Goal: Task Accomplishment & Management: Use online tool/utility

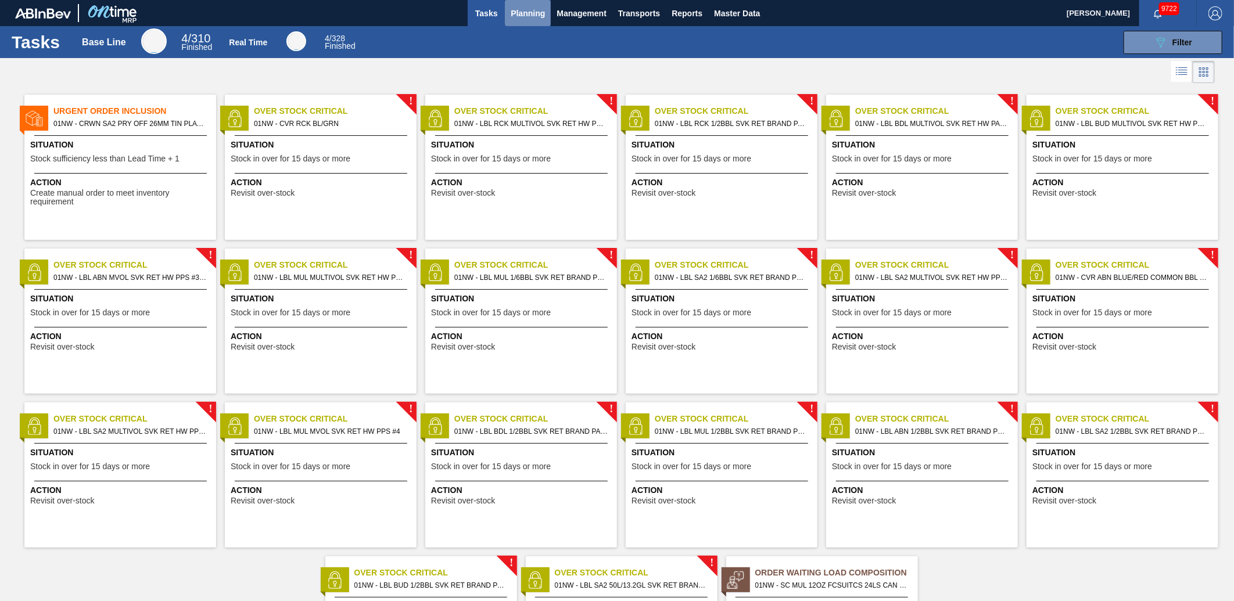
click at [521, 6] on span "Planning" at bounding box center [528, 13] width 34 height 14
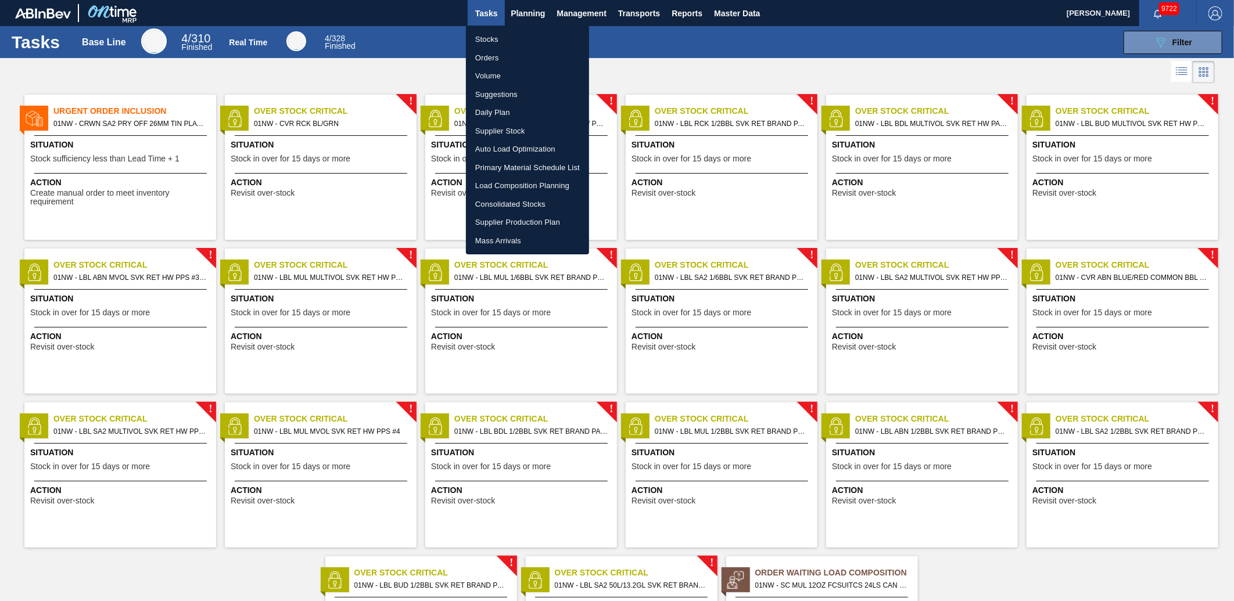
click at [504, 31] on li "Stocks" at bounding box center [527, 39] width 123 height 19
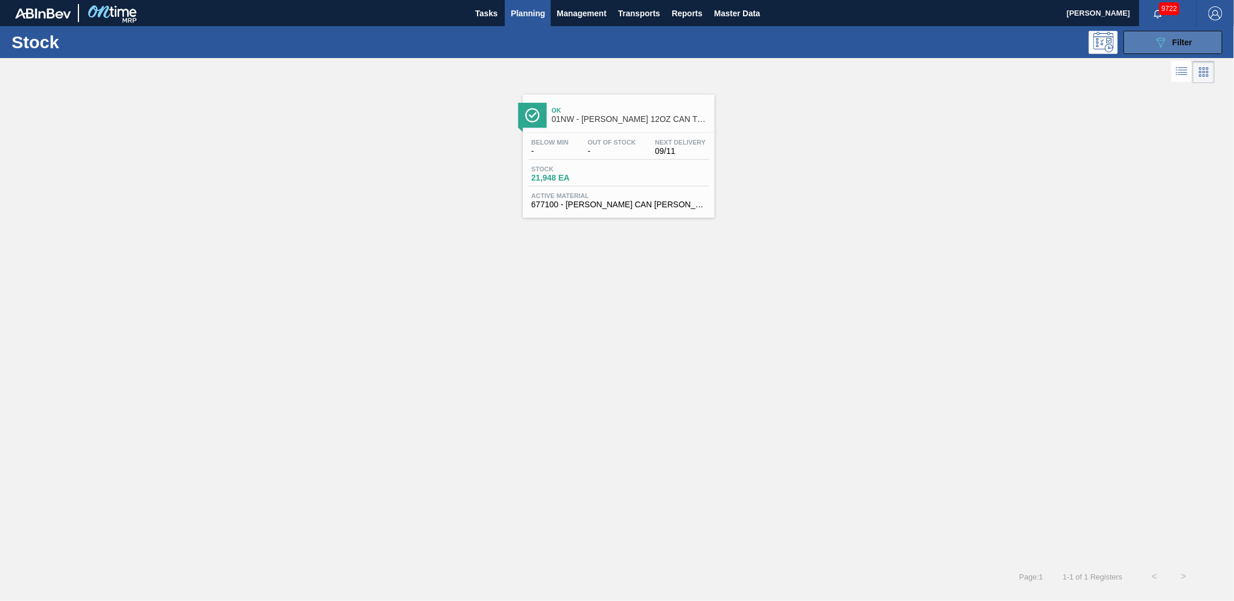
click at [1140, 42] on button "089F7B8B-B2A5-4AFE-B5C0-19BA573D28AC Filter" at bounding box center [1173, 42] width 99 height 23
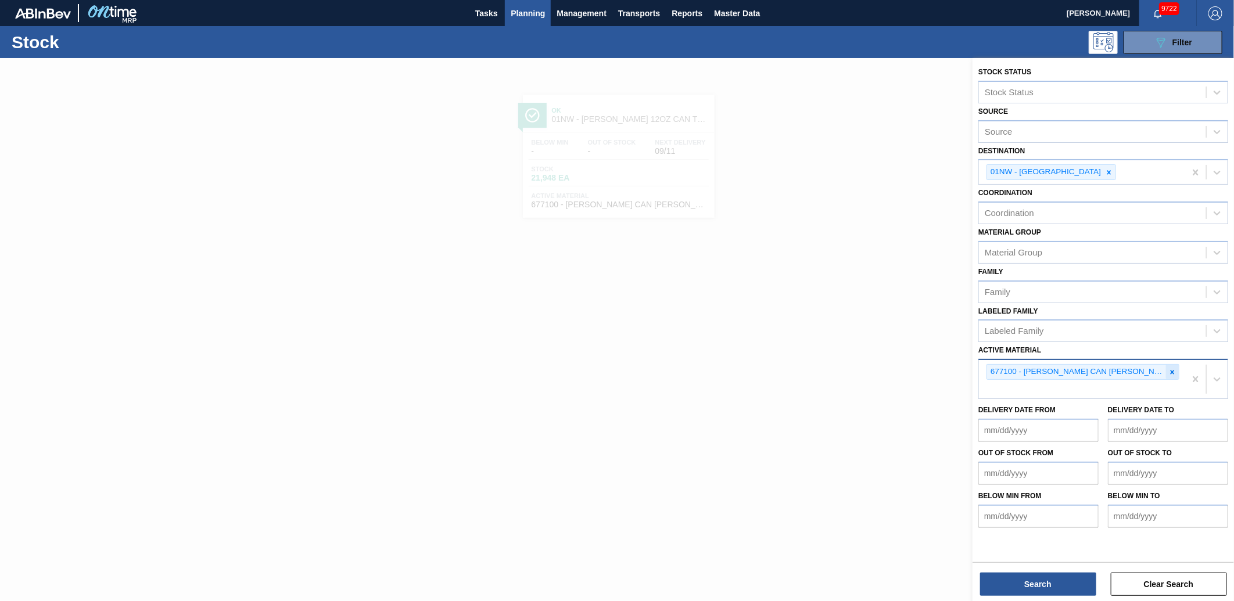
click at [1175, 365] on div at bounding box center [1172, 372] width 13 height 15
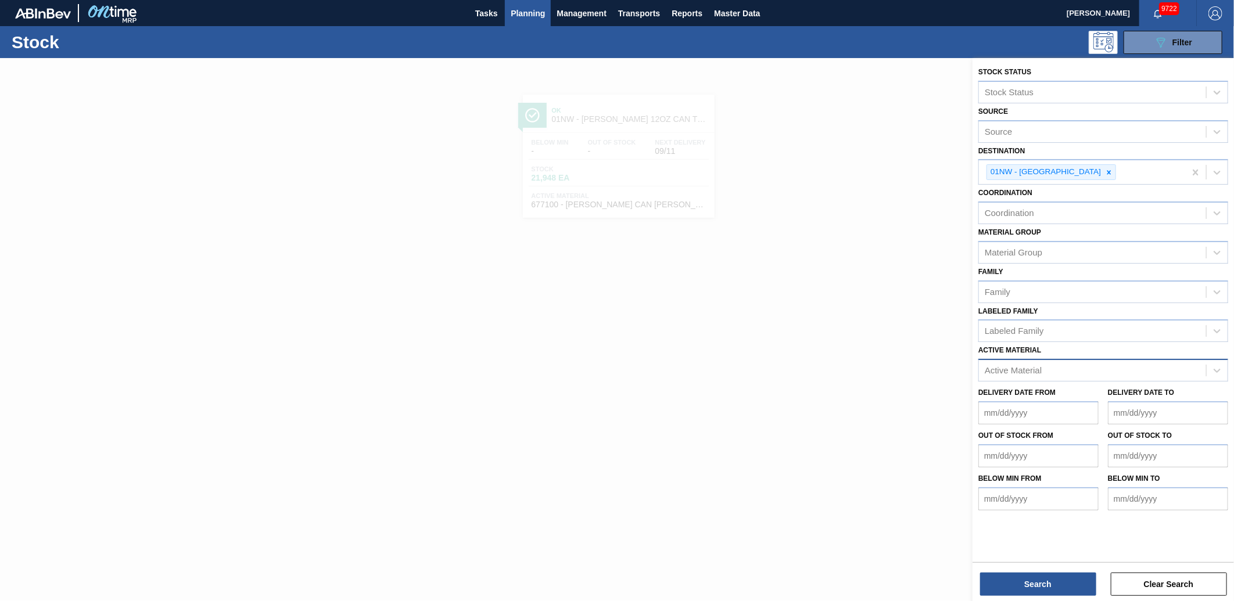
click at [471, 414] on div at bounding box center [617, 358] width 1234 height 601
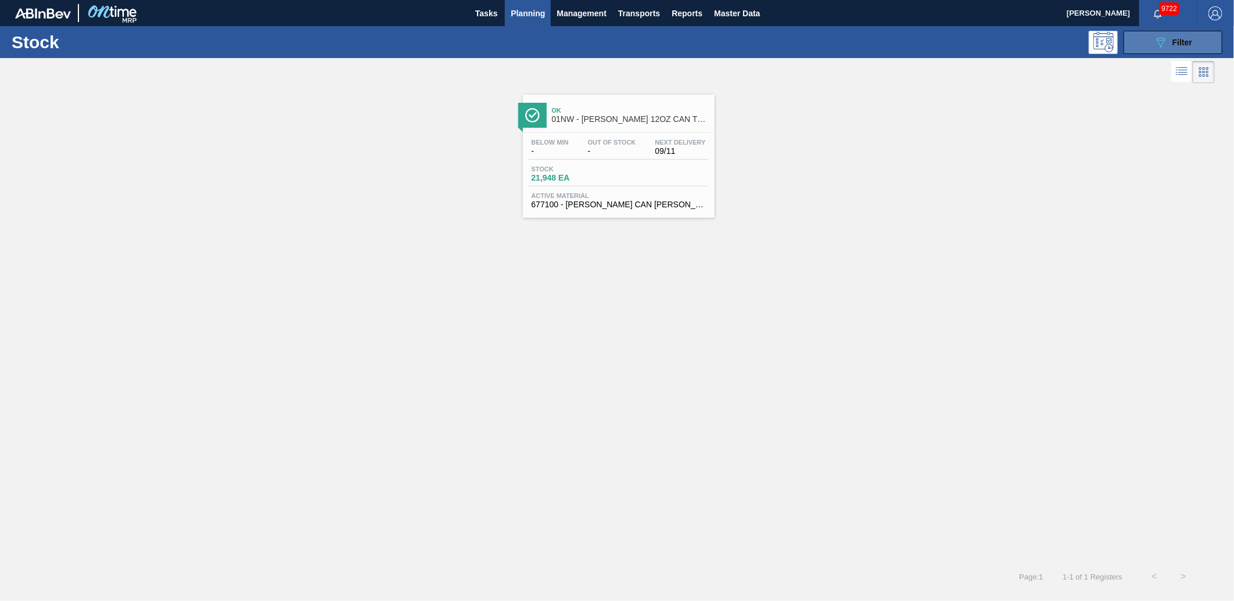
click at [1165, 45] on icon "089F7B8B-B2A5-4AFE-B5C0-19BA573D28AC" at bounding box center [1161, 42] width 14 height 14
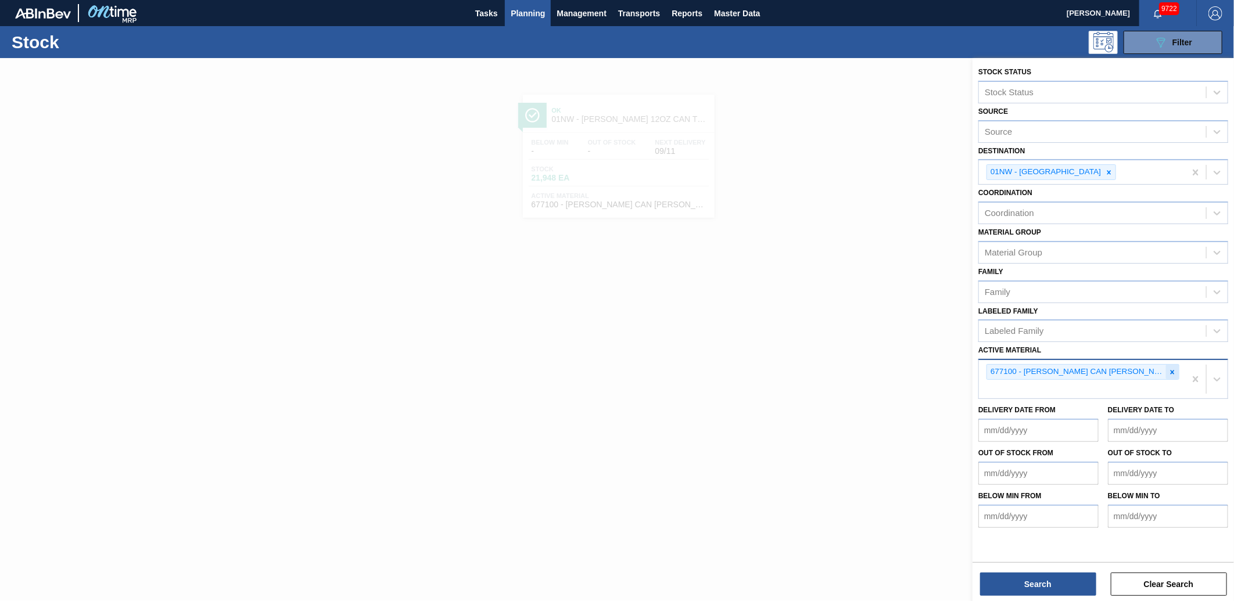
click at [1169, 368] on icon at bounding box center [1172, 372] width 8 height 8
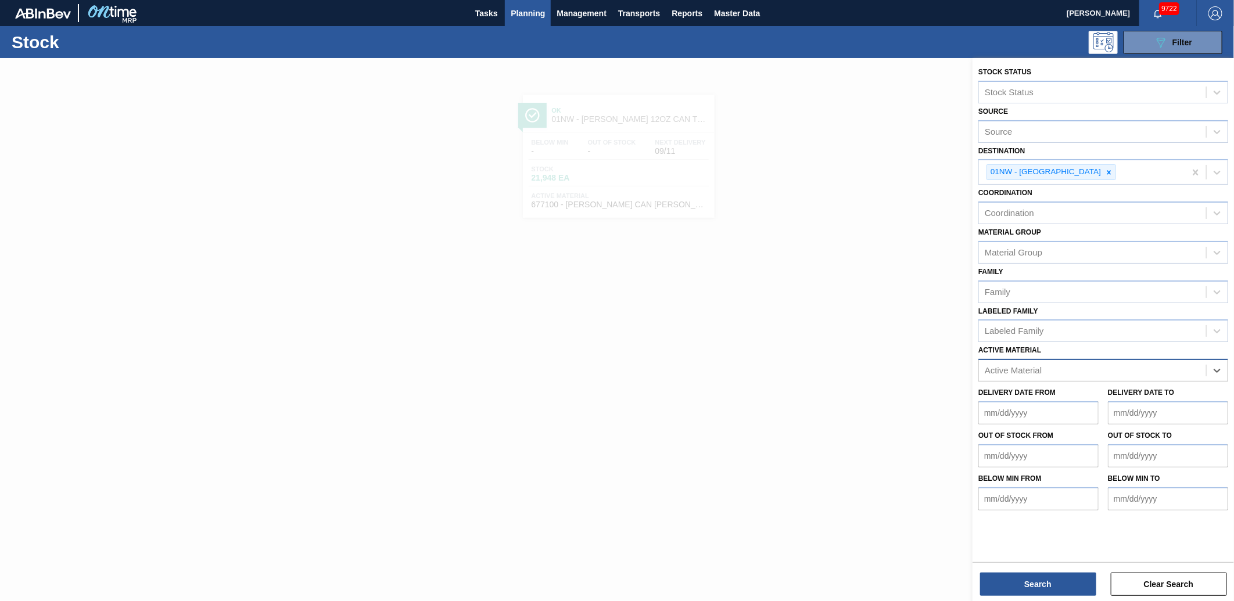
click at [1035, 368] on div "Active Material" at bounding box center [1013, 371] width 57 height 10
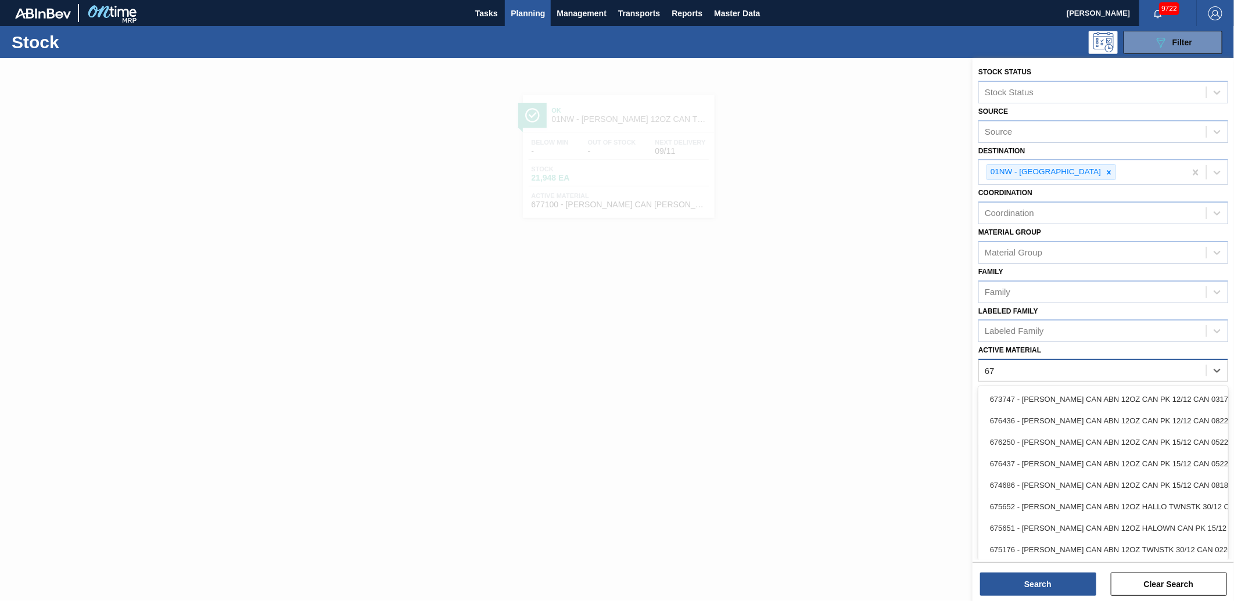
type Material "6"
type Material "677149"
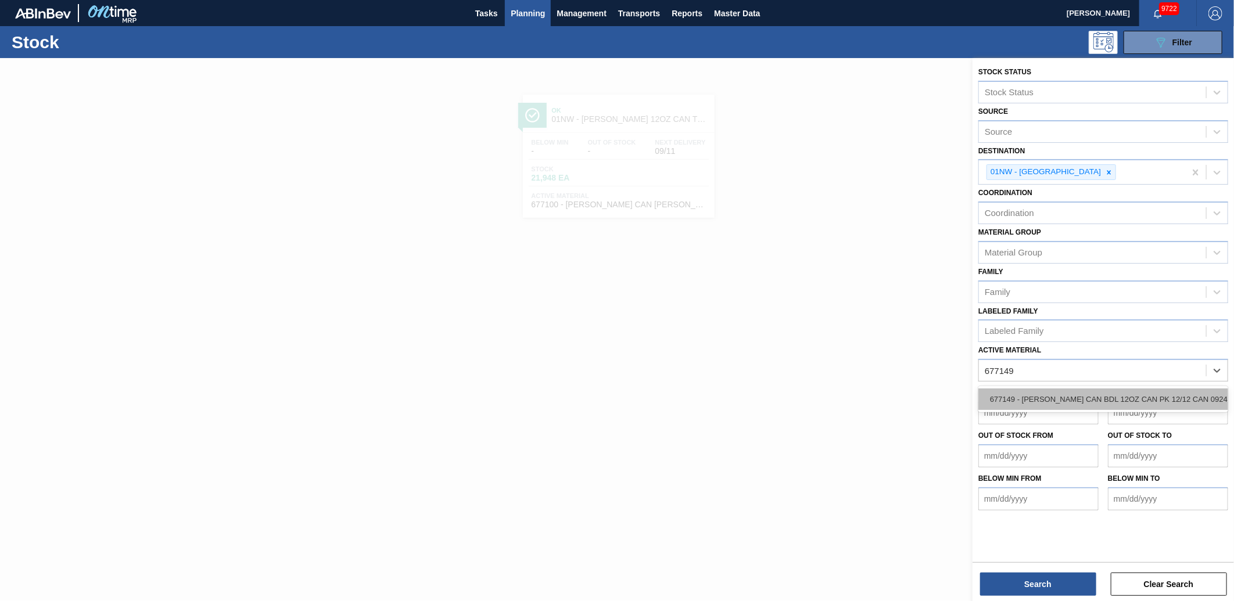
click at [1153, 389] on div "677149 - [PERSON_NAME] CAN BDL 12OZ CAN PK 12/12 CAN 0924" at bounding box center [1103, 399] width 250 height 21
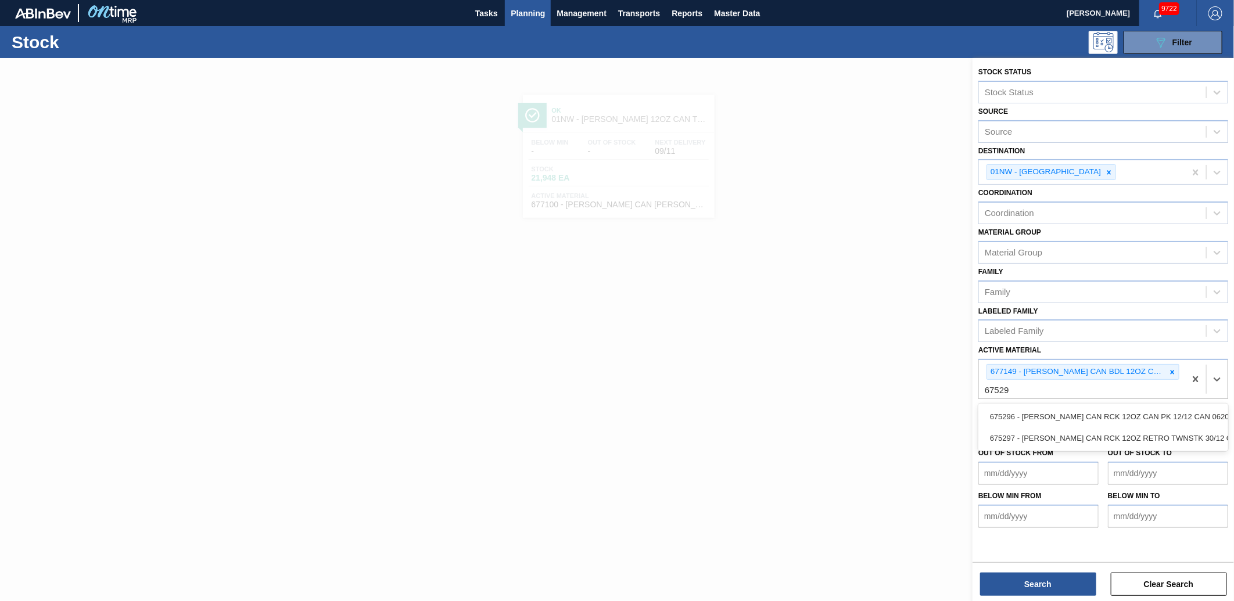
type Material "675296"
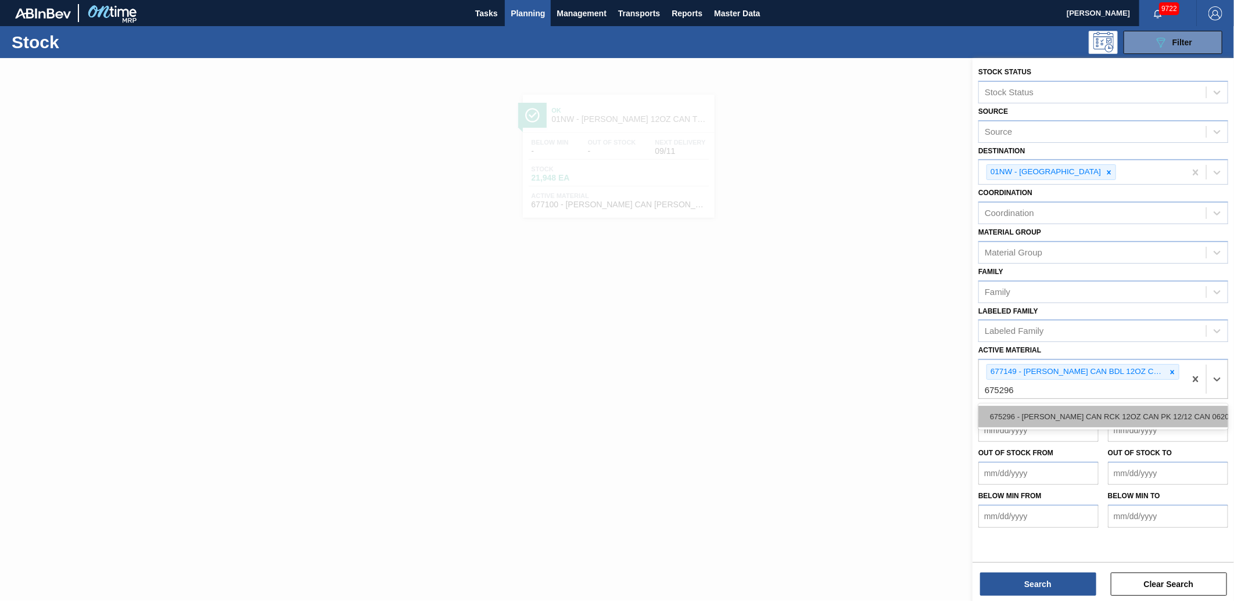
click at [1147, 419] on div "675296 - [PERSON_NAME] CAN RCK 12OZ CAN PK 12/12 CAN 0620" at bounding box center [1103, 416] width 250 height 21
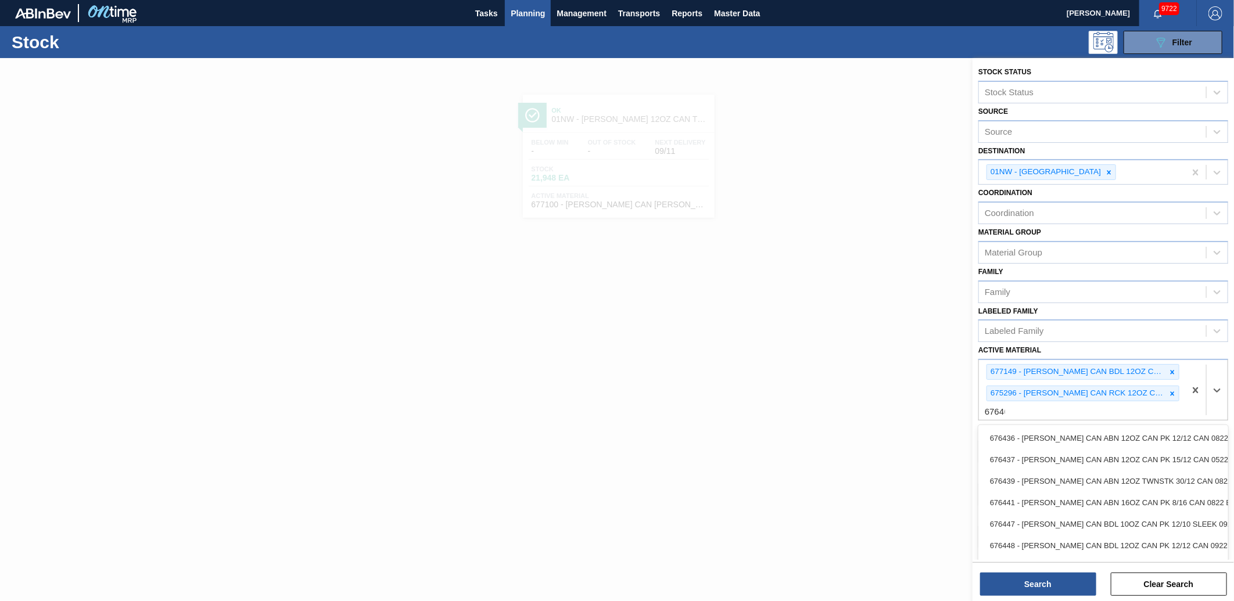
type Material "676468"
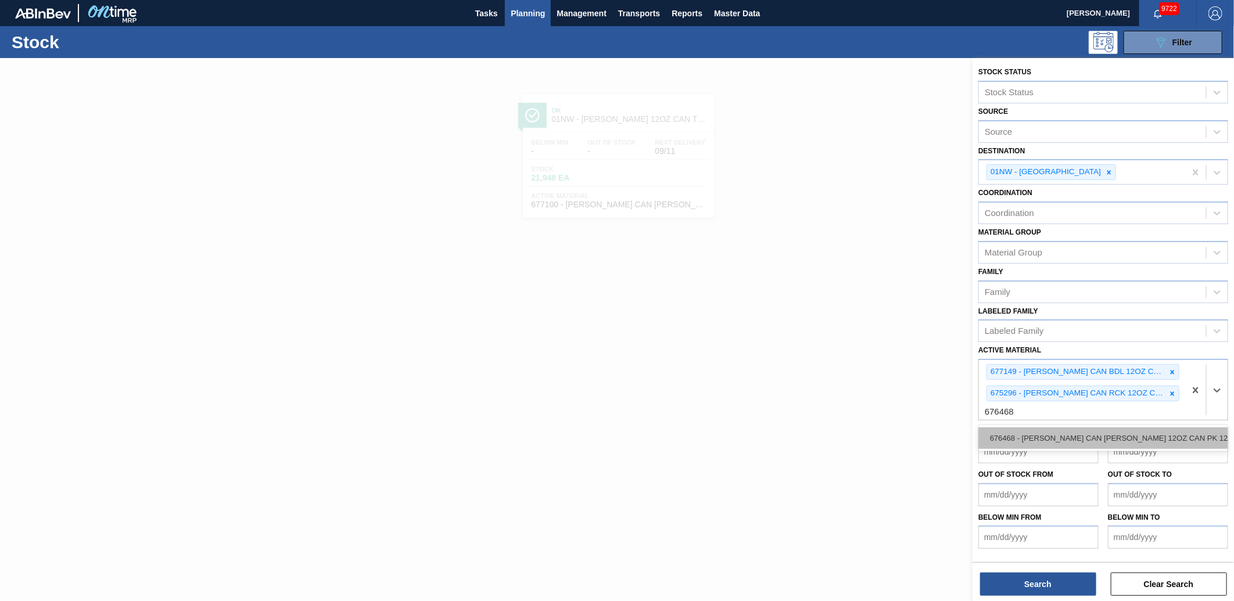
click at [1078, 442] on div "676468 - [PERSON_NAME] CAN [PERSON_NAME] 12OZ CAN PK 12/12 CAN 0922" at bounding box center [1103, 438] width 250 height 21
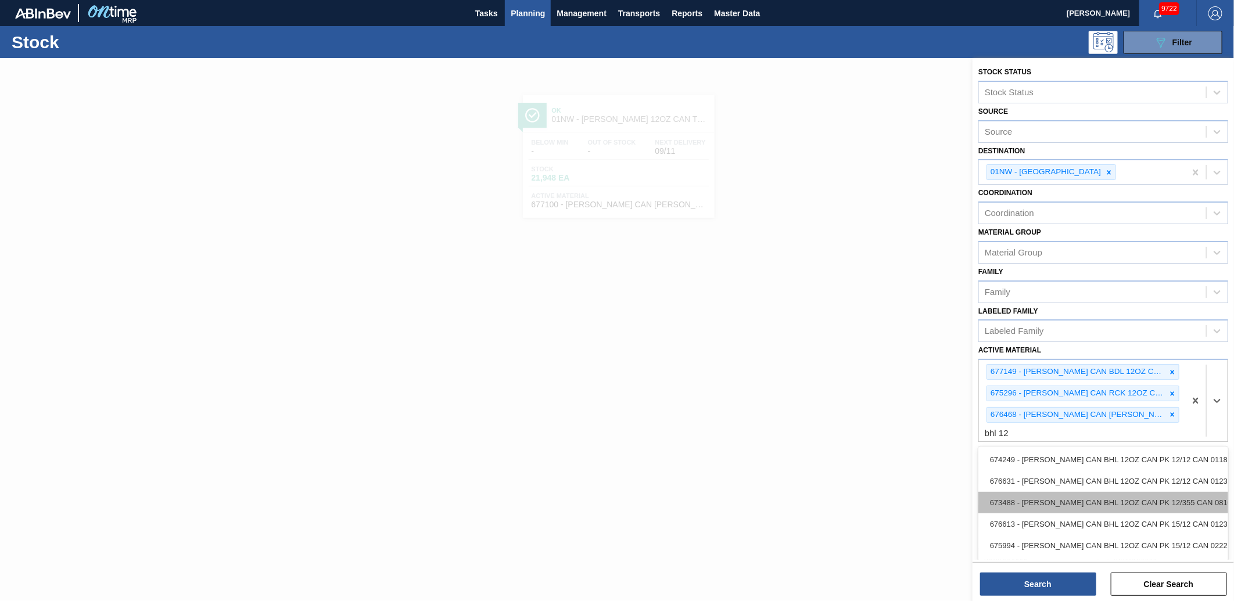
type Material "bhl 12"
type Material "676631"
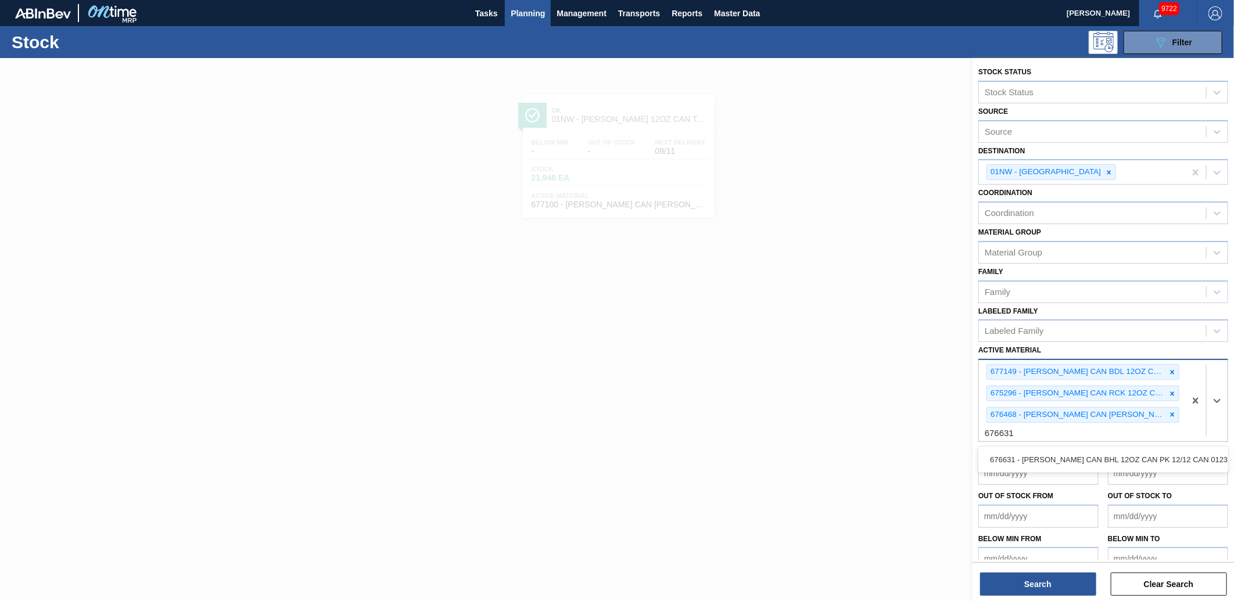
click at [1063, 459] on div "676631 - [PERSON_NAME] CAN BHL 12OZ CAN PK 12/12 CAN 0123" at bounding box center [1103, 459] width 250 height 21
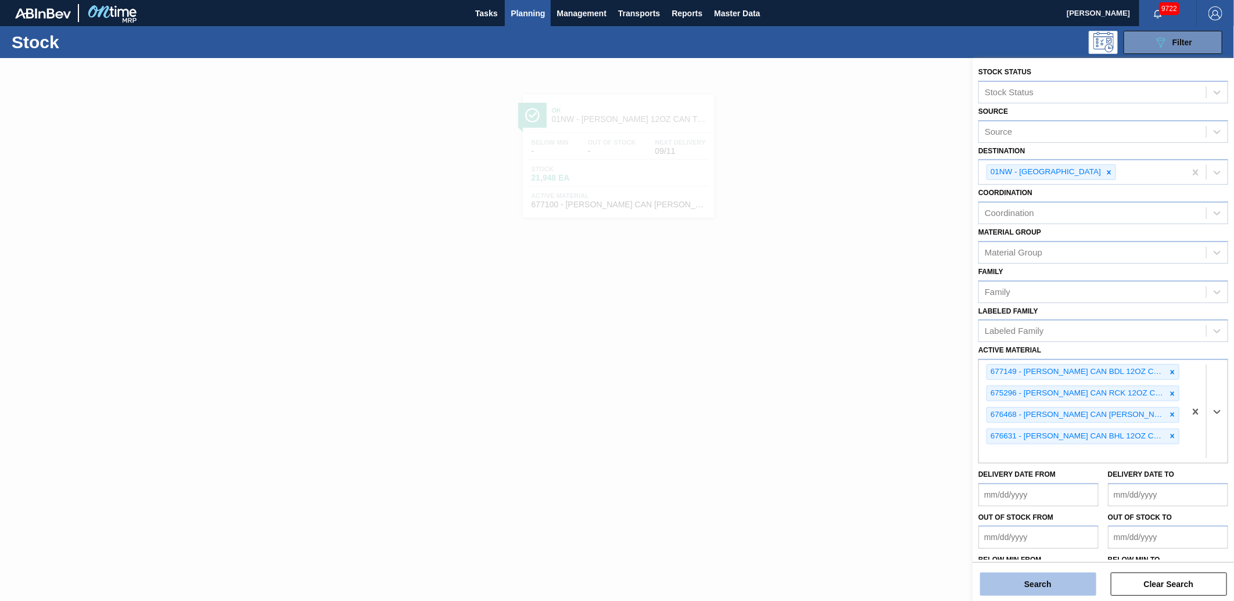
click at [1053, 579] on button "Search" at bounding box center [1038, 584] width 116 height 23
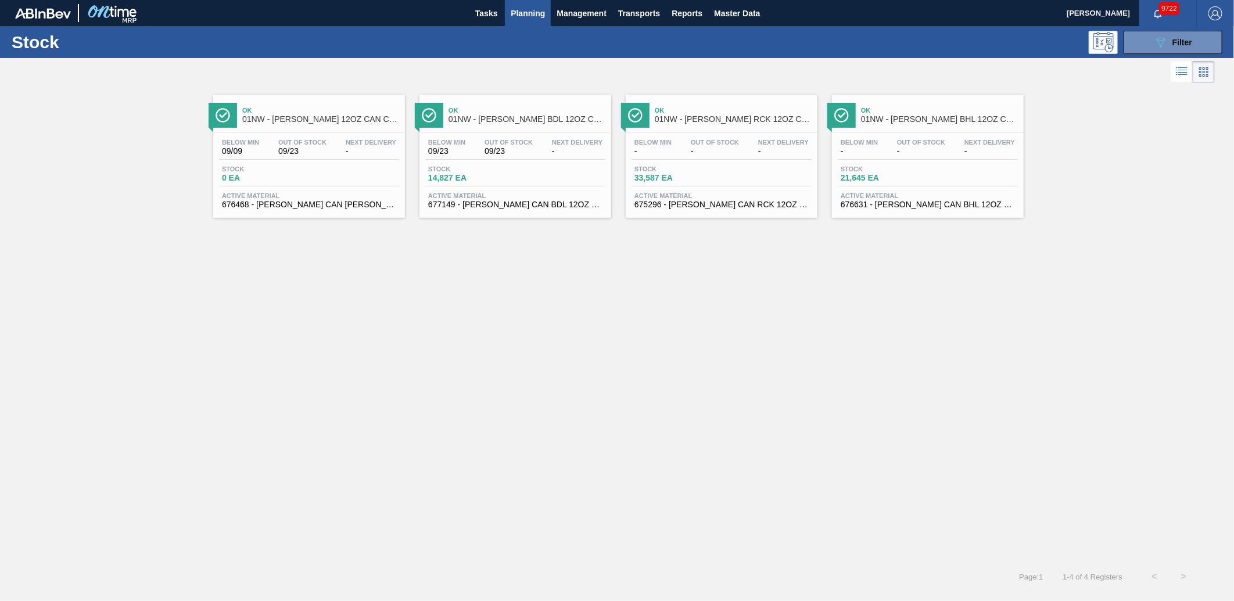
click at [338, 185] on div "Stock 0 EA" at bounding box center [309, 176] width 180 height 21
click at [928, 201] on span "676631 - [PERSON_NAME] CAN BHL 12OZ CAN PK 12/12 CAN 0123" at bounding box center [928, 204] width 174 height 9
click at [709, 170] on span "Stock" at bounding box center [674, 169] width 81 height 7
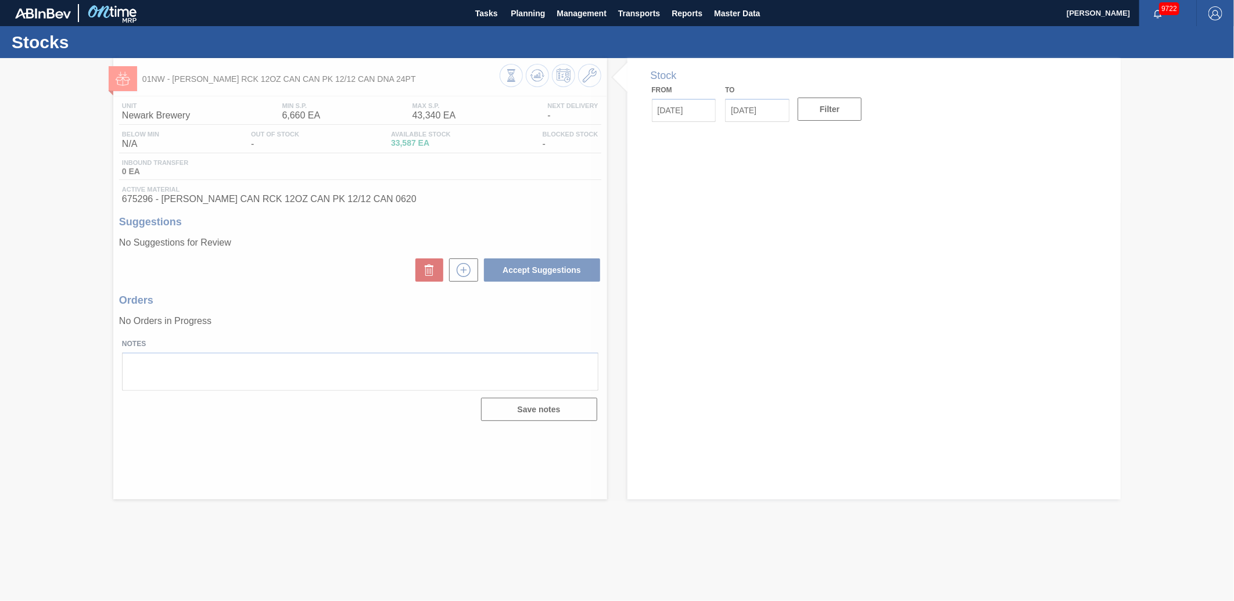
type input "[DATE]"
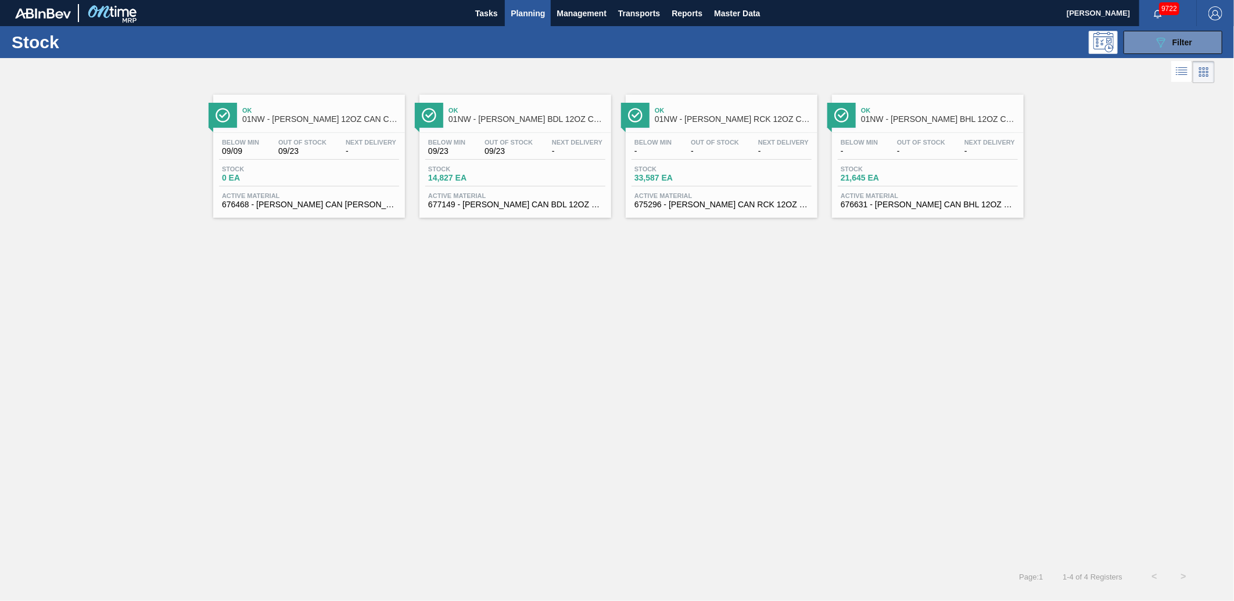
click at [312, 187] on div "Below Min 09/09 Out Of Stock 09/23 Next Delivery - Stock 0 EA Active Material 6…" at bounding box center [309, 172] width 192 height 79
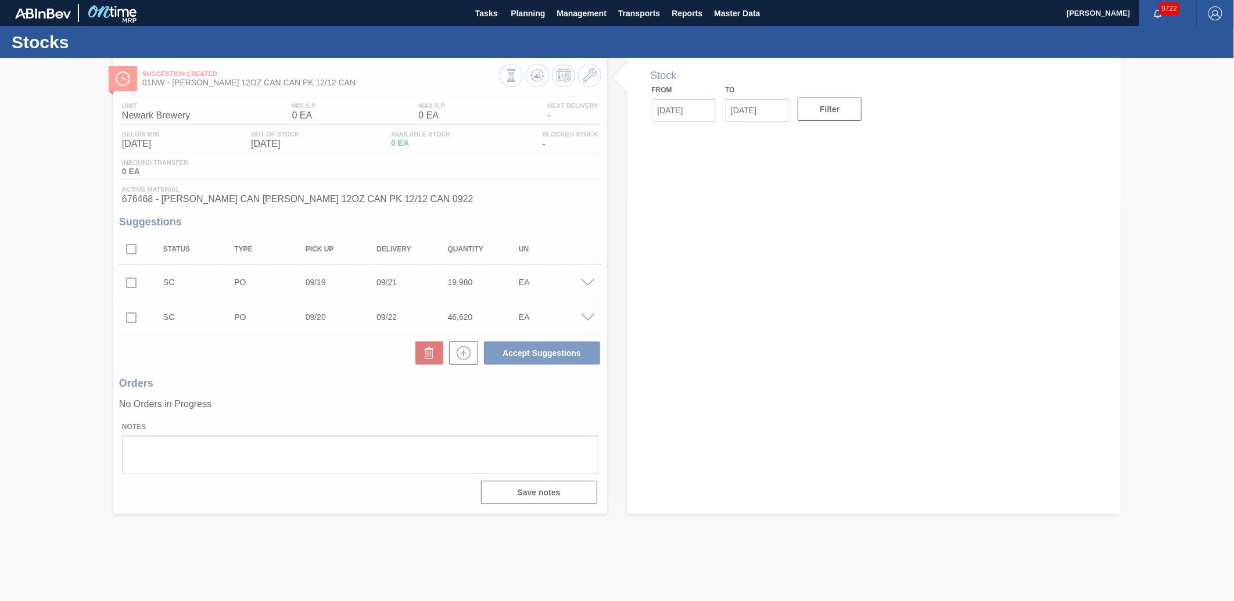
type input "[DATE]"
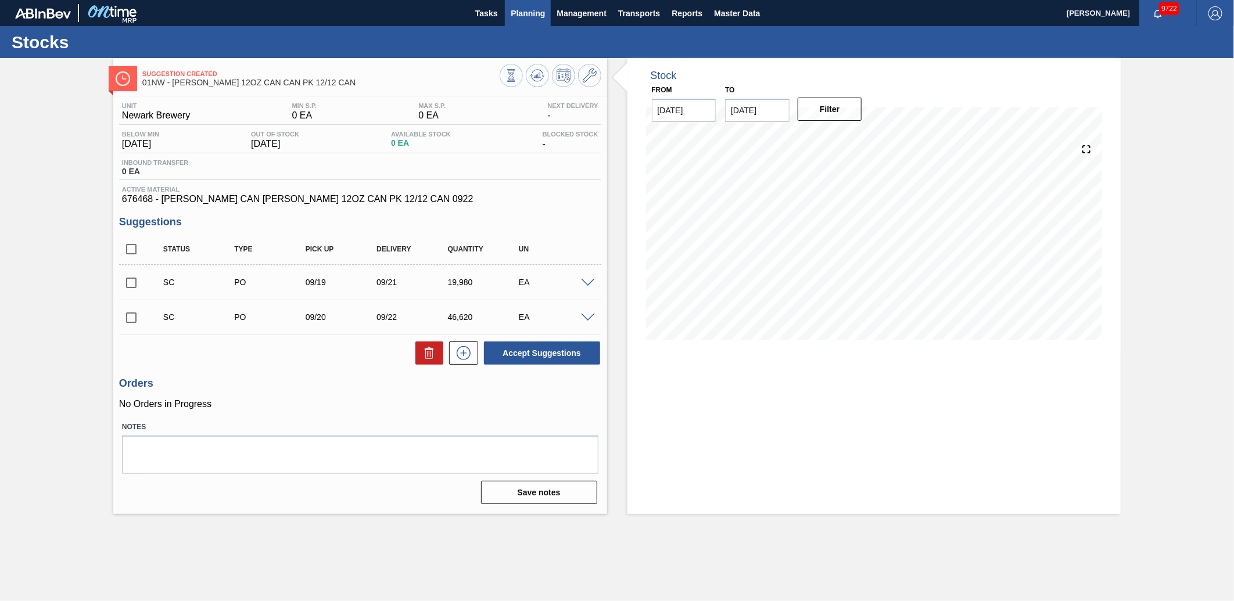
click at [537, 6] on span "Planning" at bounding box center [528, 13] width 34 height 14
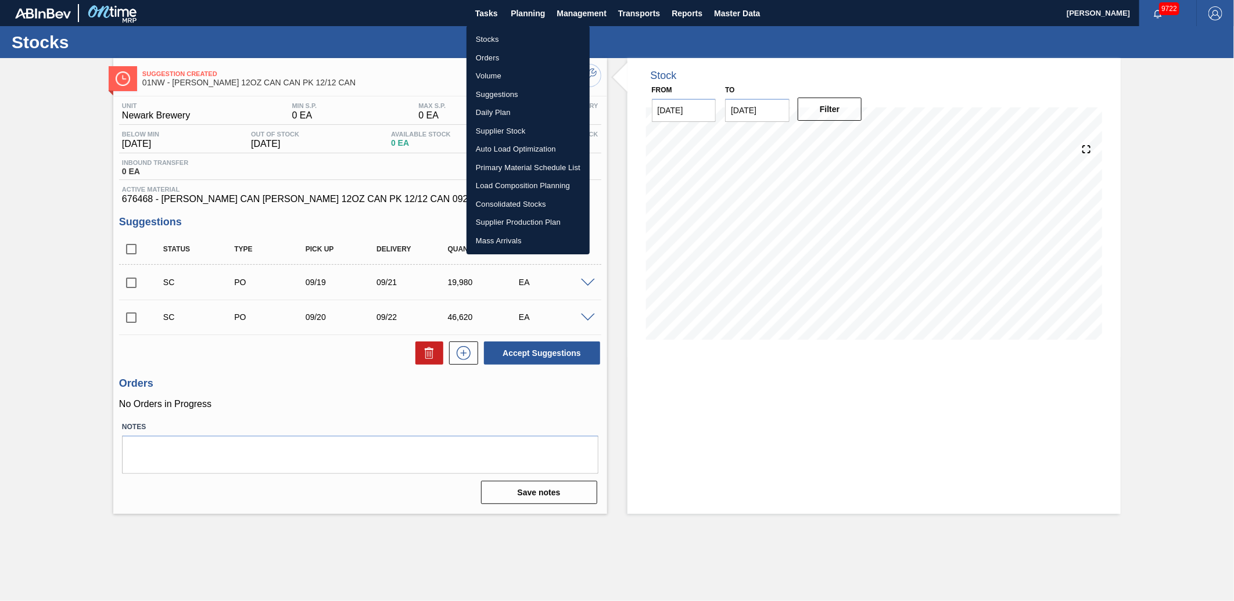
click at [543, 186] on li "Load Composition Planning" at bounding box center [527, 186] width 123 height 19
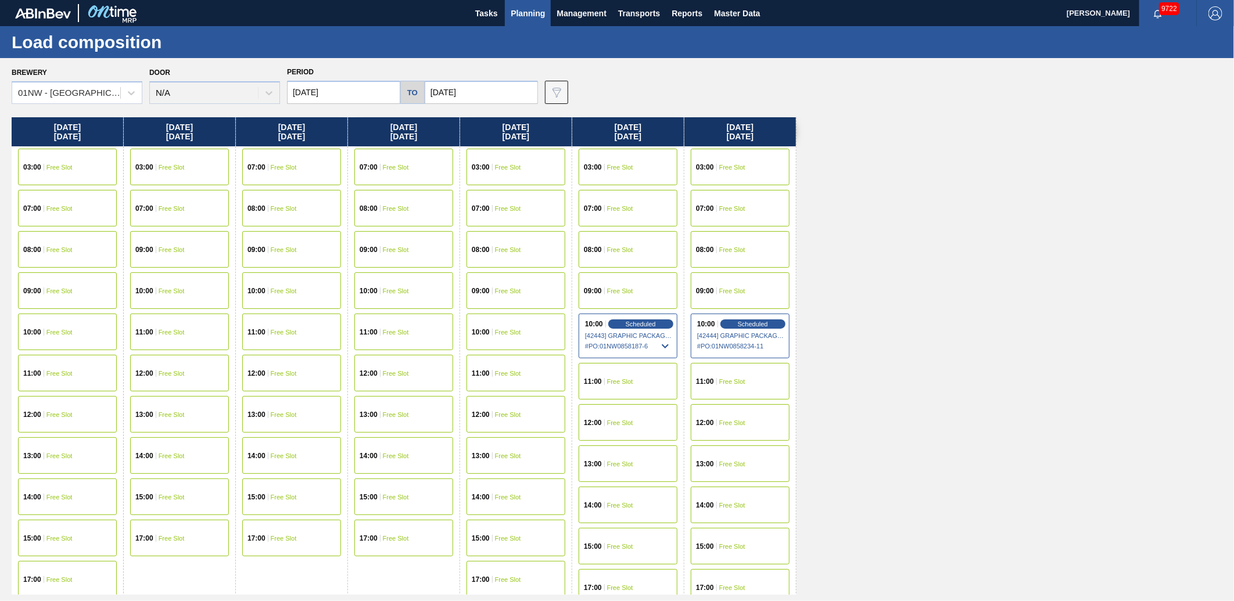
click at [507, 89] on input "[DATE]" at bounding box center [481, 92] width 113 height 23
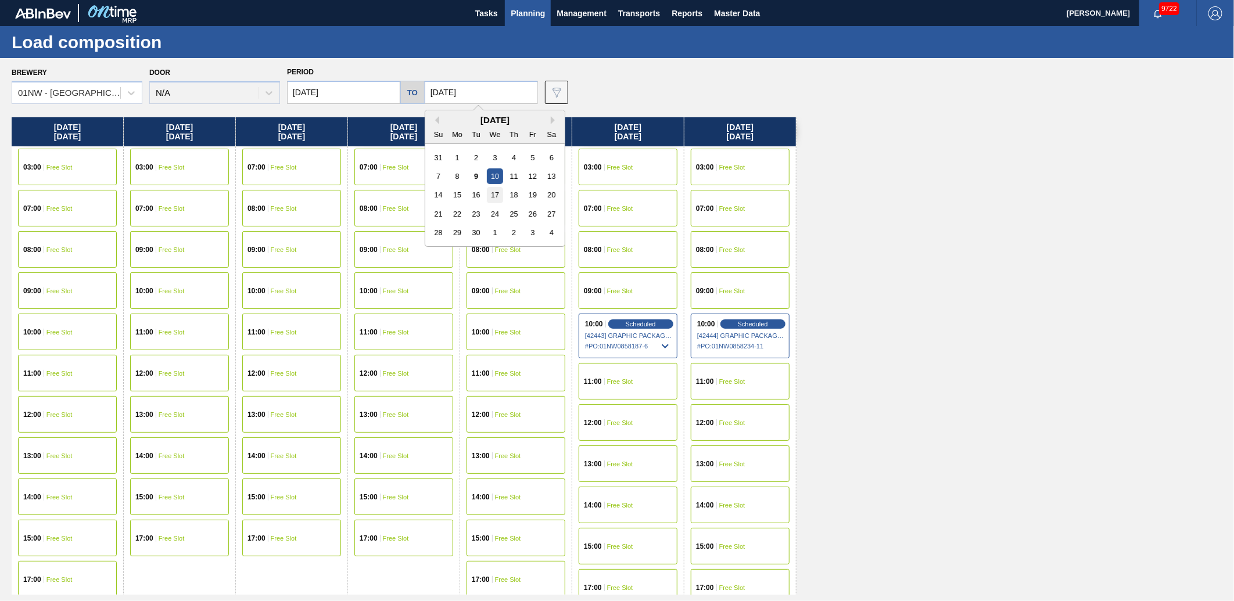
click at [496, 198] on div "17" at bounding box center [495, 195] width 16 height 16
type input "[DATE]"
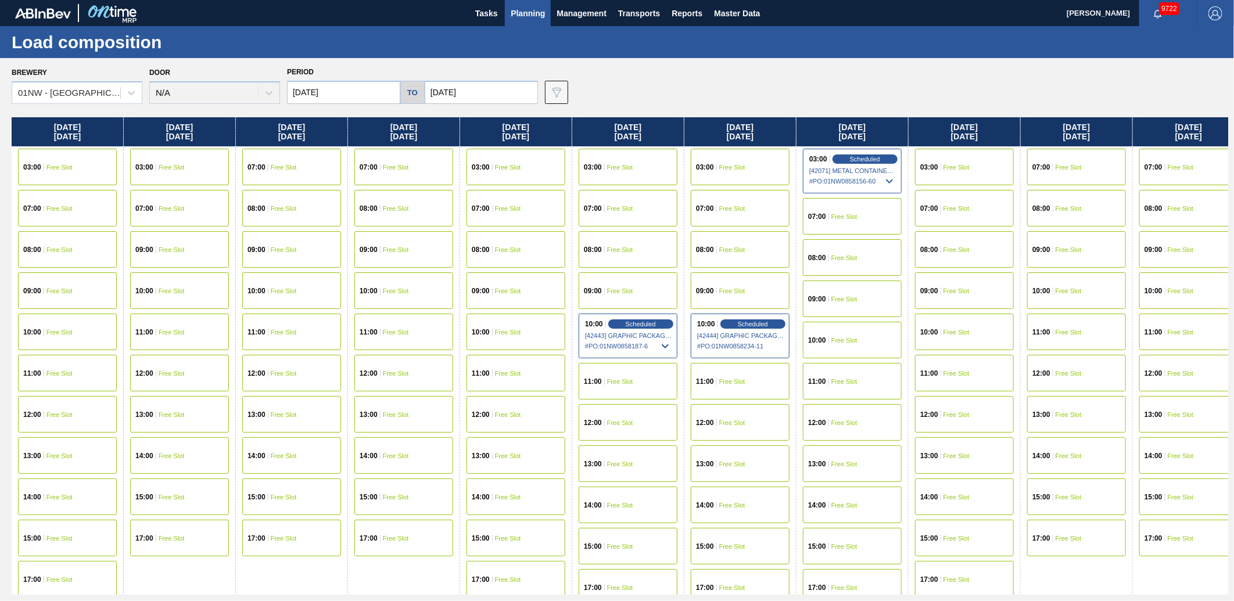
click at [351, 93] on input "[DATE]" at bounding box center [343, 92] width 113 height 23
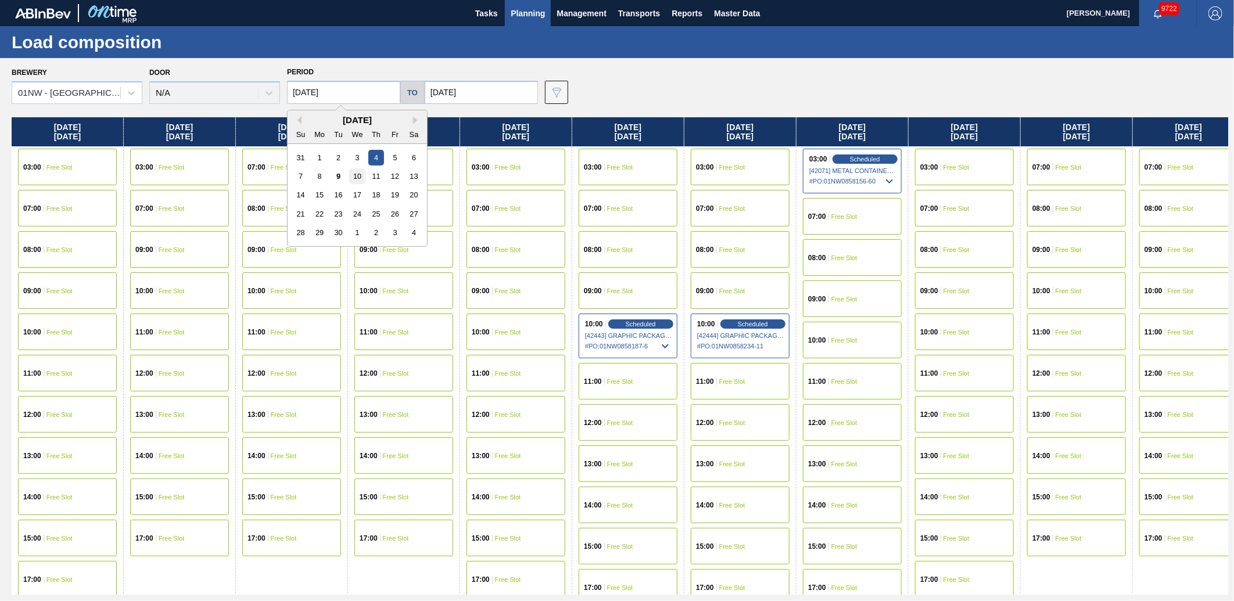
click at [360, 169] on div "10" at bounding box center [357, 176] width 16 height 16
type input "[DATE]"
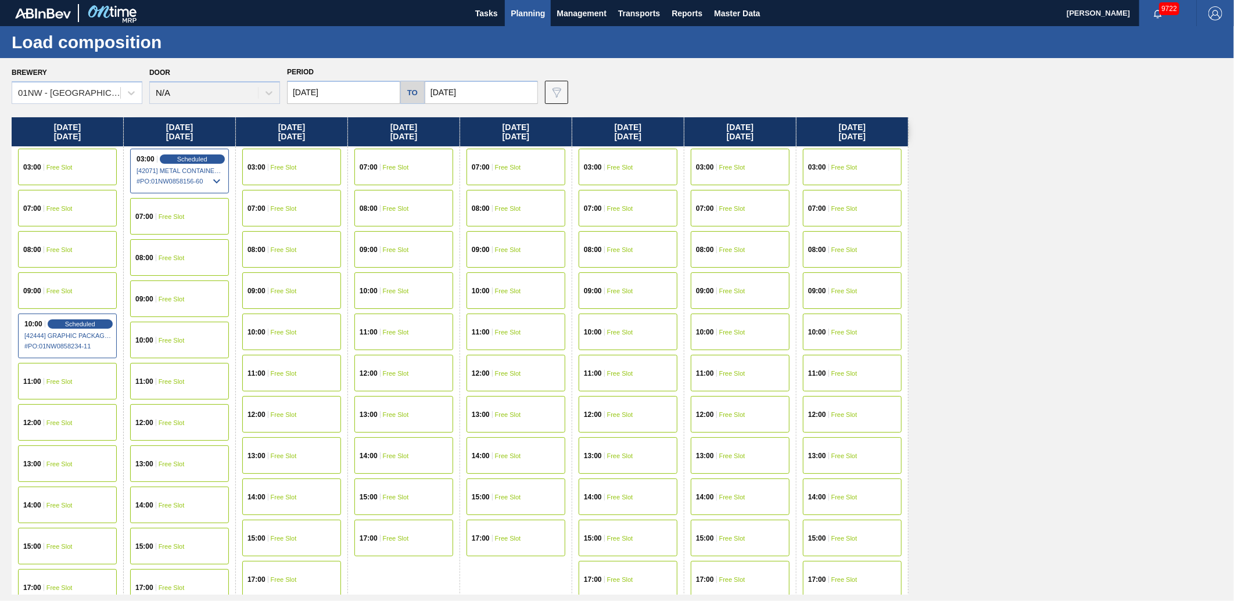
click at [839, 252] on span "Free Slot" at bounding box center [844, 249] width 26 height 7
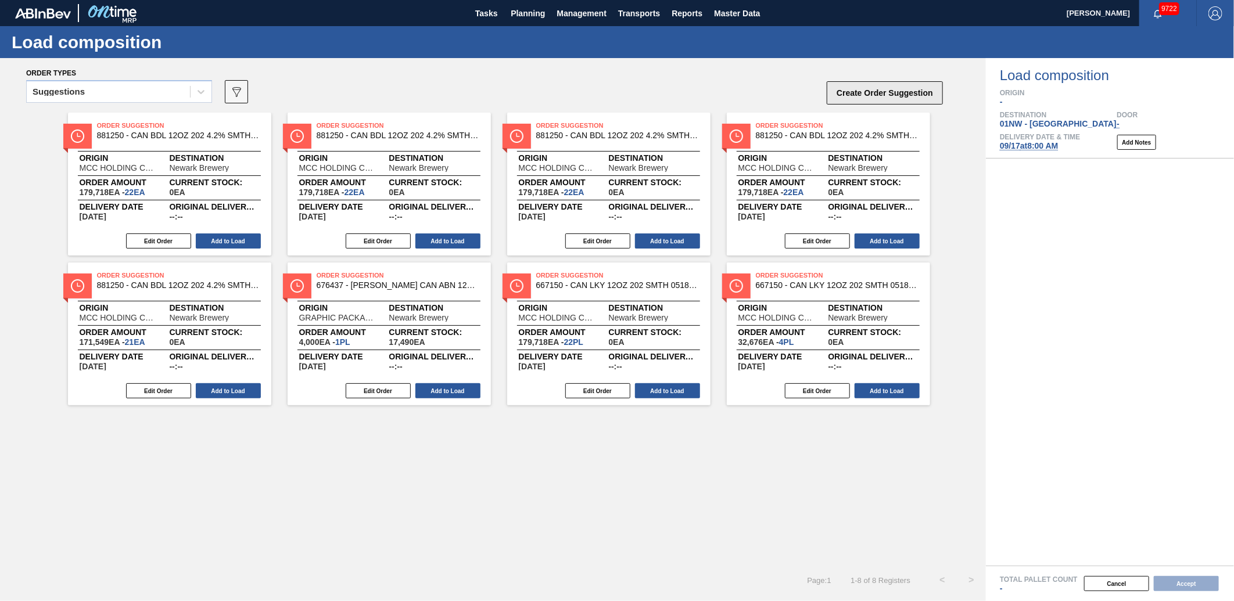
click at [899, 96] on button "Create Order Suggestion" at bounding box center [885, 92] width 116 height 23
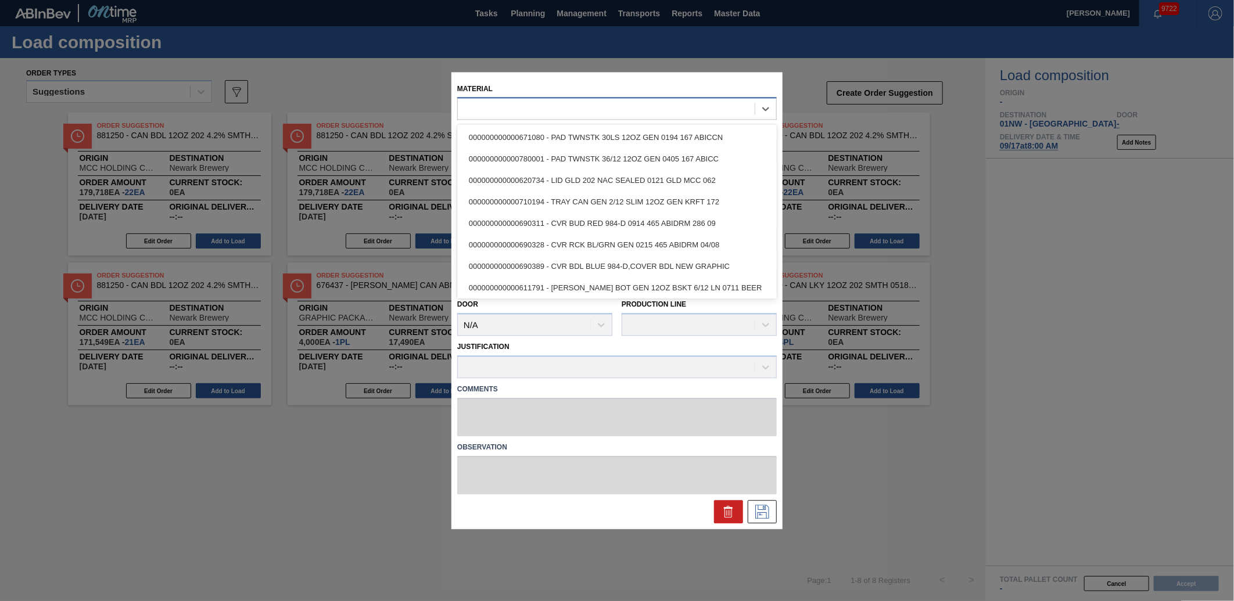
click at [593, 101] on div at bounding box center [606, 109] width 297 height 17
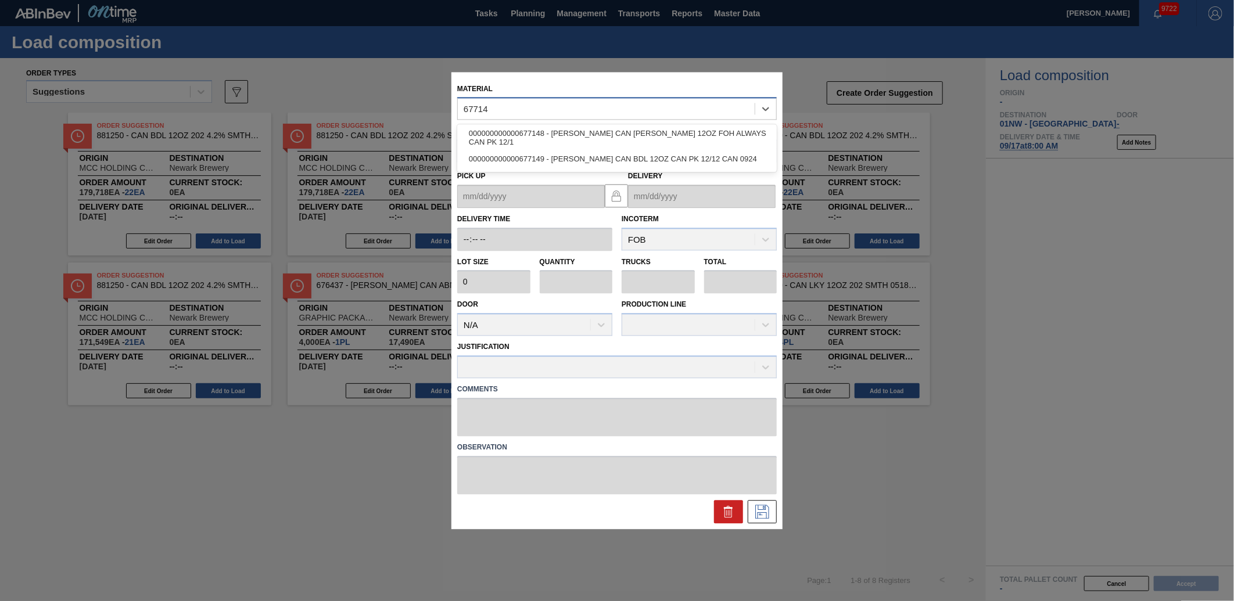
type input "677149"
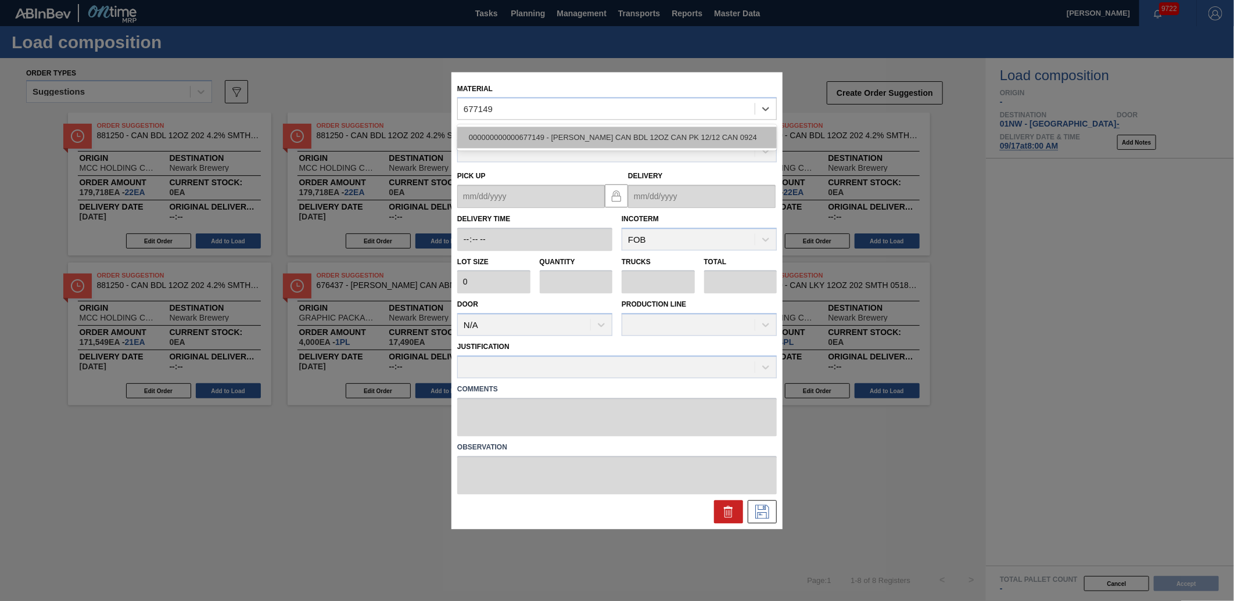
click at [620, 132] on div "000000000000677149 - [PERSON_NAME] CAN BDL 12OZ CAN PK 12/12 CAN 0924" at bounding box center [617, 137] width 320 height 21
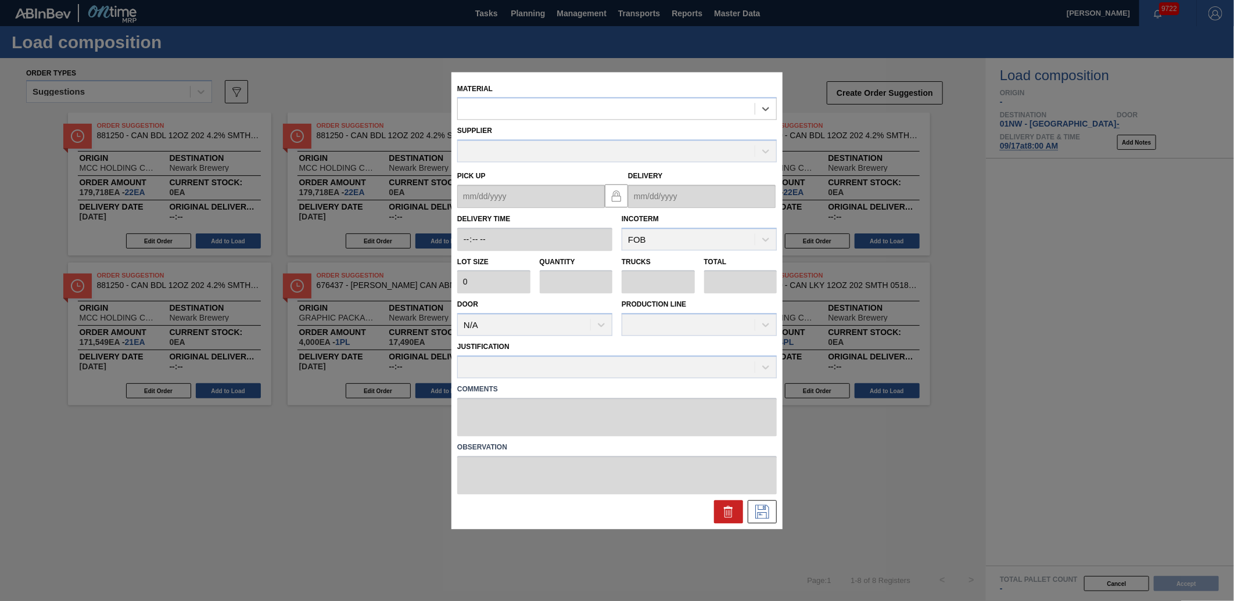
type input "6,660"
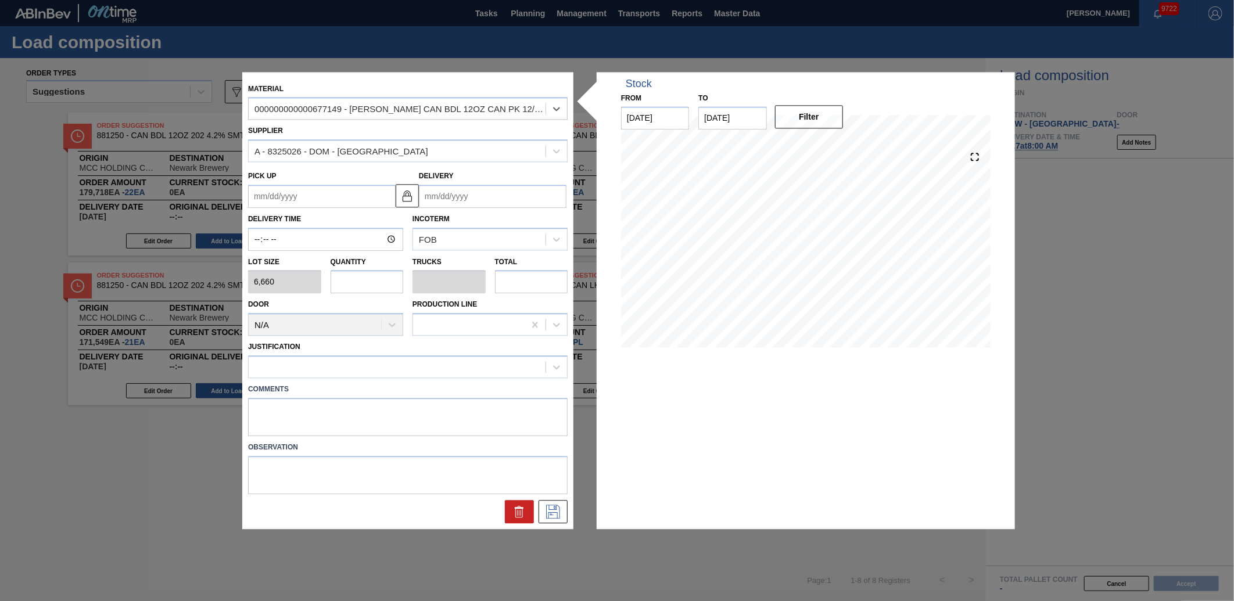
click at [350, 286] on input "text" at bounding box center [367, 282] width 73 height 23
type input "1"
type input "0.038"
type input "6,660"
type input "15"
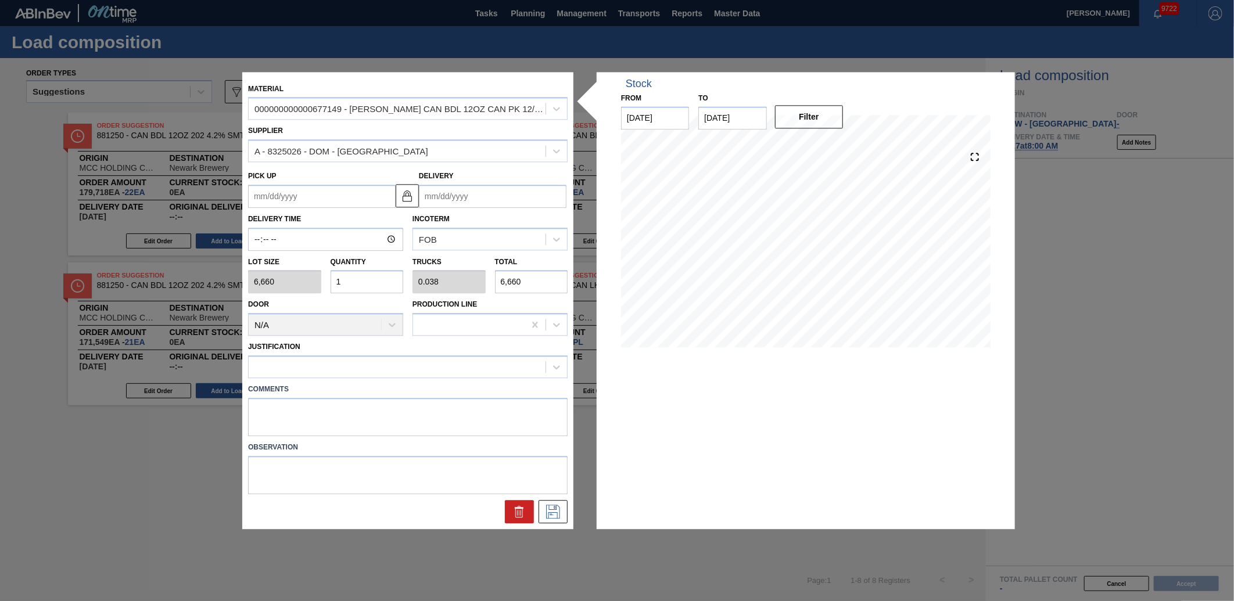
type input "0.577"
type input "99,900"
type input "15"
click at [459, 200] on input "Delivery" at bounding box center [493, 196] width 148 height 23
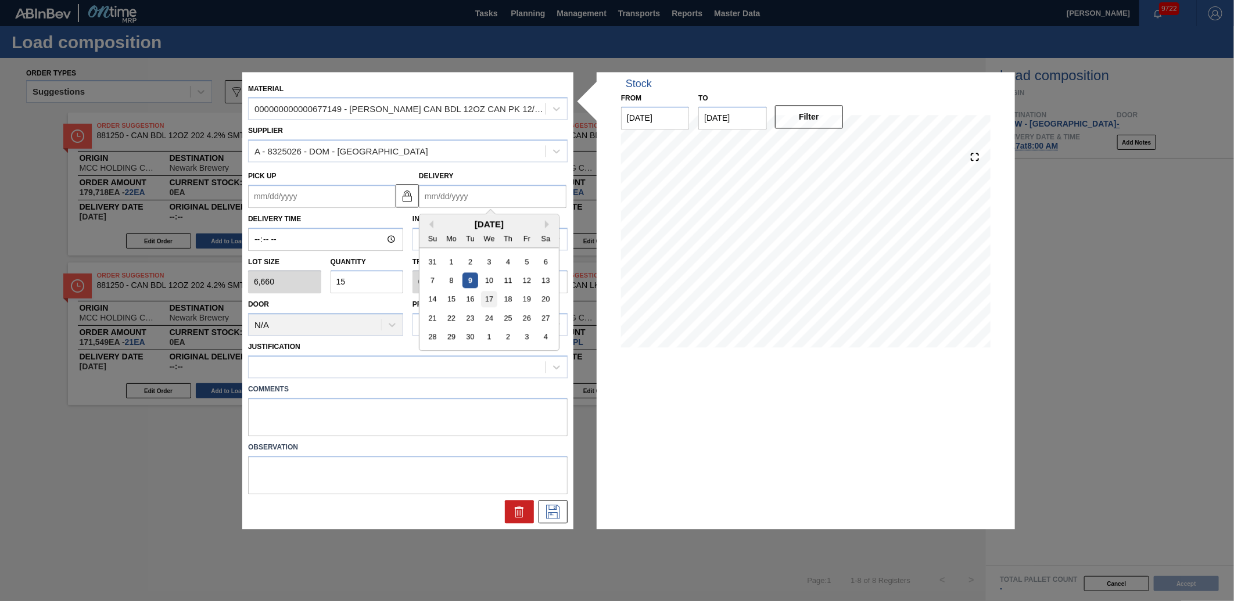
click at [484, 295] on div "17" at bounding box center [489, 300] width 16 height 16
type up "[DATE]"
type input "[DATE]"
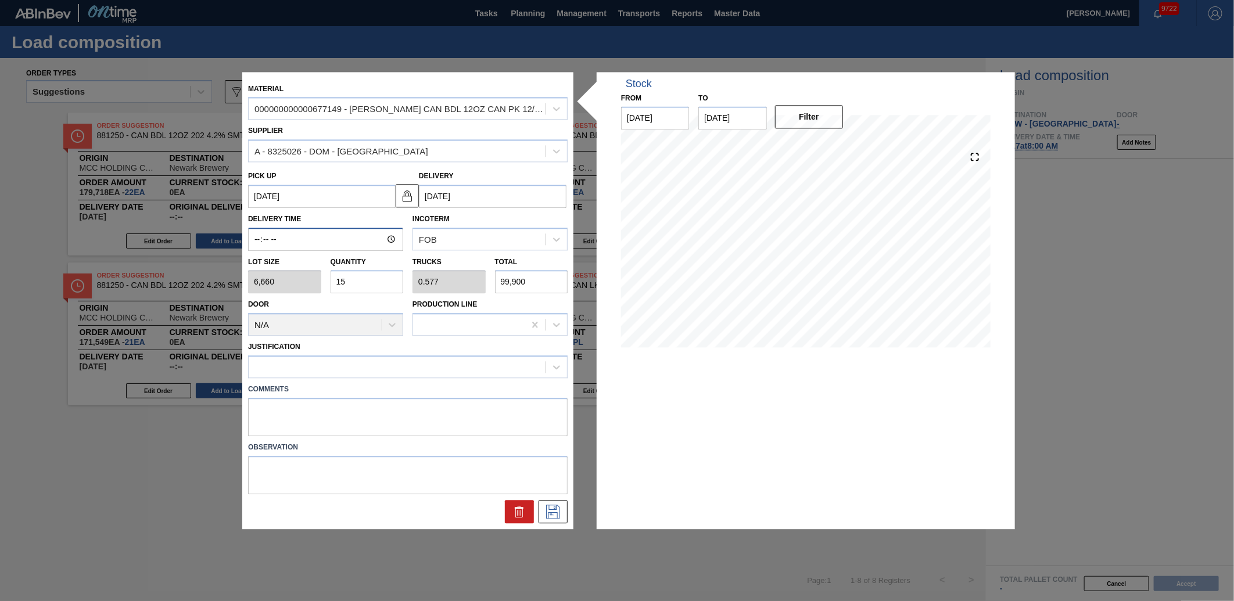
click at [254, 233] on input "Delivery Time" at bounding box center [325, 239] width 155 height 23
type input "09:00"
click at [325, 344] on div "Justification" at bounding box center [408, 359] width 320 height 40
click at [322, 378] on div "Comments" at bounding box center [407, 407] width 329 height 58
click at [357, 368] on div at bounding box center [397, 367] width 297 height 17
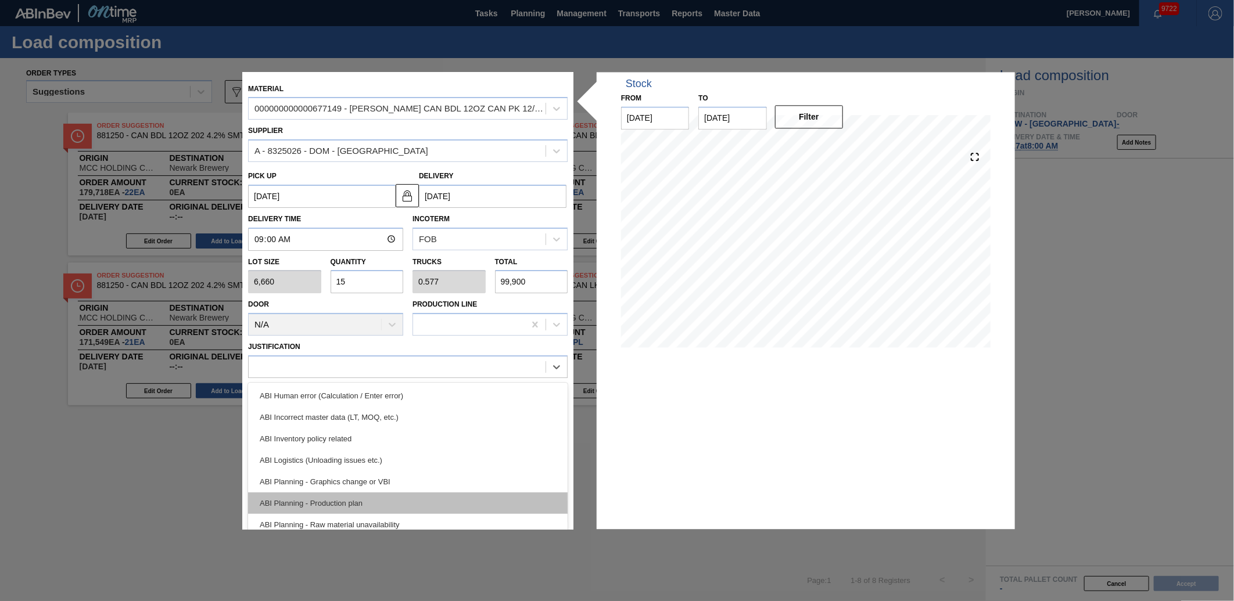
click at [346, 494] on div "ABI Planning - Production plan" at bounding box center [408, 503] width 320 height 21
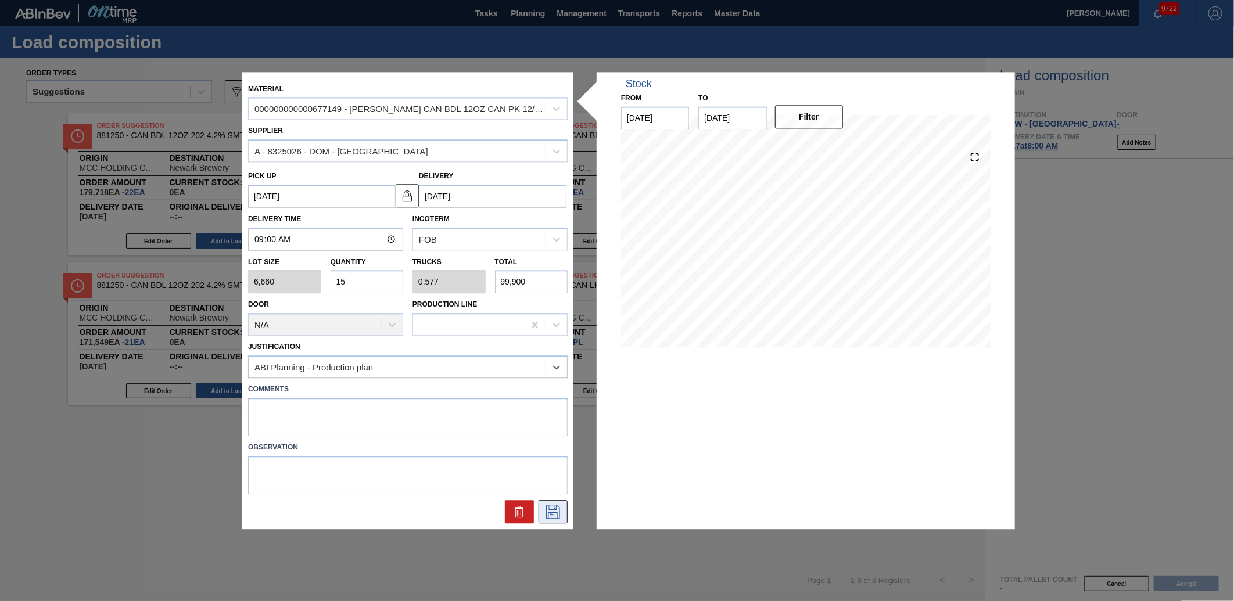
click at [554, 507] on icon at bounding box center [553, 510] width 6 height 9
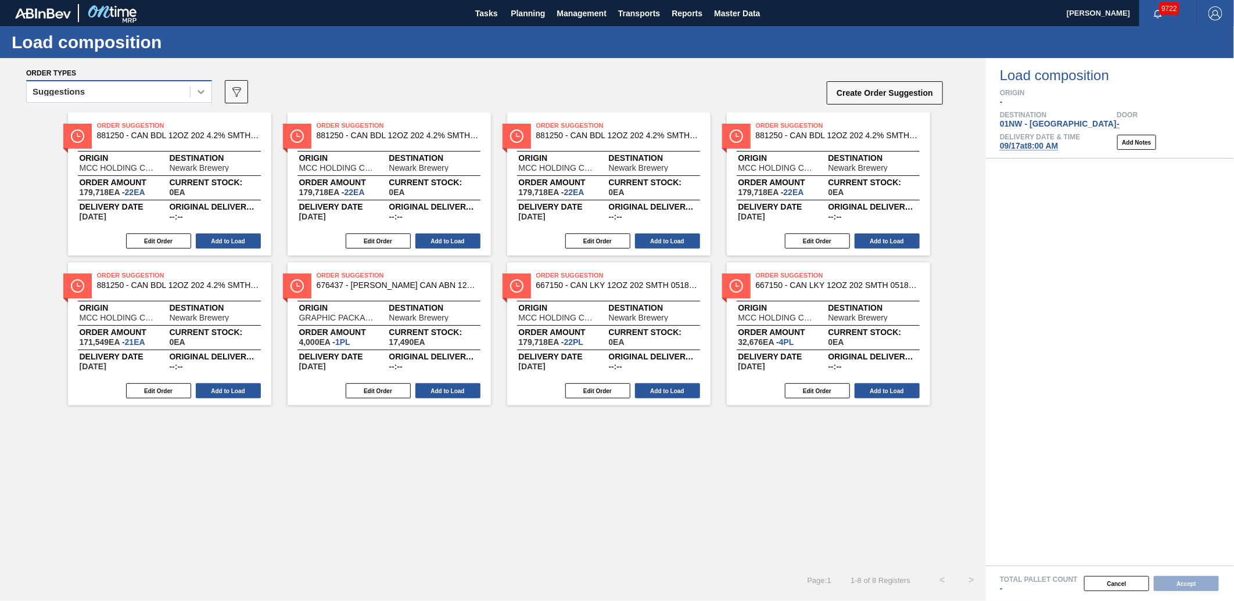
click at [196, 95] on icon at bounding box center [201, 92] width 12 height 12
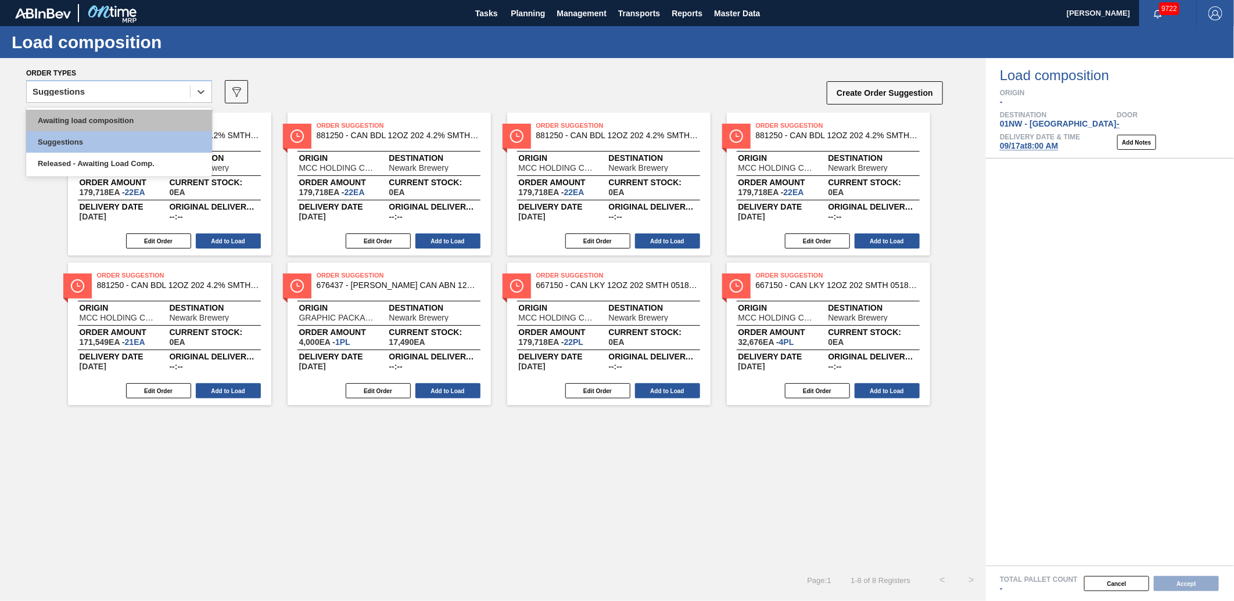
click at [135, 113] on div "Awaiting load composition" at bounding box center [119, 120] width 186 height 21
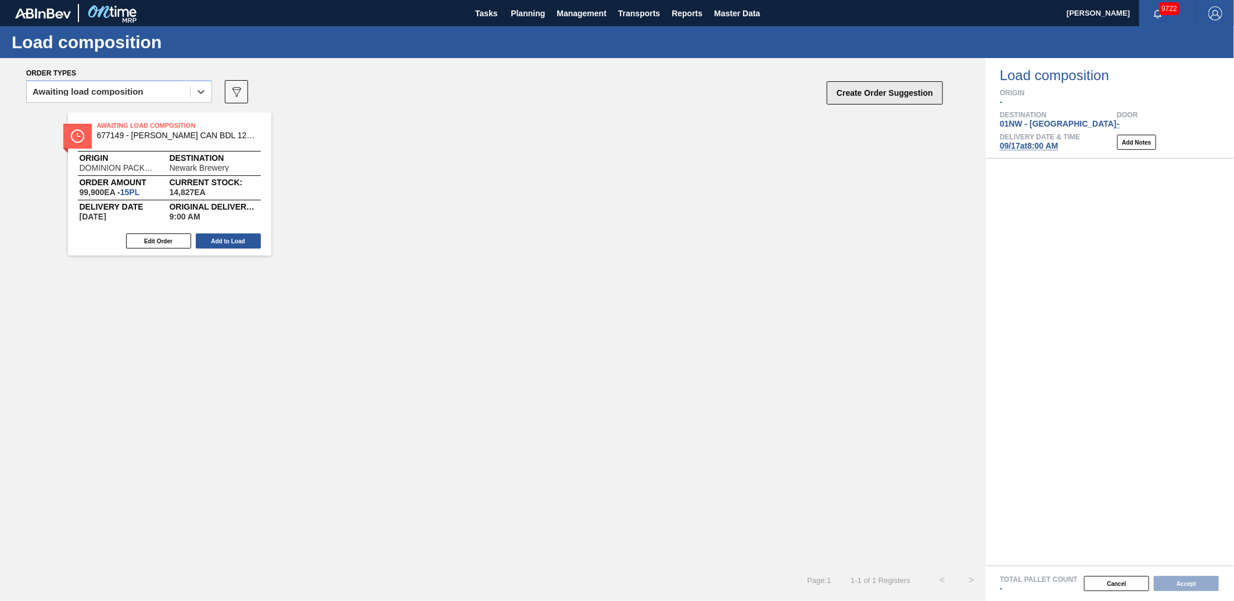
click at [846, 101] on button "Create Order Suggestion" at bounding box center [885, 92] width 116 height 23
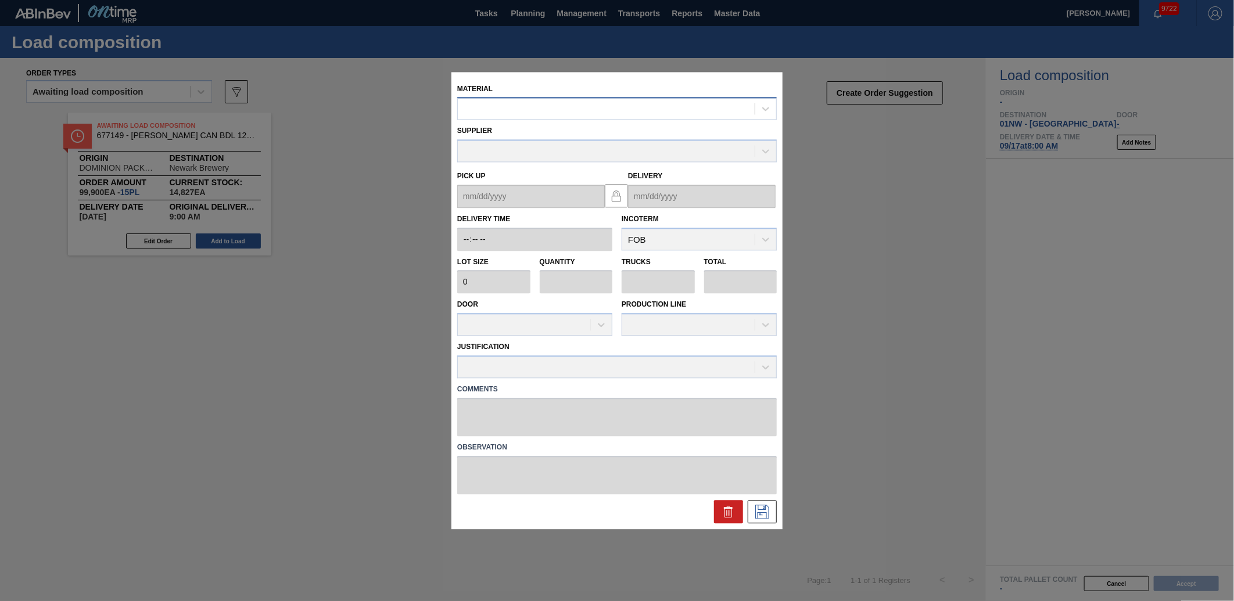
click at [538, 116] on div at bounding box center [606, 109] width 297 height 17
type input "676631"
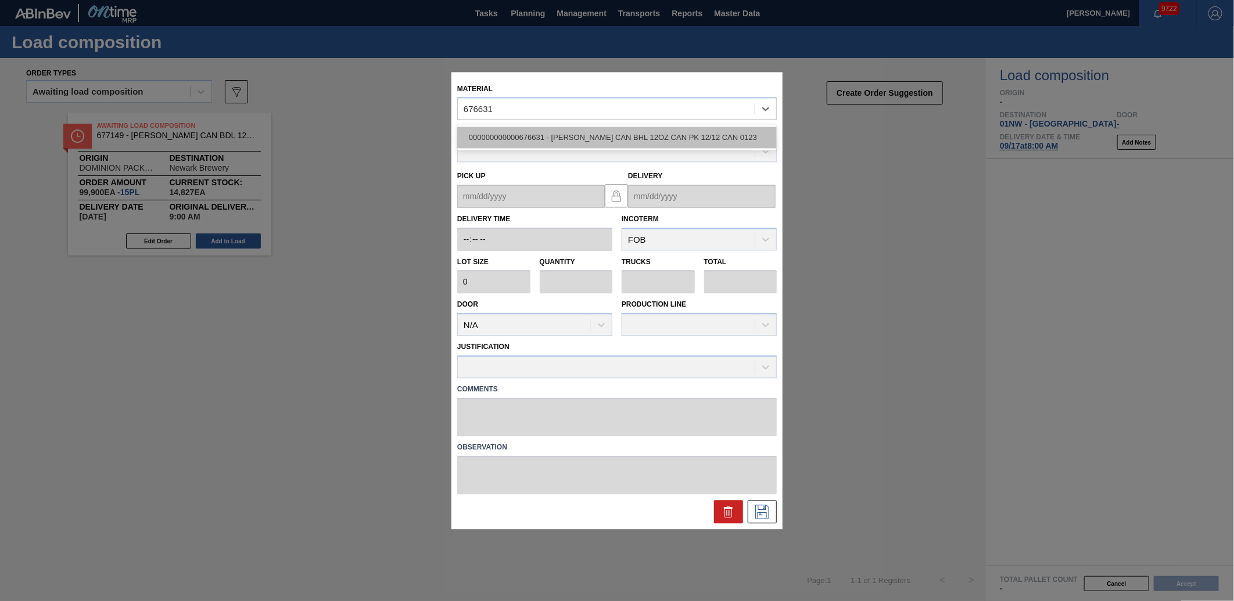
click at [549, 128] on div "000000000000676631 - [PERSON_NAME] CAN BHL 12OZ CAN PK 12/12 CAN 0123" at bounding box center [617, 137] width 320 height 21
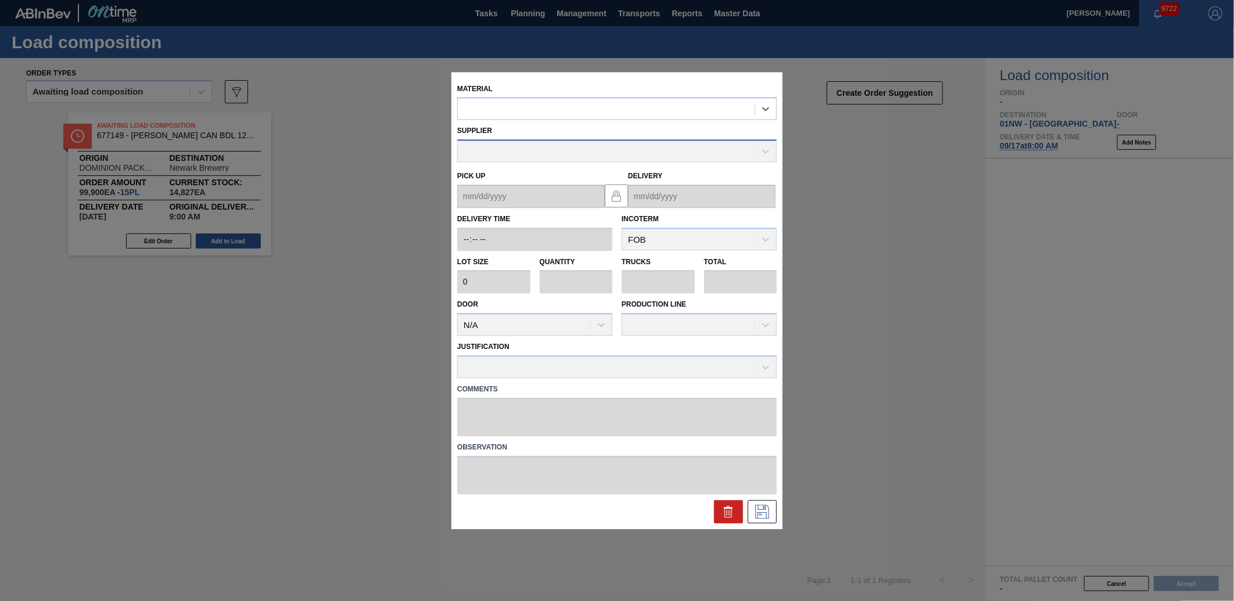
type input "6,660"
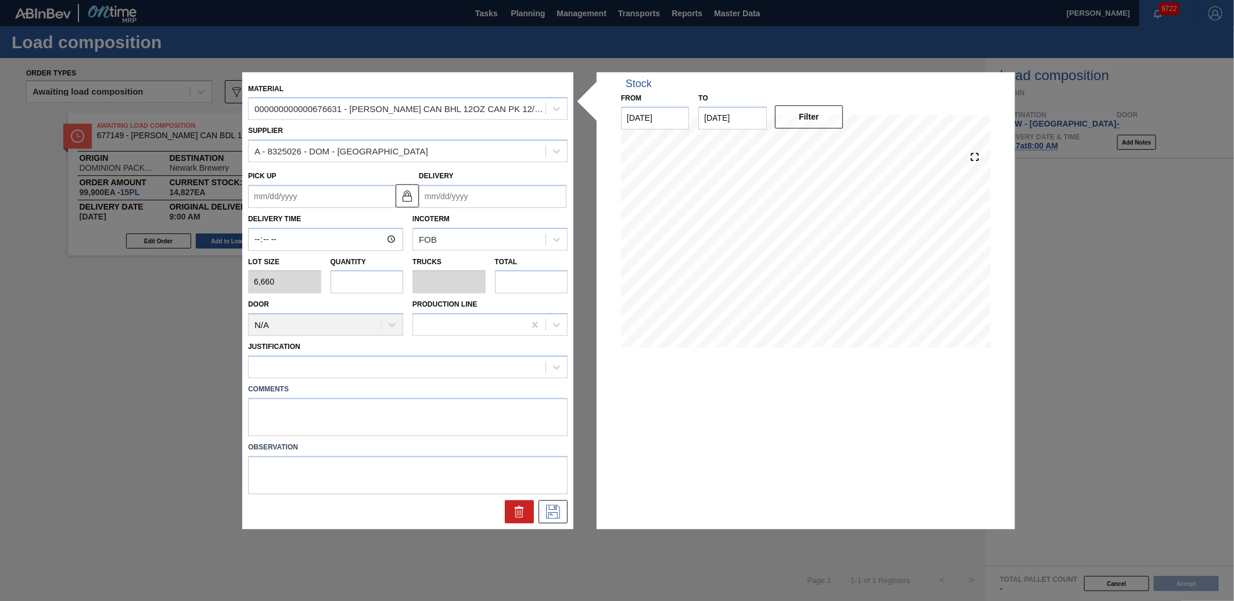
click at [346, 281] on input "text" at bounding box center [367, 282] width 73 height 23
type input "3"
type input "0.115"
type input "19,980"
type input "3"
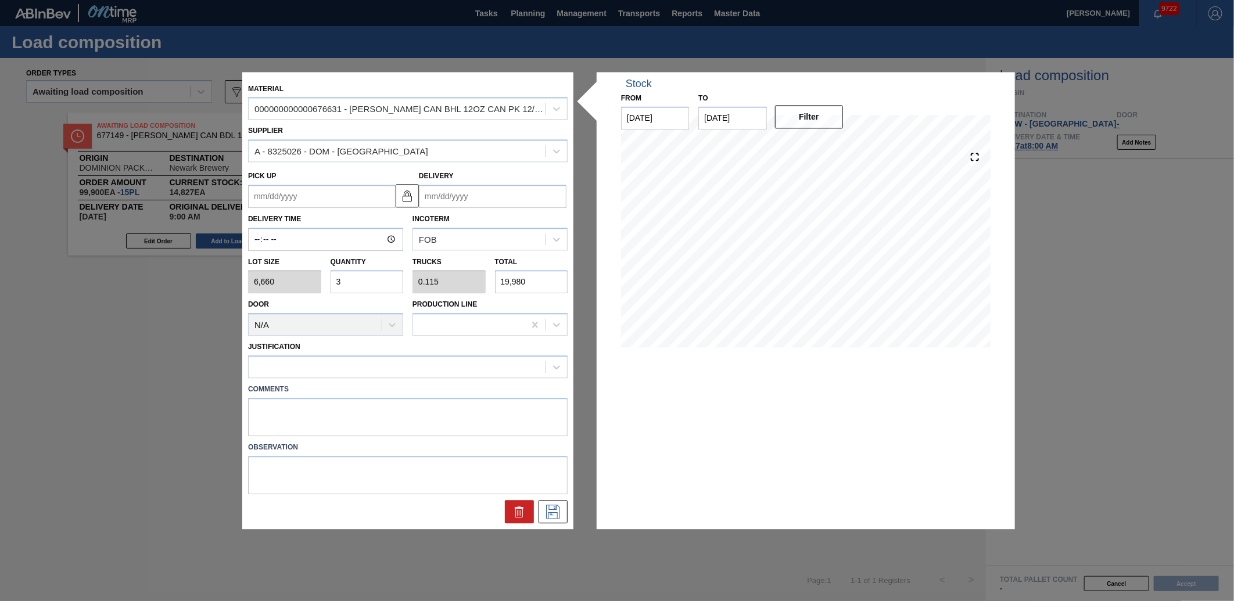
click at [436, 200] on input "Delivery" at bounding box center [493, 196] width 148 height 23
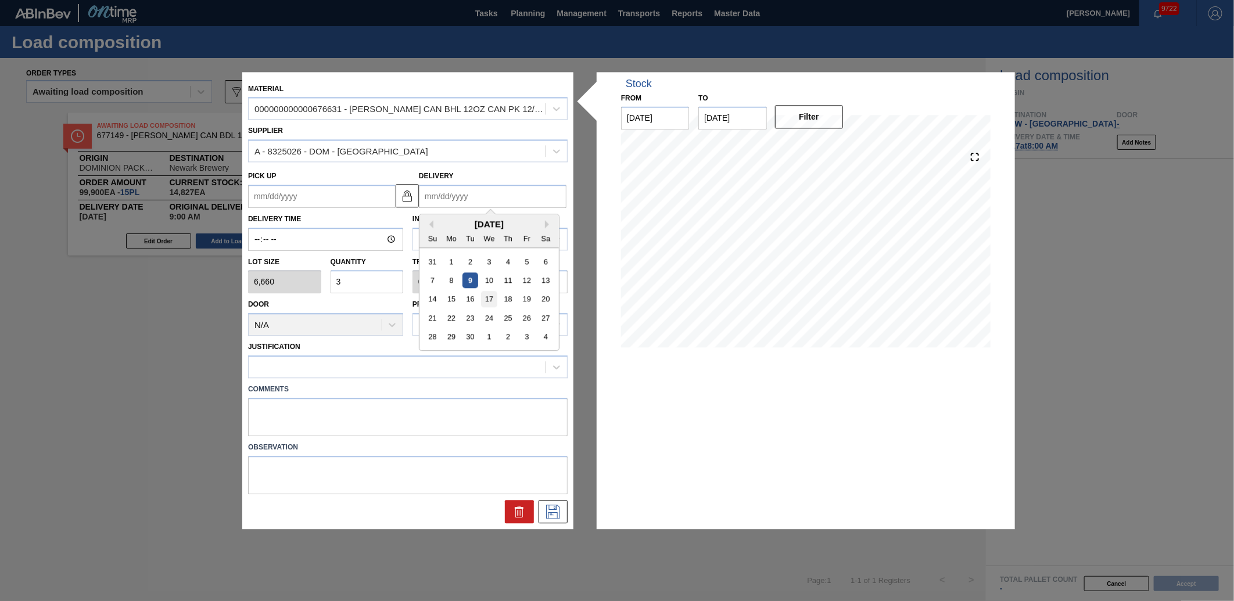
click at [485, 297] on div "17" at bounding box center [489, 300] width 16 height 16
type up "[DATE]"
type input "[DATE]"
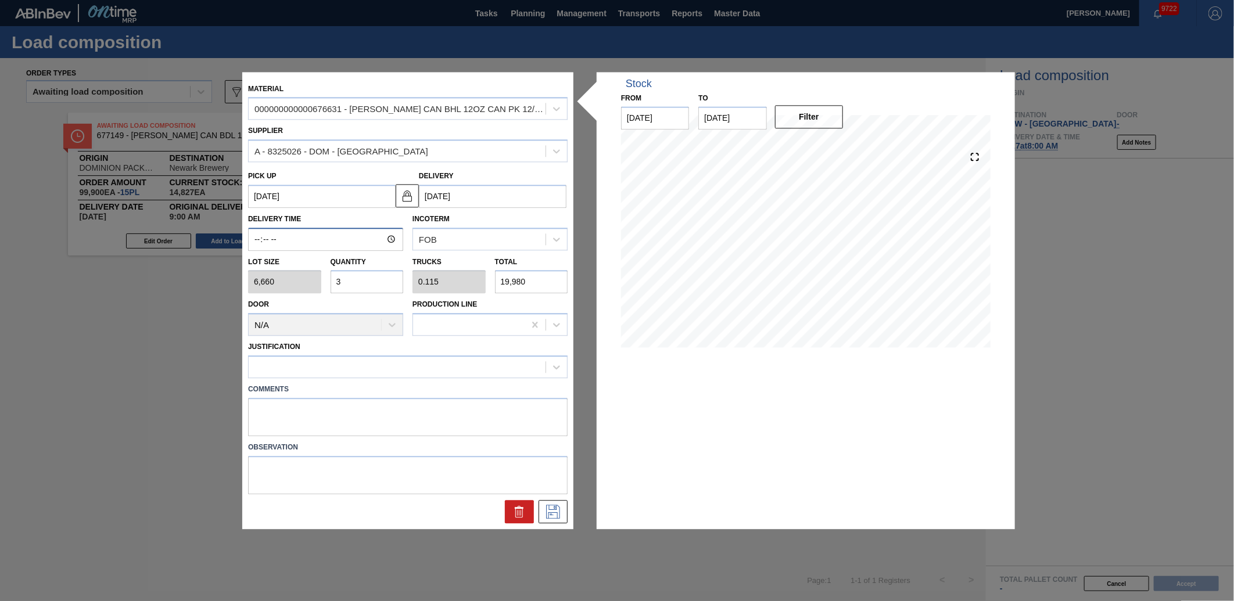
click at [257, 242] on input "Delivery Time" at bounding box center [325, 239] width 155 height 23
type input "09:00"
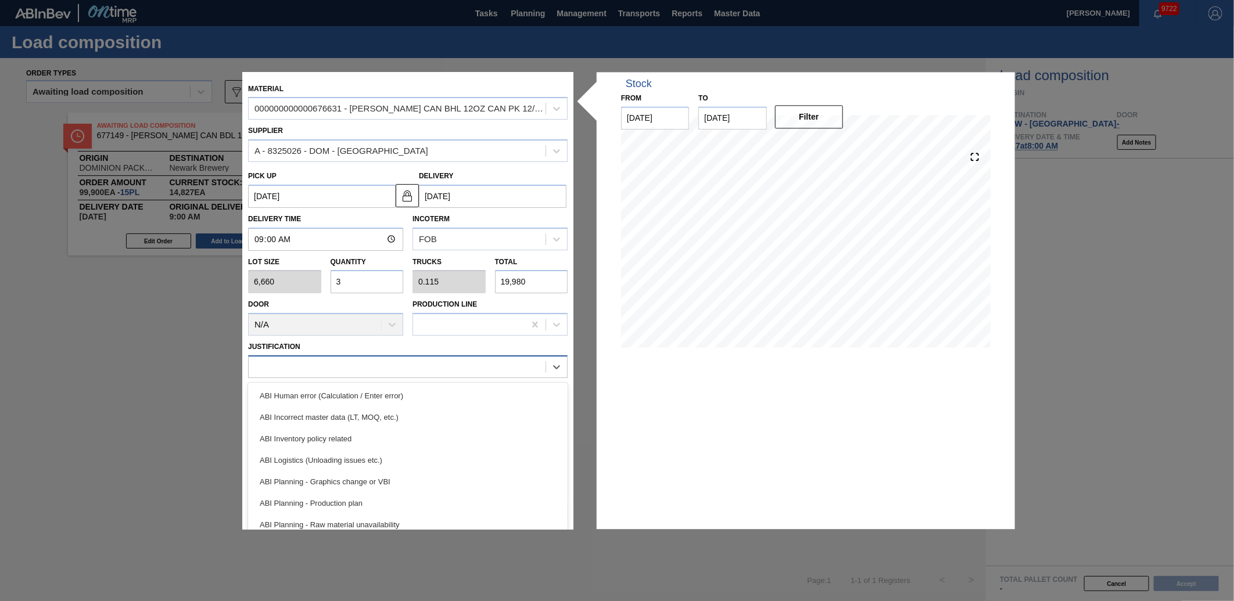
click at [366, 368] on div at bounding box center [397, 367] width 297 height 17
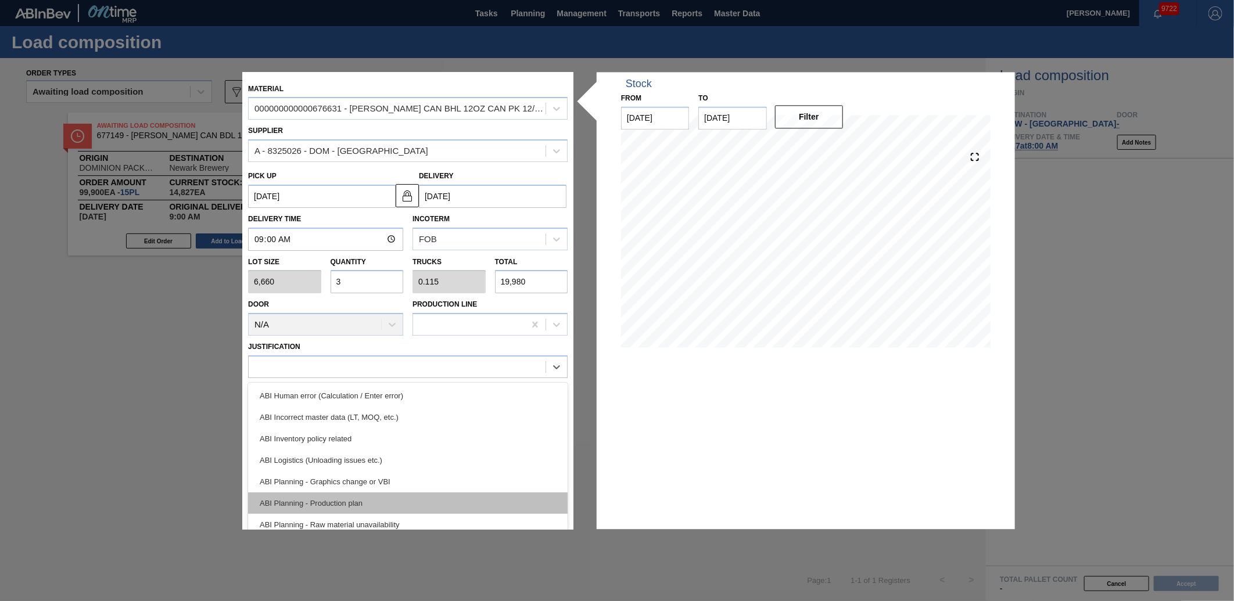
click at [299, 505] on div "ABI Planning - Production plan" at bounding box center [408, 503] width 320 height 21
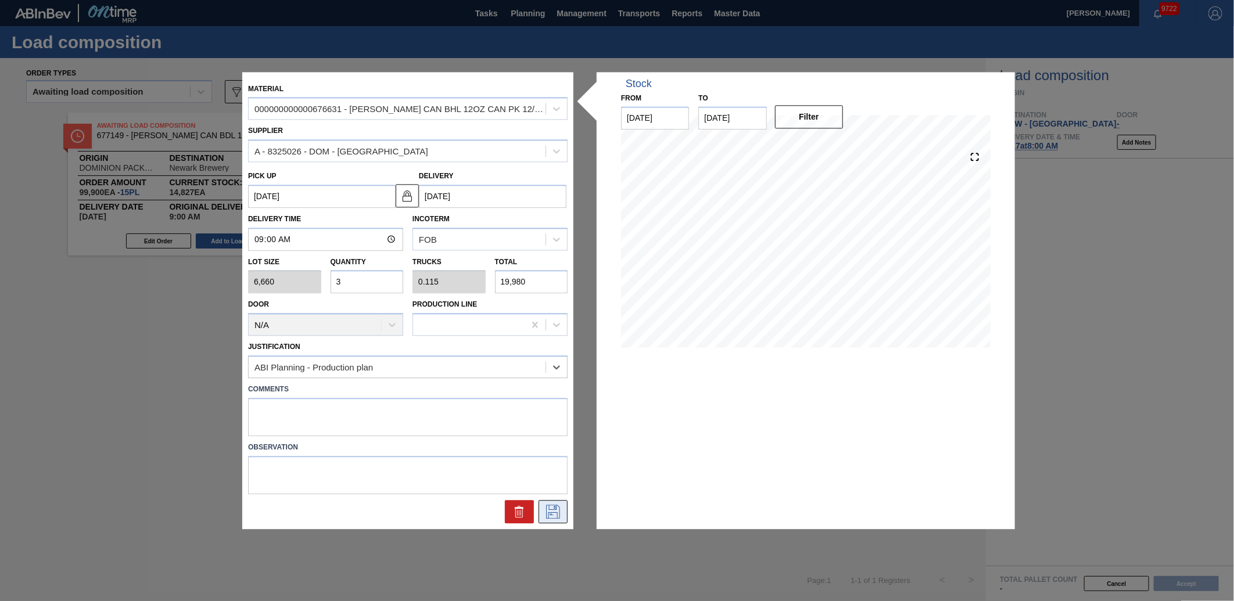
click at [559, 514] on icon at bounding box center [553, 512] width 14 height 14
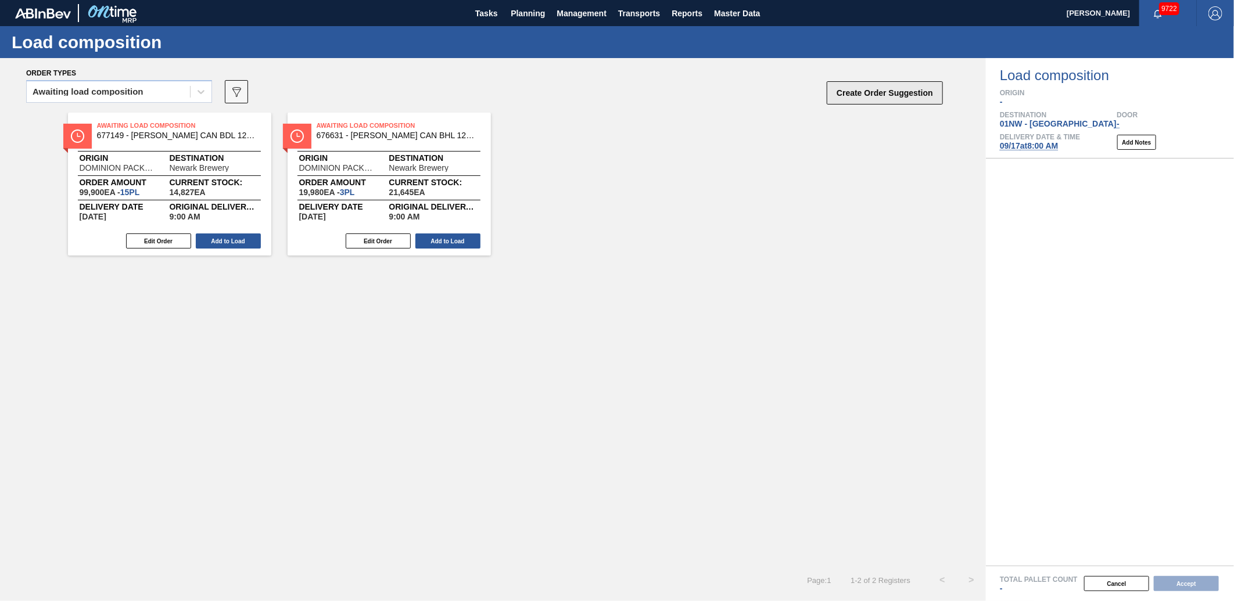
click at [874, 90] on button "Create Order Suggestion" at bounding box center [885, 92] width 116 height 23
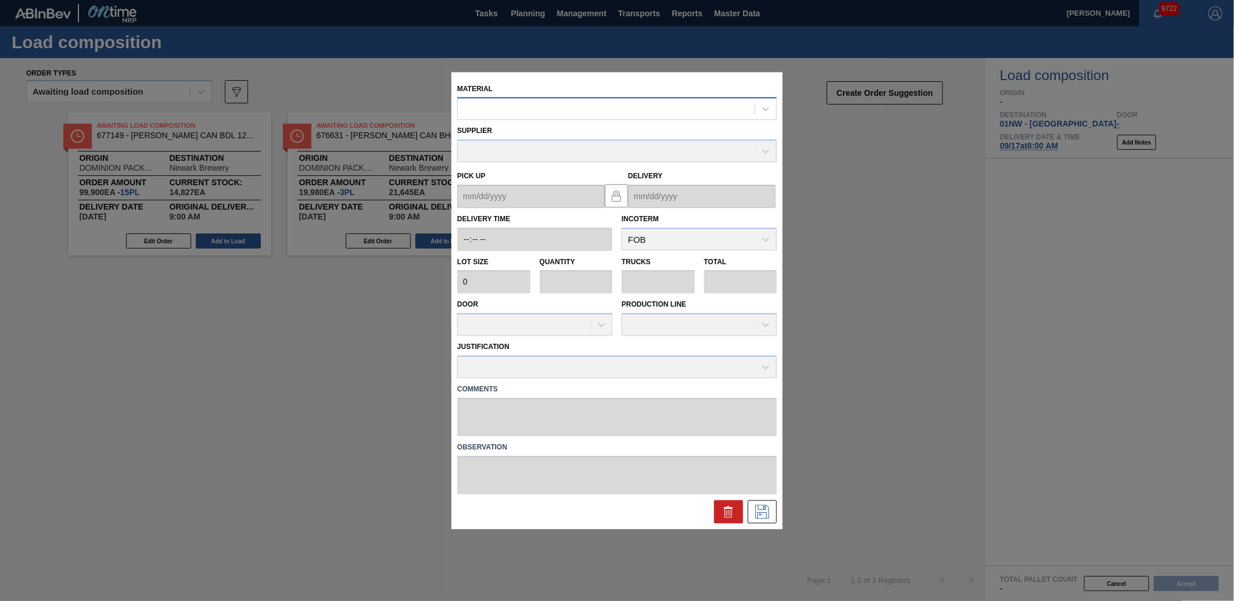
click at [595, 114] on div at bounding box center [606, 109] width 297 height 17
type input "675296"
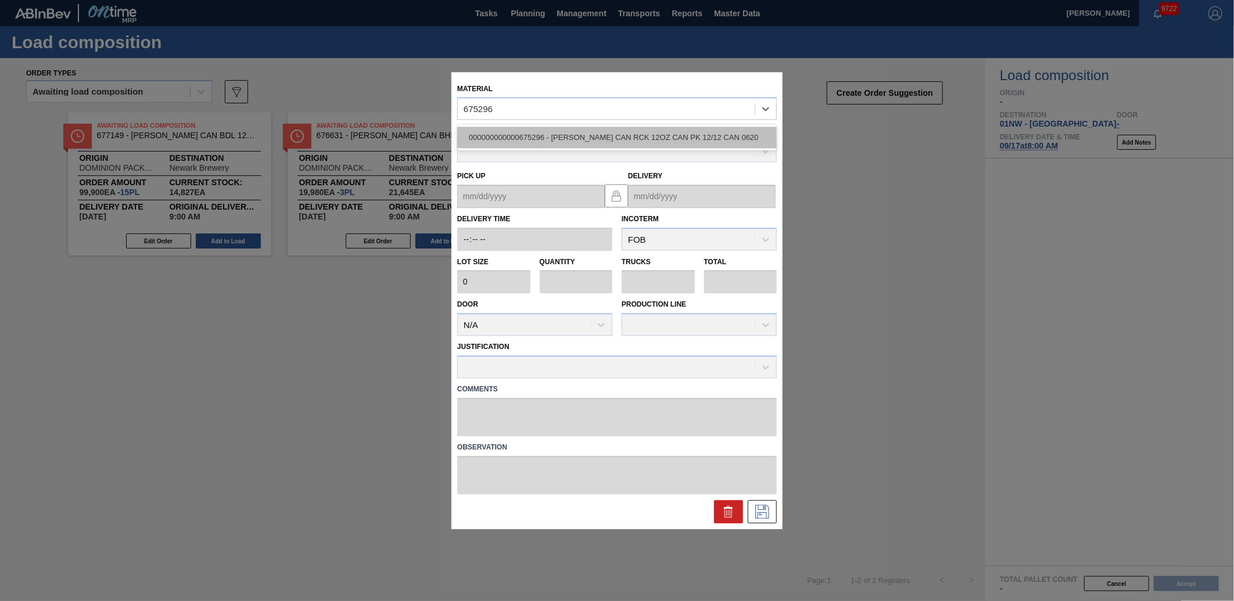
click at [569, 135] on div "000000000000675296 - [PERSON_NAME] CAN RCK 12OZ CAN PK 12/12 CAN 0620" at bounding box center [617, 137] width 320 height 21
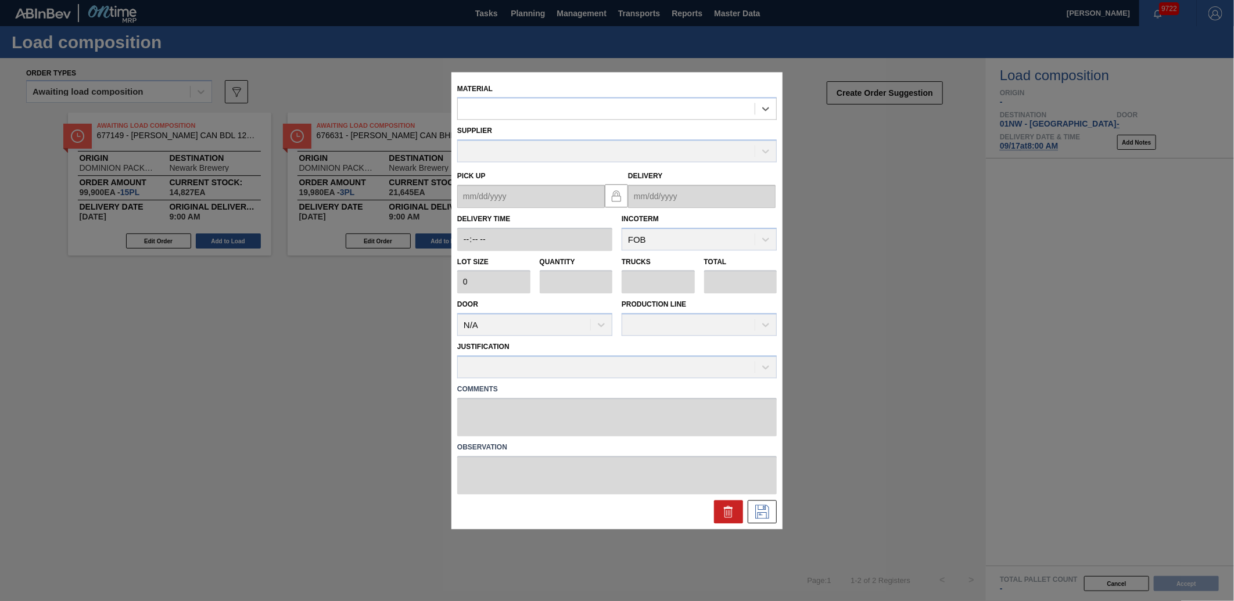
type input "6,660"
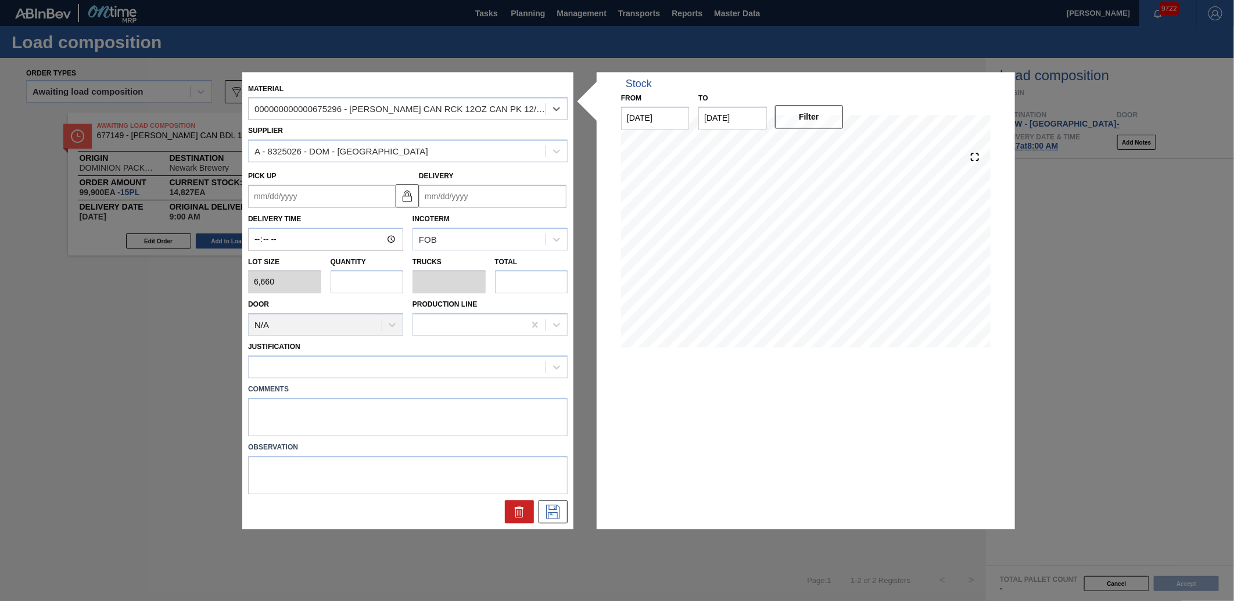
click at [465, 199] on input "Delivery" at bounding box center [493, 196] width 148 height 23
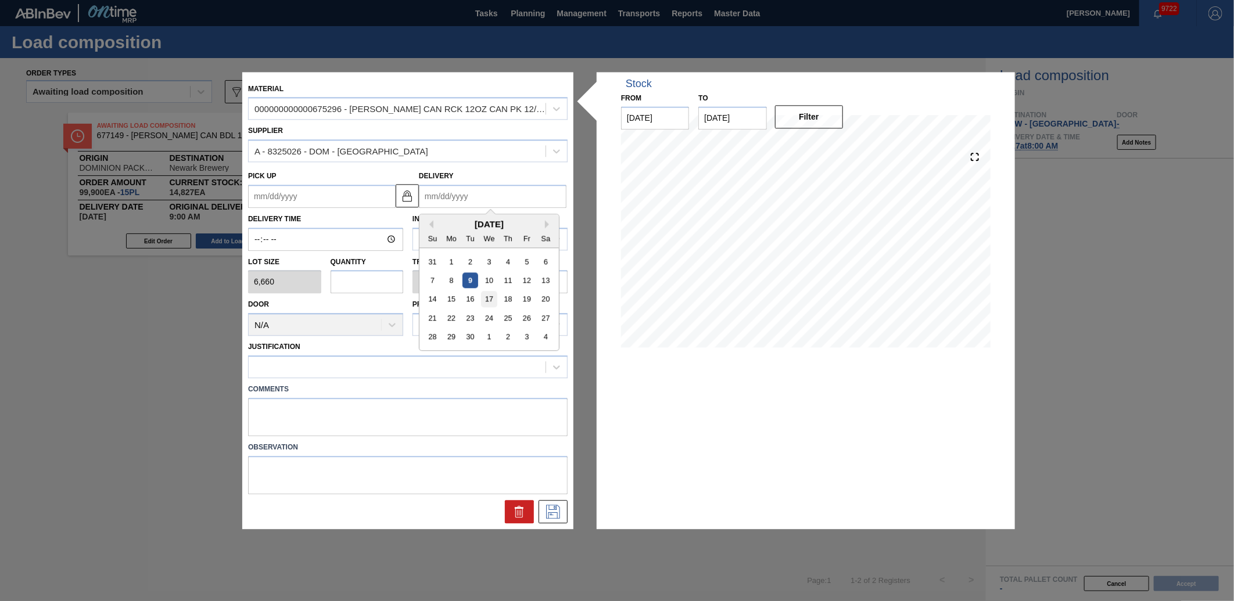
click at [493, 299] on div "17" at bounding box center [489, 300] width 16 height 16
type up "[DATE]"
type input "[DATE]"
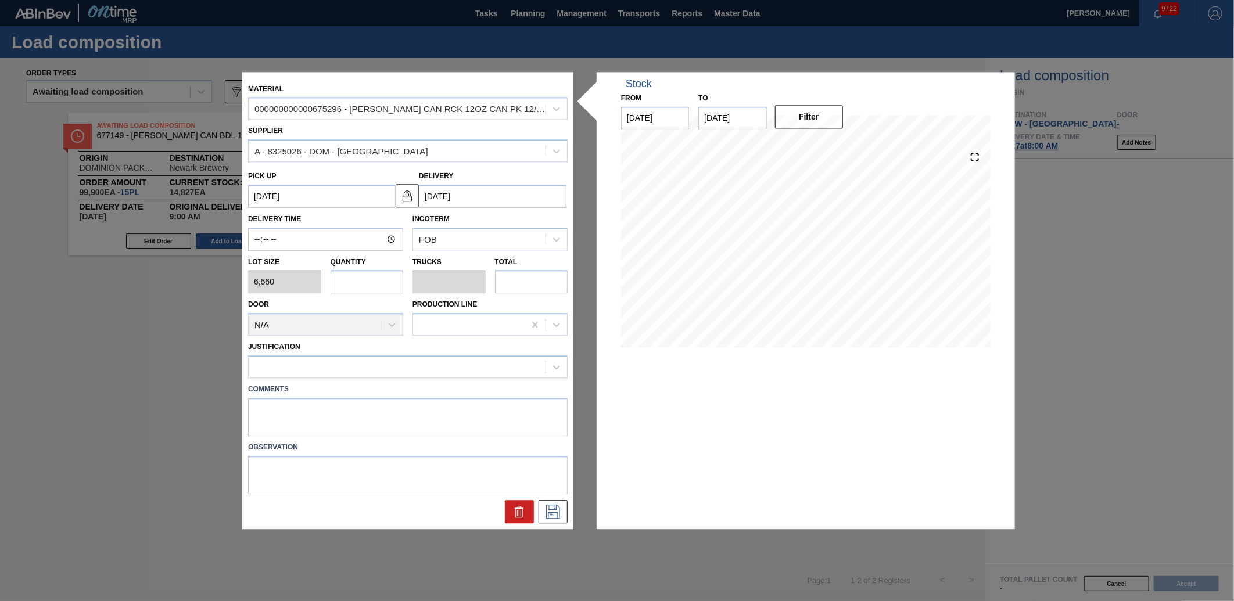
click at [372, 275] on input "text" at bounding box center [367, 282] width 73 height 23
click at [362, 281] on input "text" at bounding box center [367, 282] width 73 height 23
type input "3"
type input "0.115"
type input "19,980"
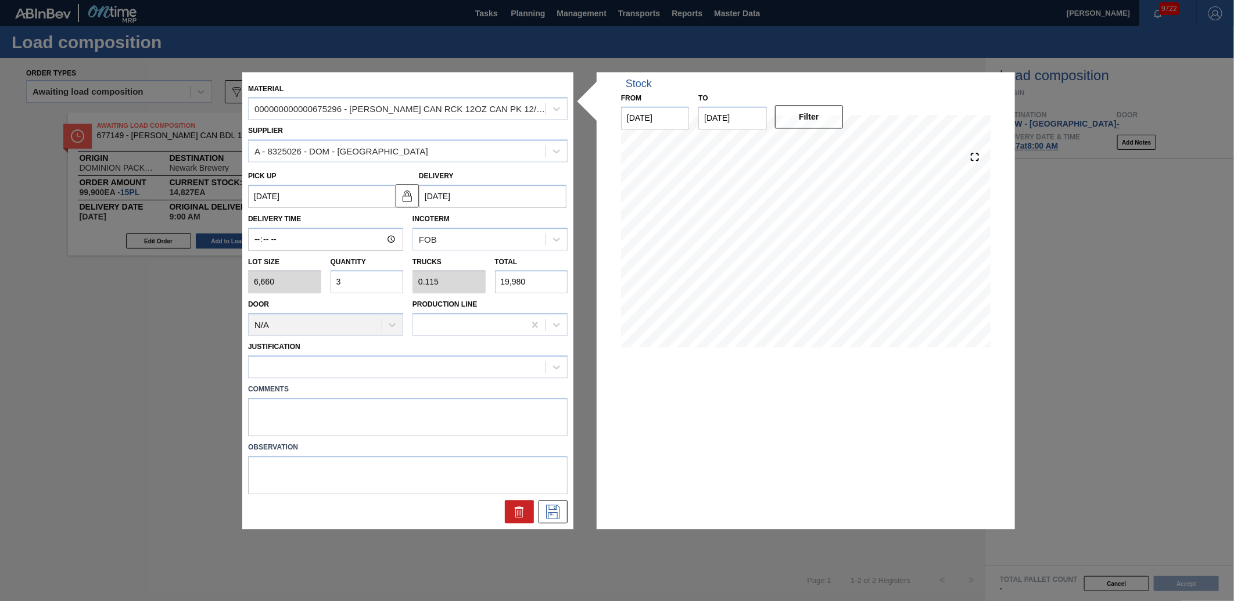
type input "3"
click at [260, 245] on input "Delivery Time" at bounding box center [325, 239] width 155 height 23
type input "09:00"
click at [347, 337] on div "Justification" at bounding box center [407, 357] width 329 height 42
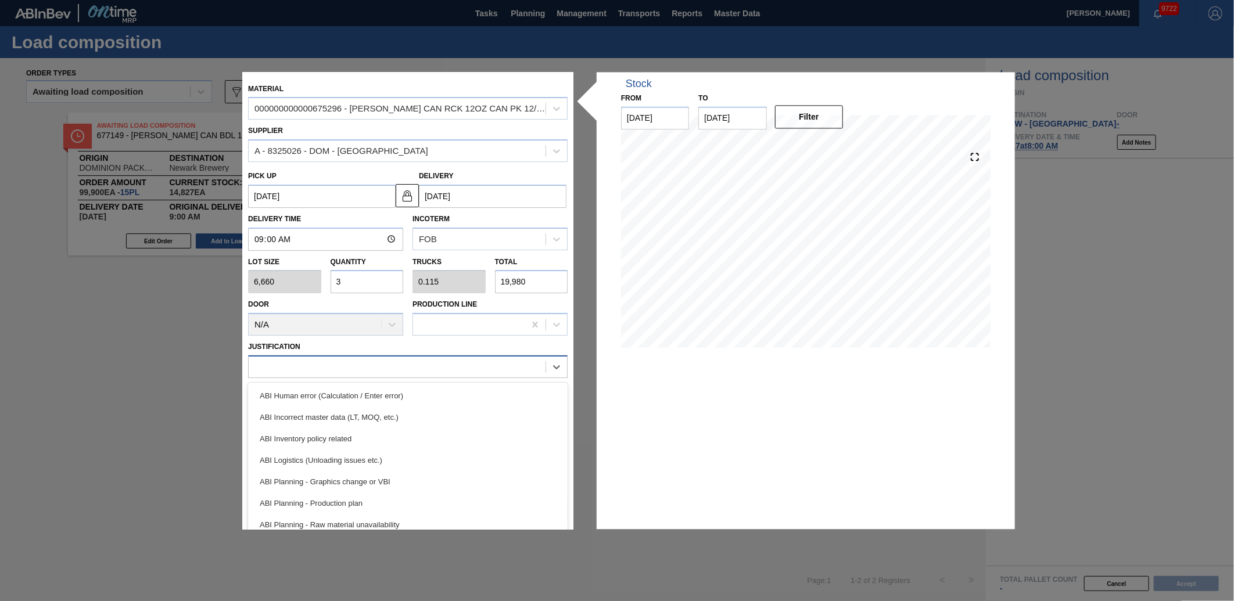
click at [343, 362] on div at bounding box center [397, 367] width 297 height 17
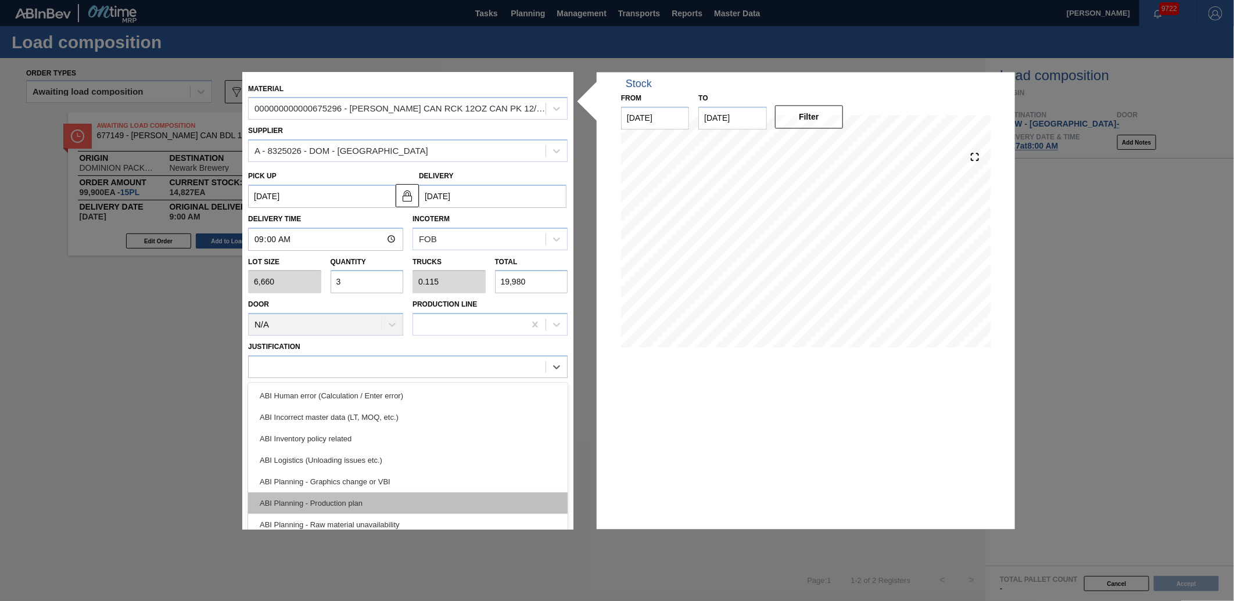
click at [332, 496] on div "ABI Planning - Production plan" at bounding box center [408, 503] width 320 height 21
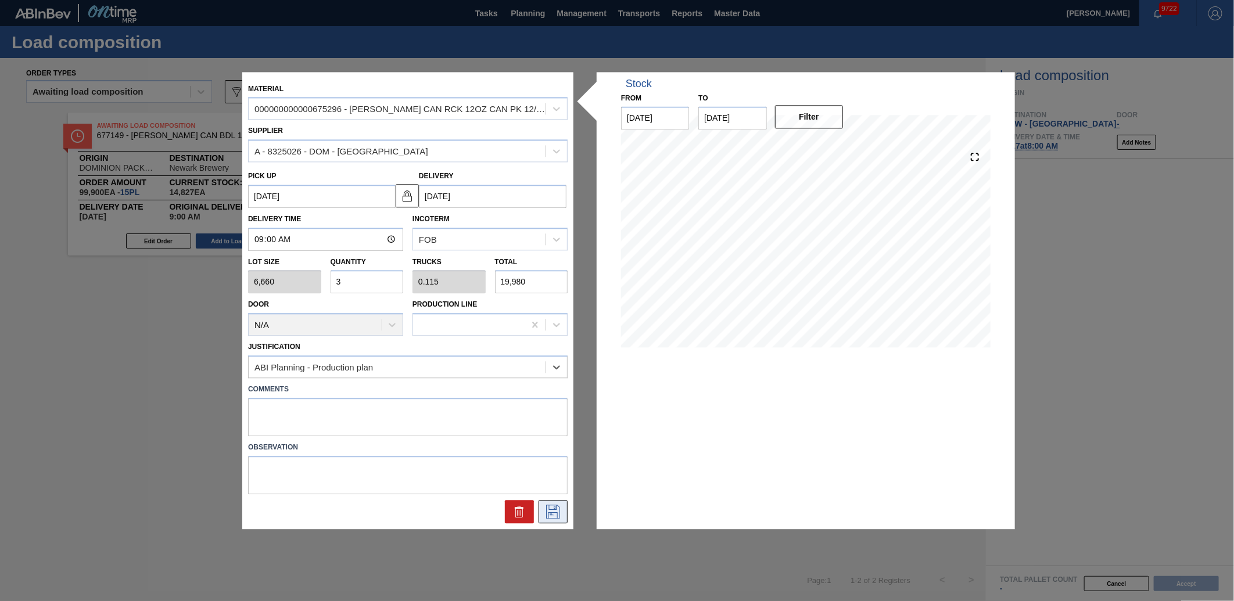
click at [564, 501] on button at bounding box center [553, 511] width 29 height 23
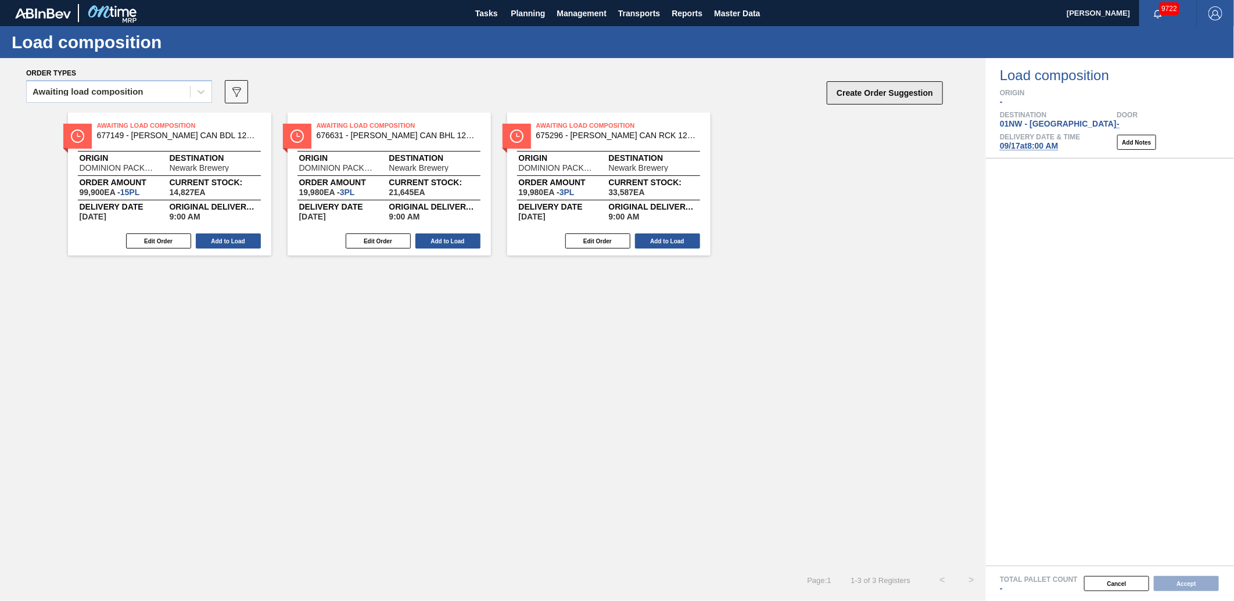
click at [909, 82] on button "Create Order Suggestion" at bounding box center [885, 92] width 116 height 23
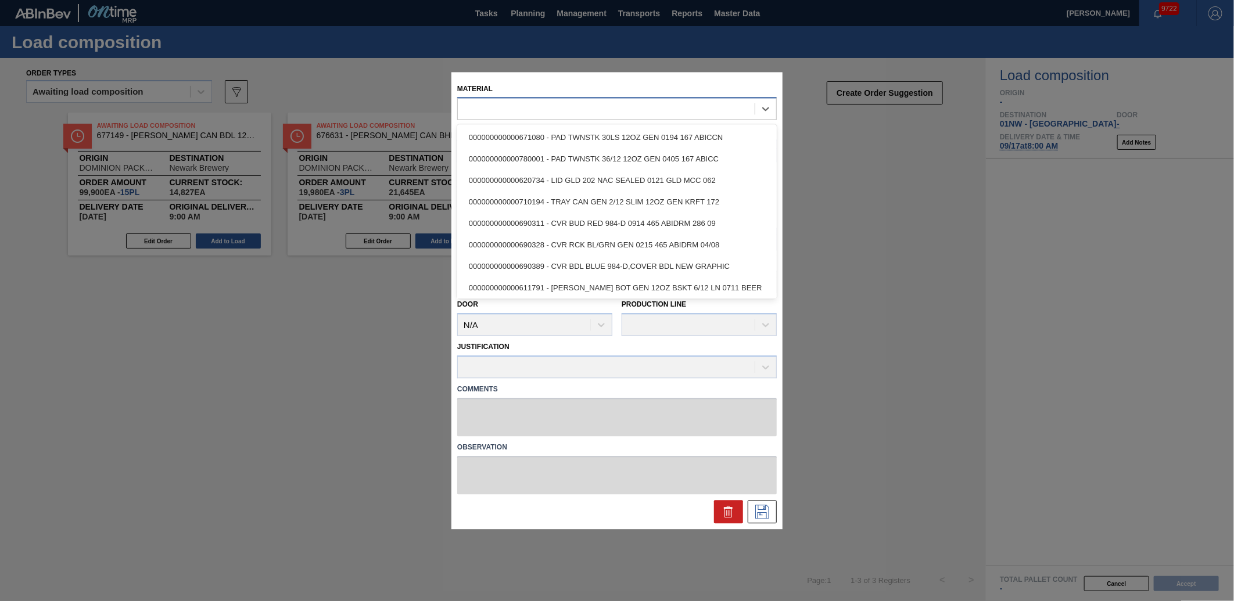
click at [661, 103] on div at bounding box center [606, 109] width 297 height 17
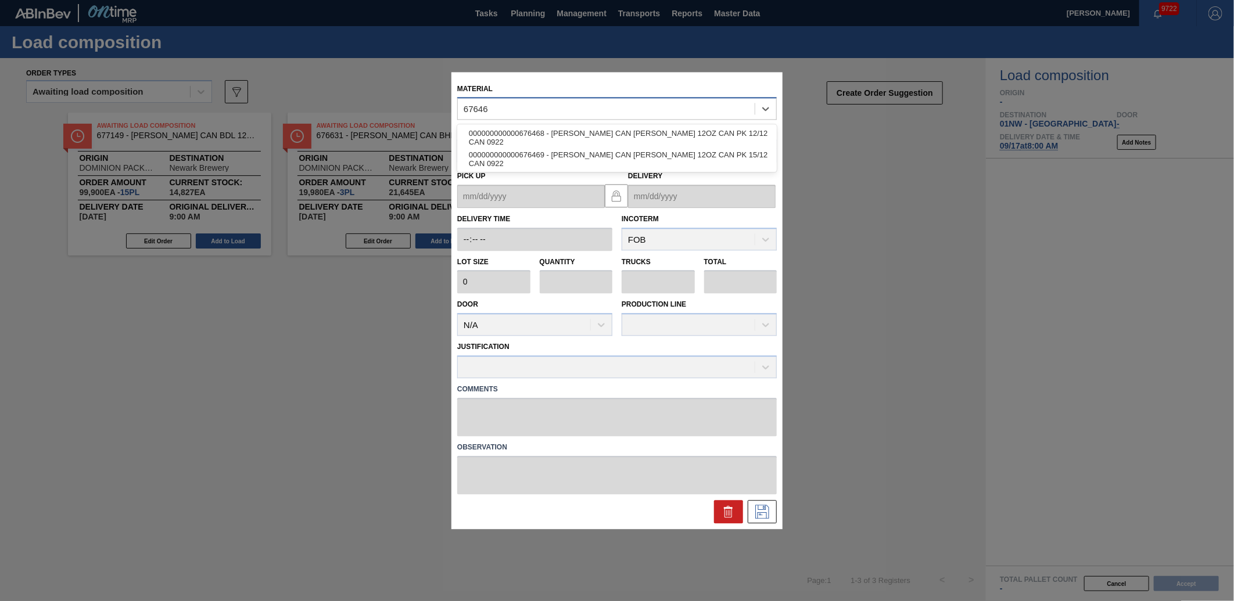
type input "676468"
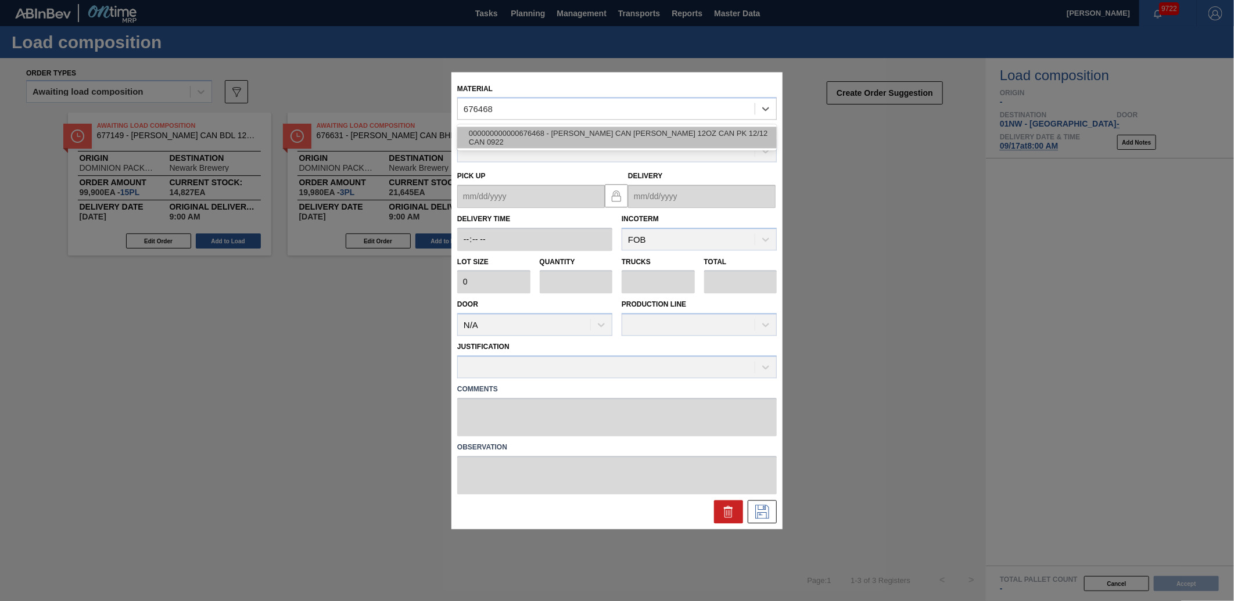
click at [641, 141] on div "000000000000676468 - [PERSON_NAME] CAN [PERSON_NAME] 12OZ CAN PK 12/12 CAN 0922" at bounding box center [617, 137] width 320 height 21
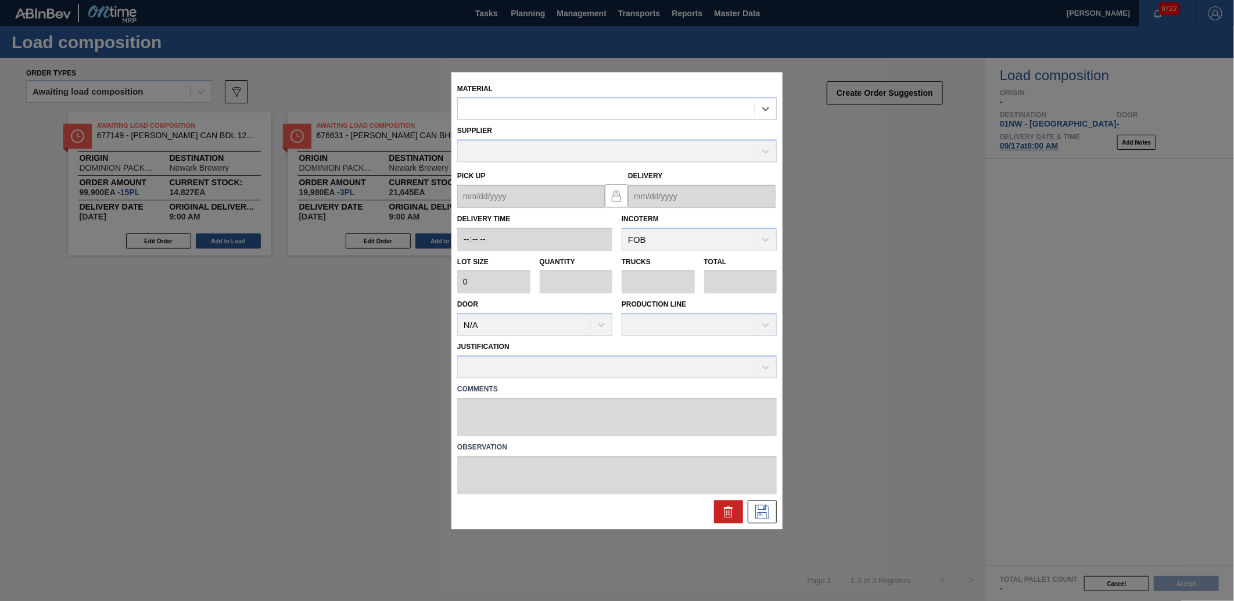
type input "6,660"
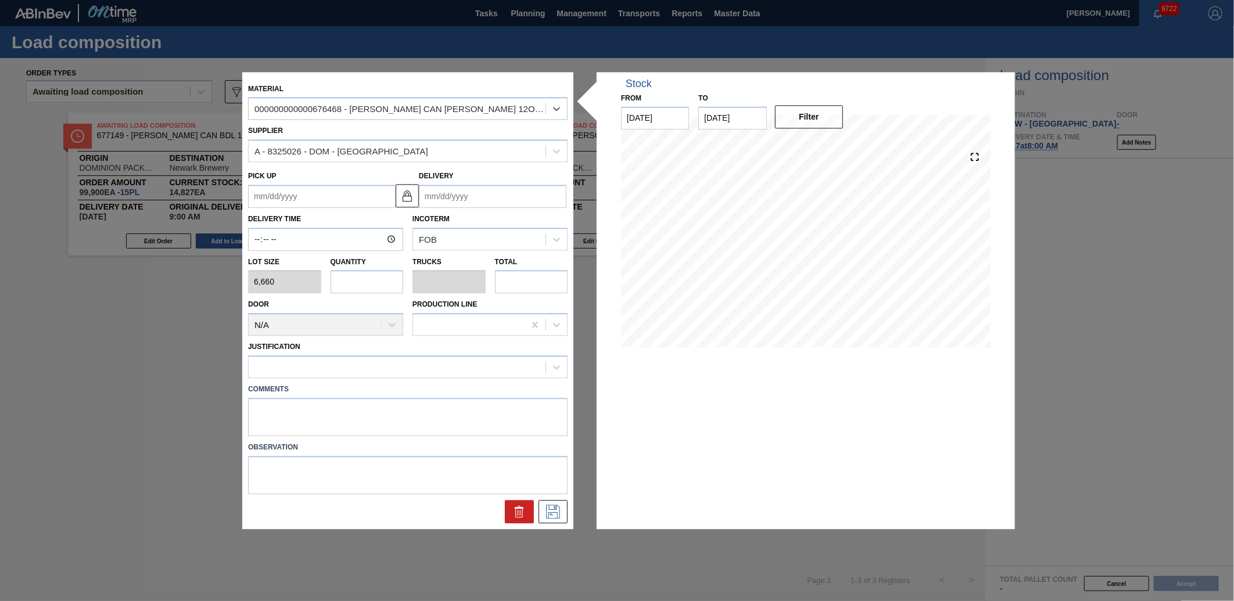
click at [369, 288] on input "text" at bounding box center [367, 282] width 73 height 23
type input "5"
type input "0.192"
type input "33,300"
type input "5"
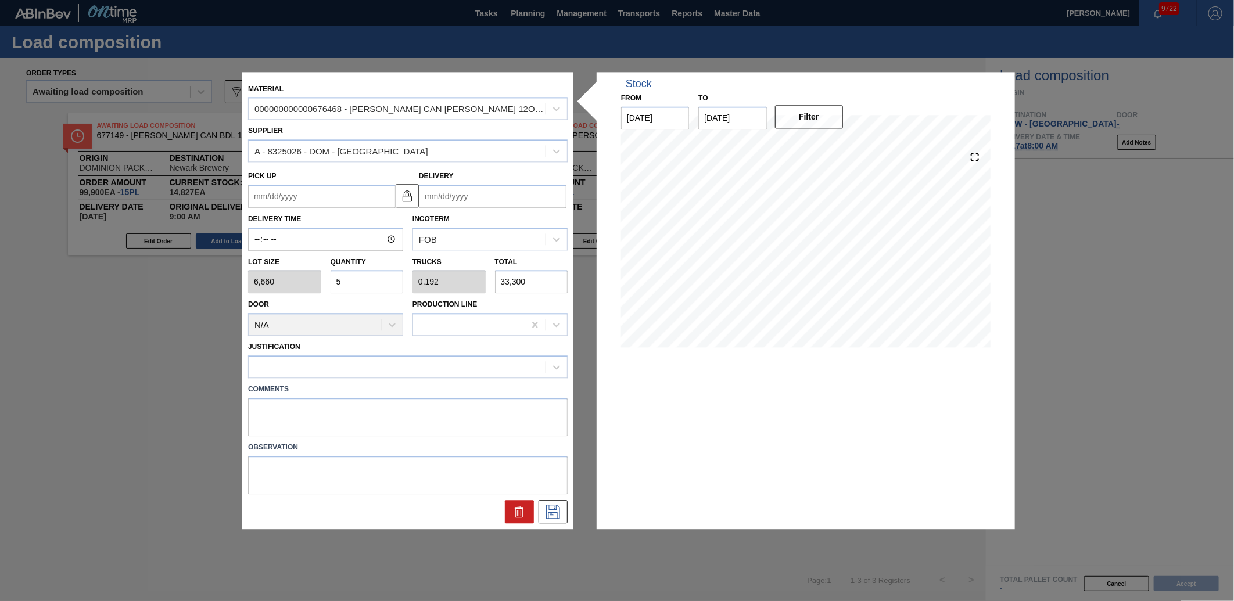
click at [480, 207] on input "Delivery" at bounding box center [493, 196] width 148 height 23
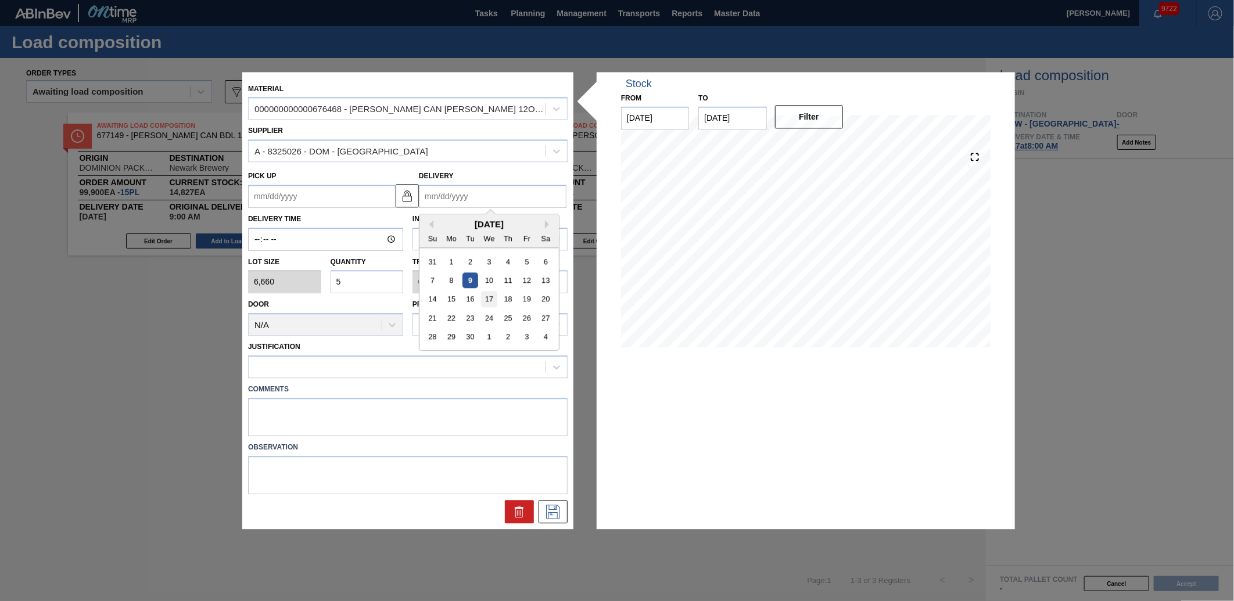
click at [484, 295] on div "17" at bounding box center [489, 300] width 16 height 16
type up "[DATE]"
type input "[DATE]"
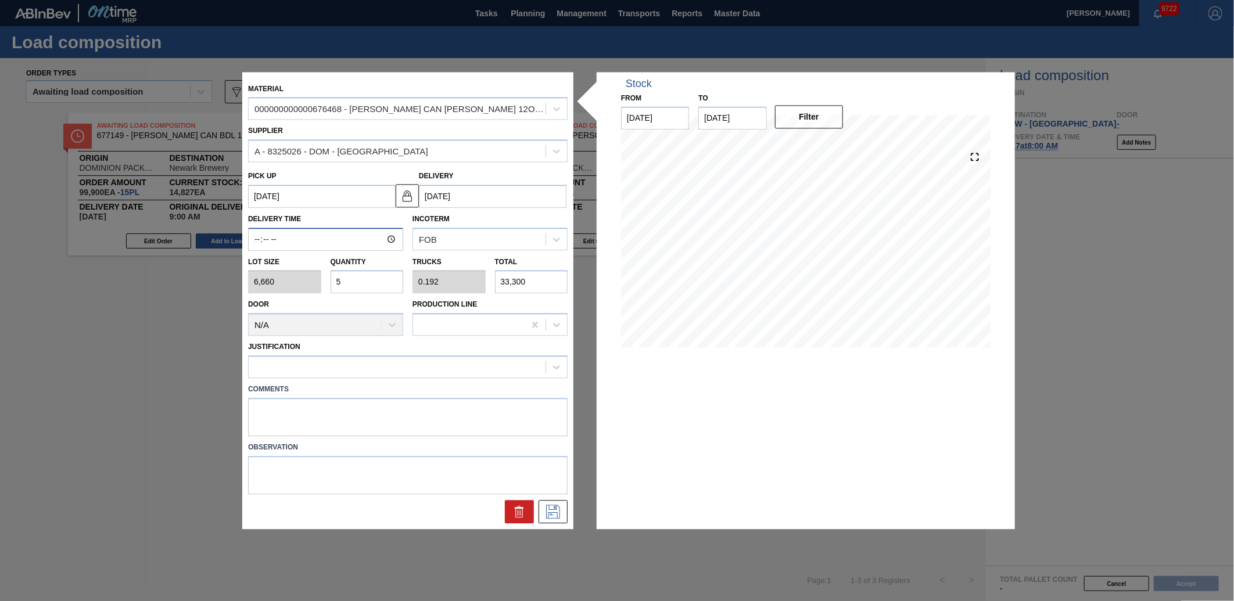
click at [260, 242] on input "Delivery Time" at bounding box center [325, 239] width 155 height 23
type input "09:00"
click at [282, 357] on div at bounding box center [408, 367] width 320 height 23
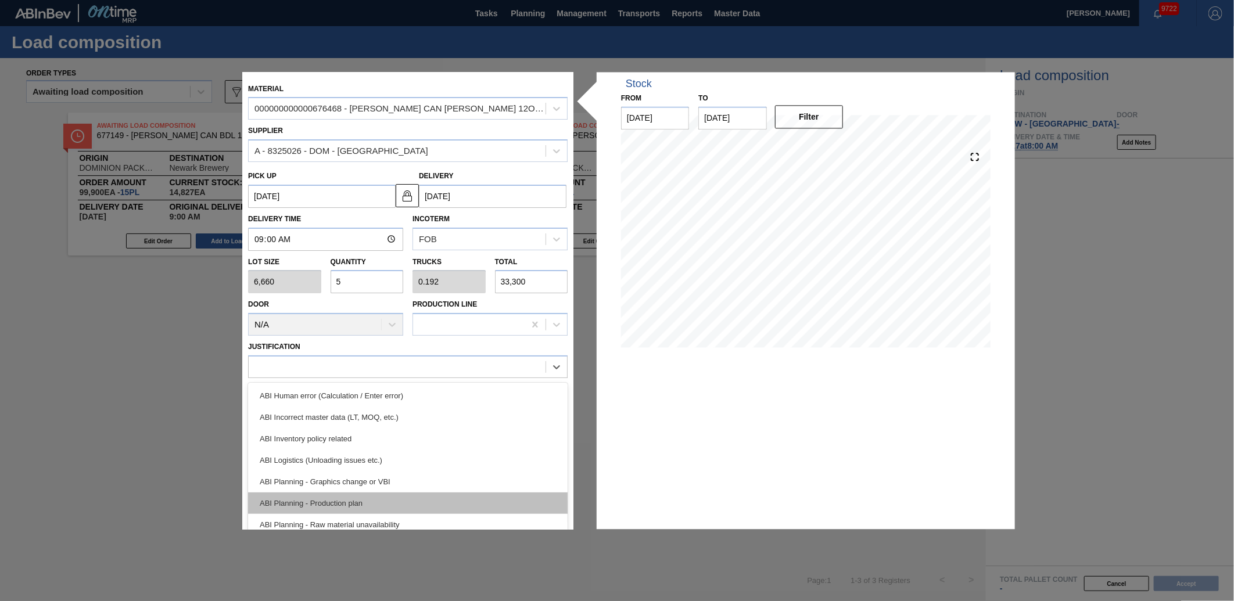
click at [291, 503] on div "ABI Planning - Production plan" at bounding box center [408, 503] width 320 height 21
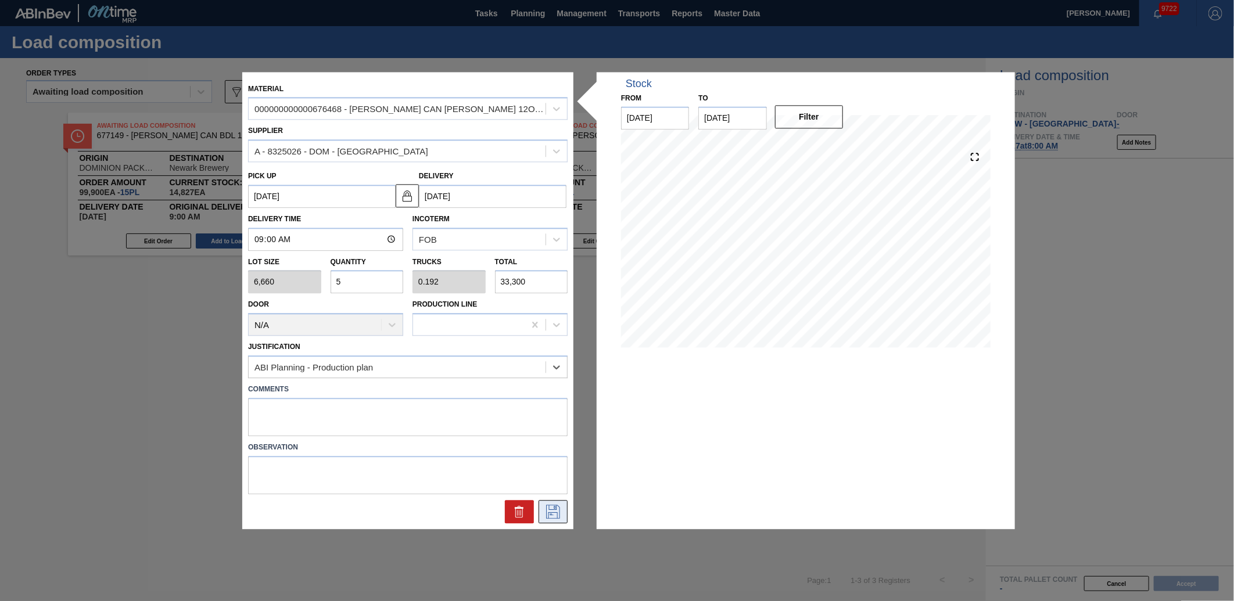
click at [552, 511] on icon at bounding box center [553, 512] width 19 height 14
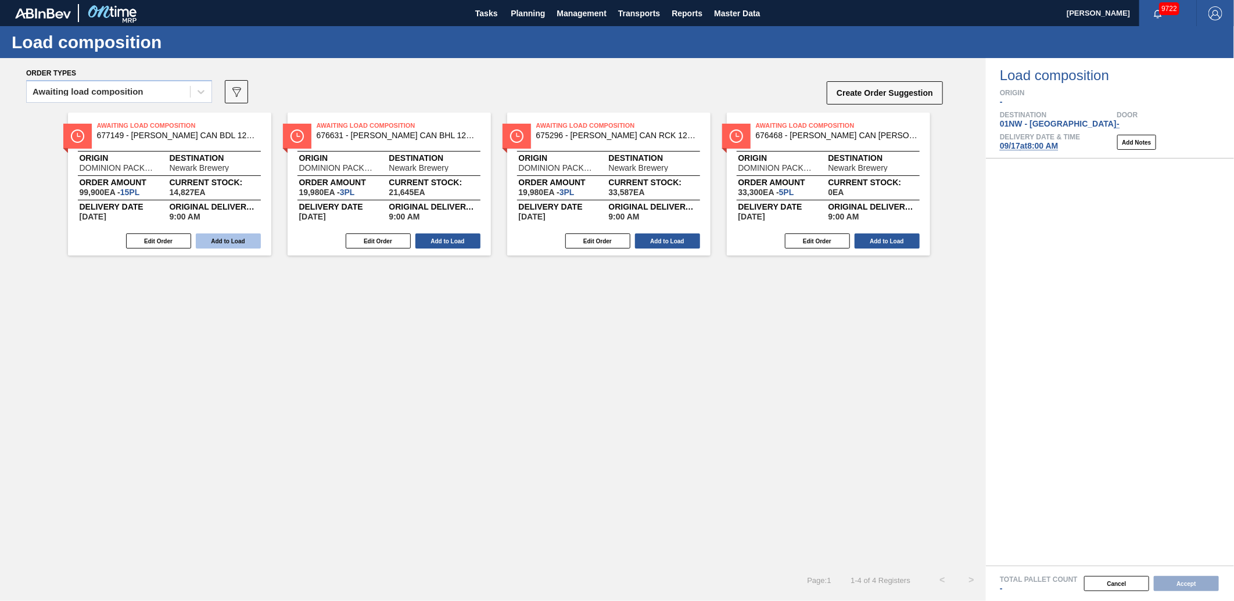
click at [229, 242] on button "Add to Load" at bounding box center [228, 241] width 65 height 15
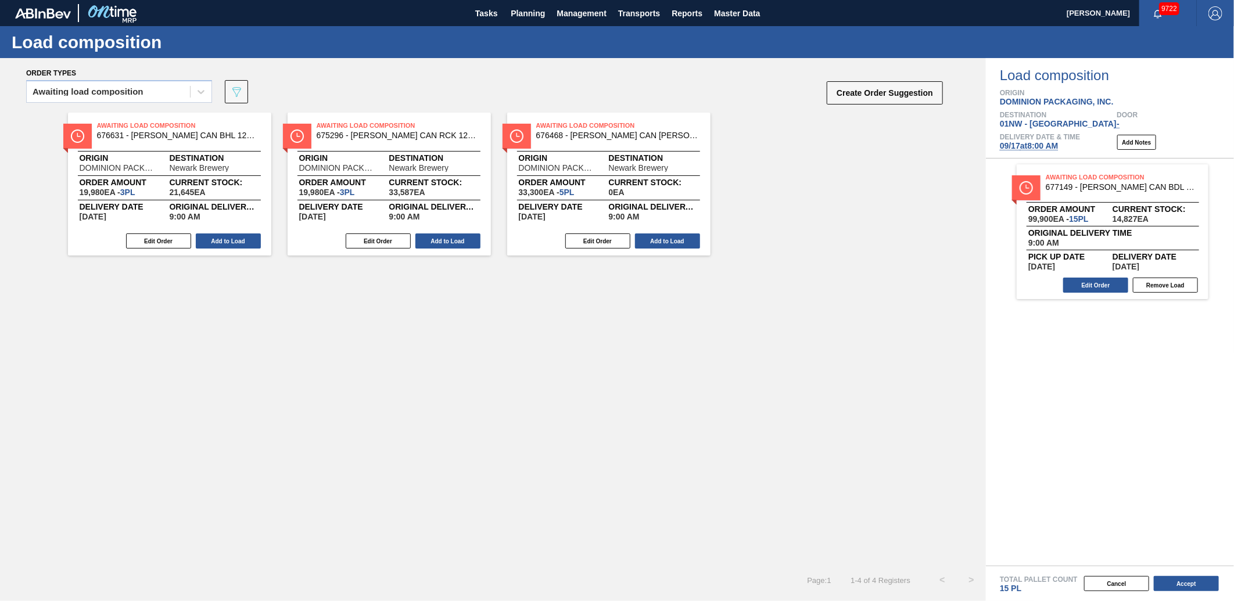
click at [229, 242] on button "Add to Load" at bounding box center [228, 241] width 65 height 15
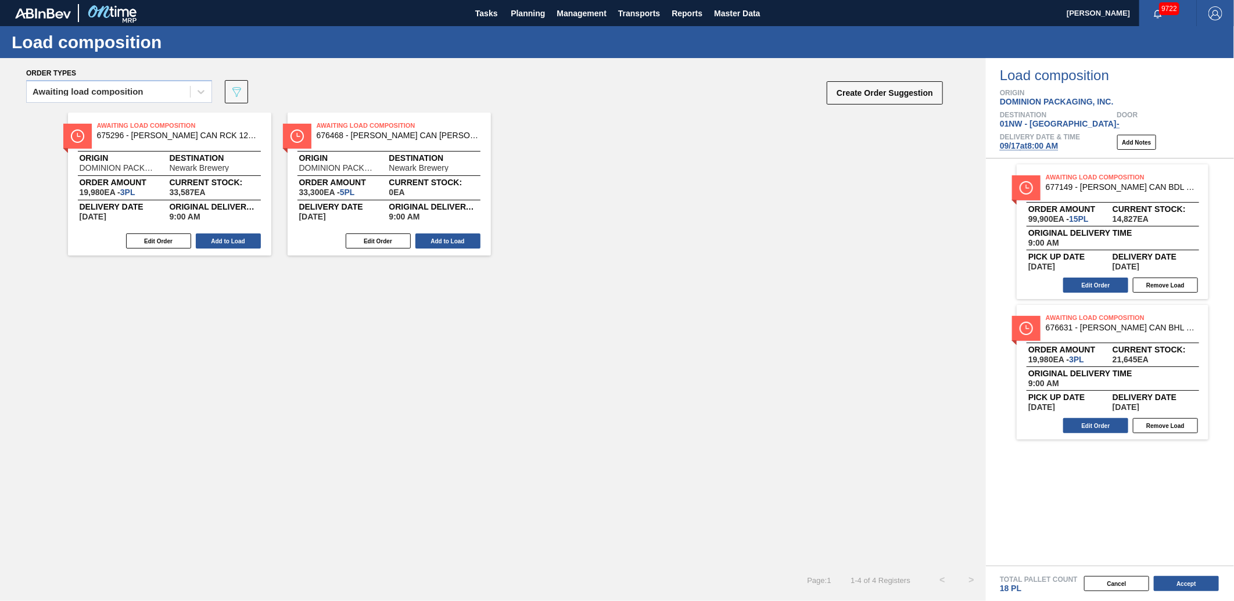
click at [229, 242] on button "Add to Load" at bounding box center [228, 241] width 65 height 15
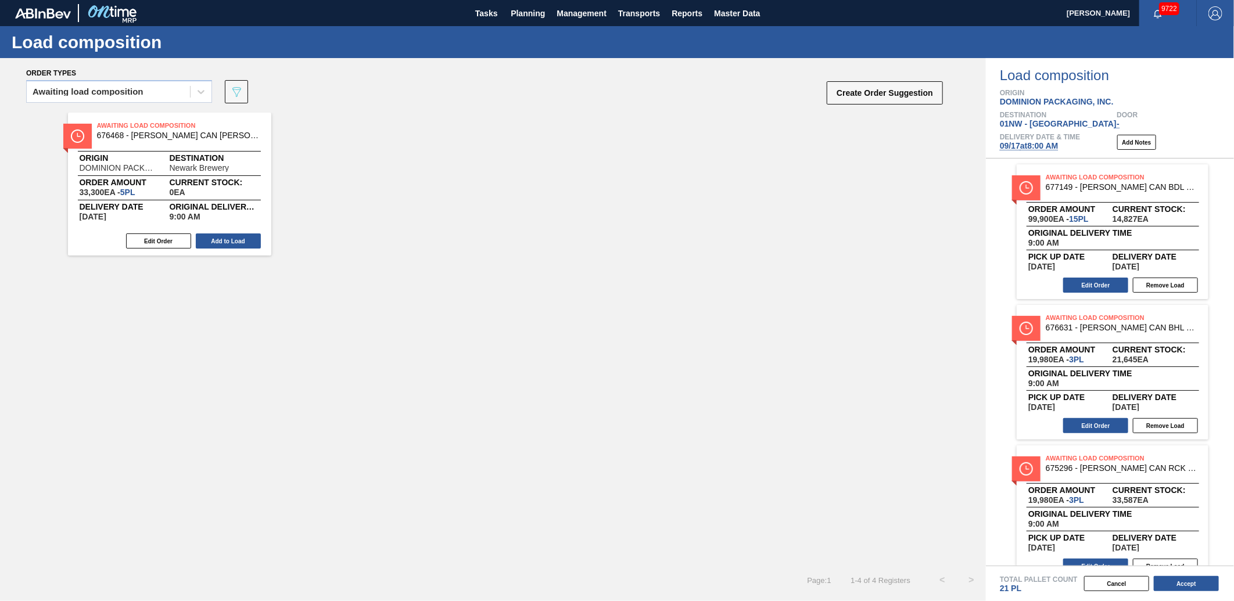
click at [229, 242] on button "Add to Load" at bounding box center [228, 241] width 65 height 15
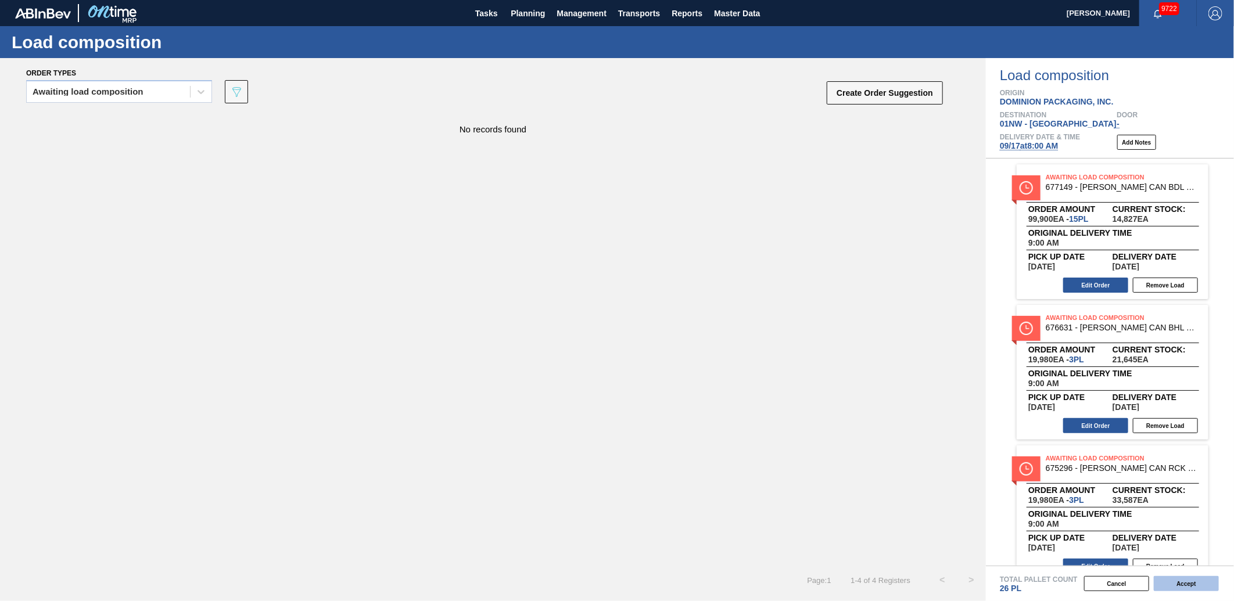
click at [1196, 589] on button "Accept" at bounding box center [1186, 583] width 65 height 15
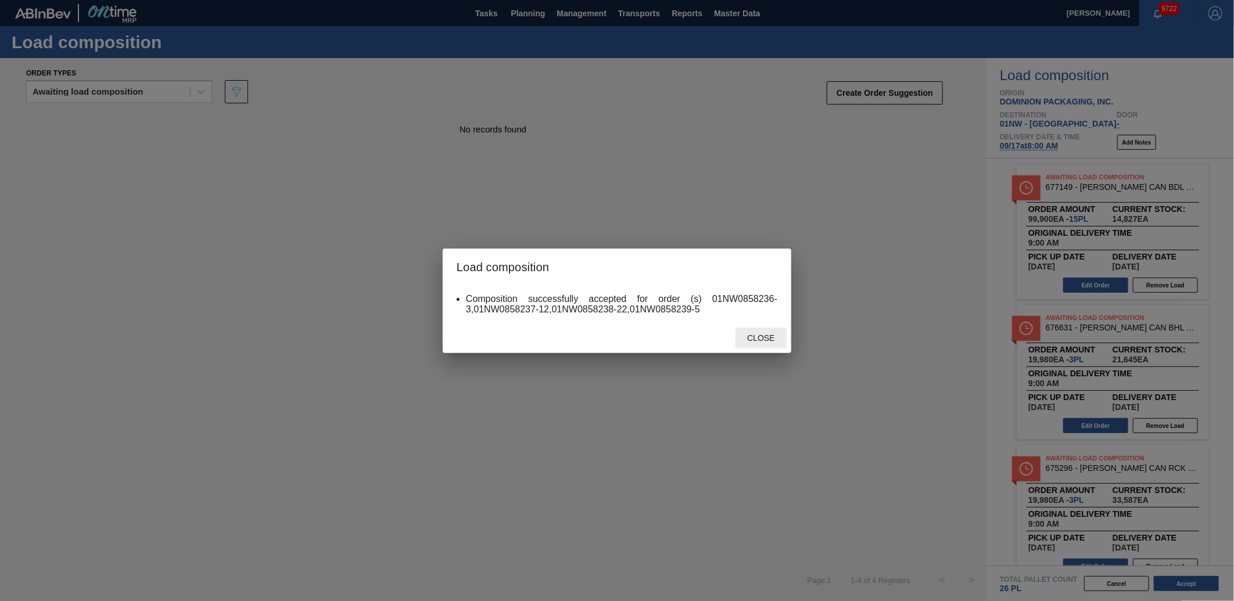
click at [769, 342] on span "Close" at bounding box center [761, 337] width 46 height 9
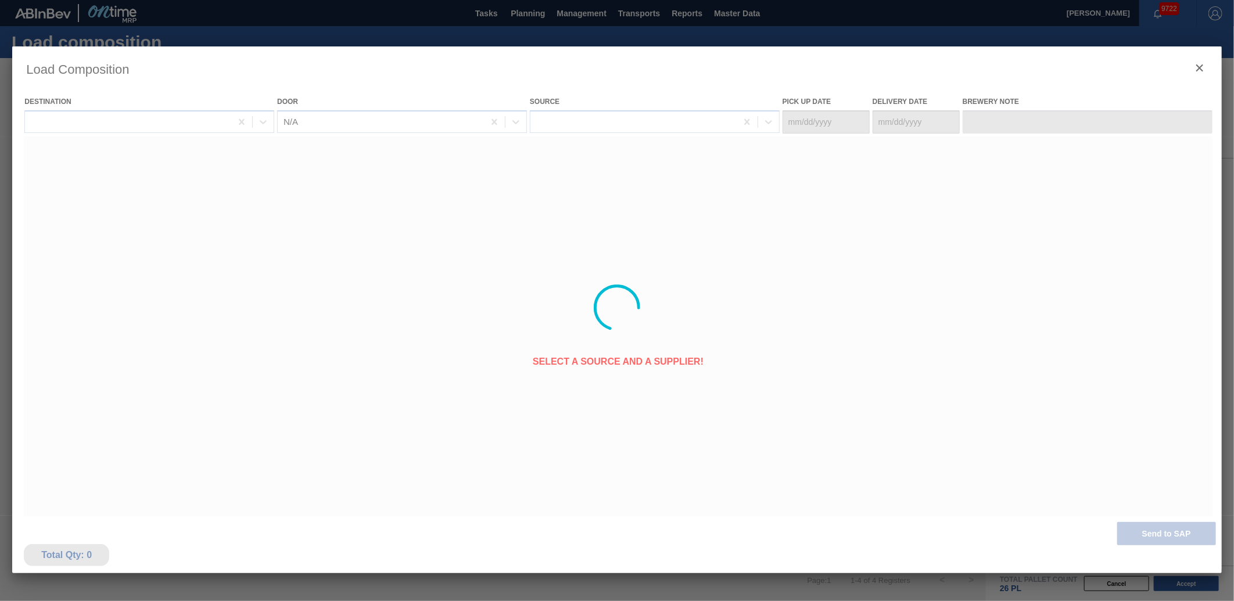
type Date "[DATE]"
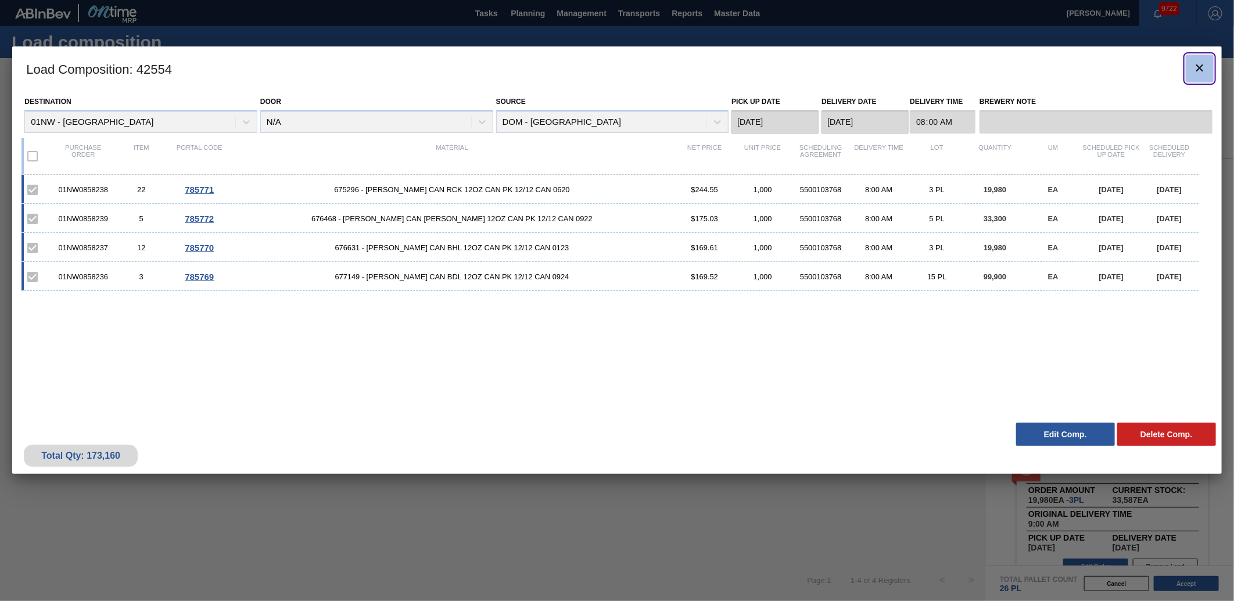
click at [1195, 67] on icon "botão de ícone" at bounding box center [1200, 68] width 14 height 14
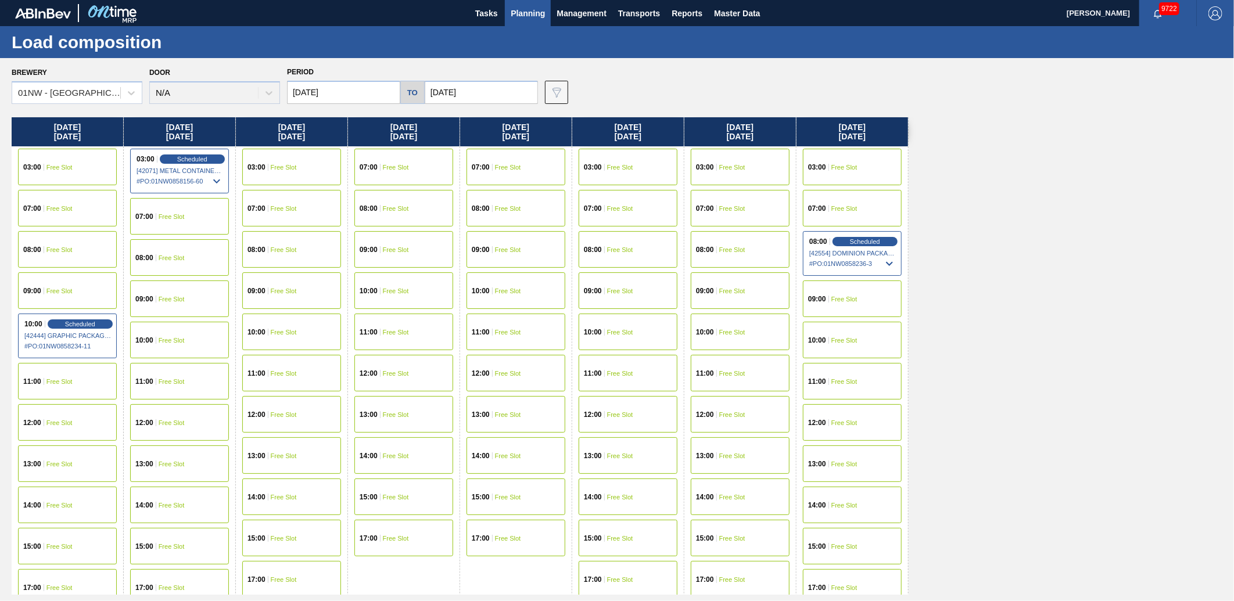
click at [851, 345] on div "10:00 Free Slot" at bounding box center [852, 340] width 99 height 37
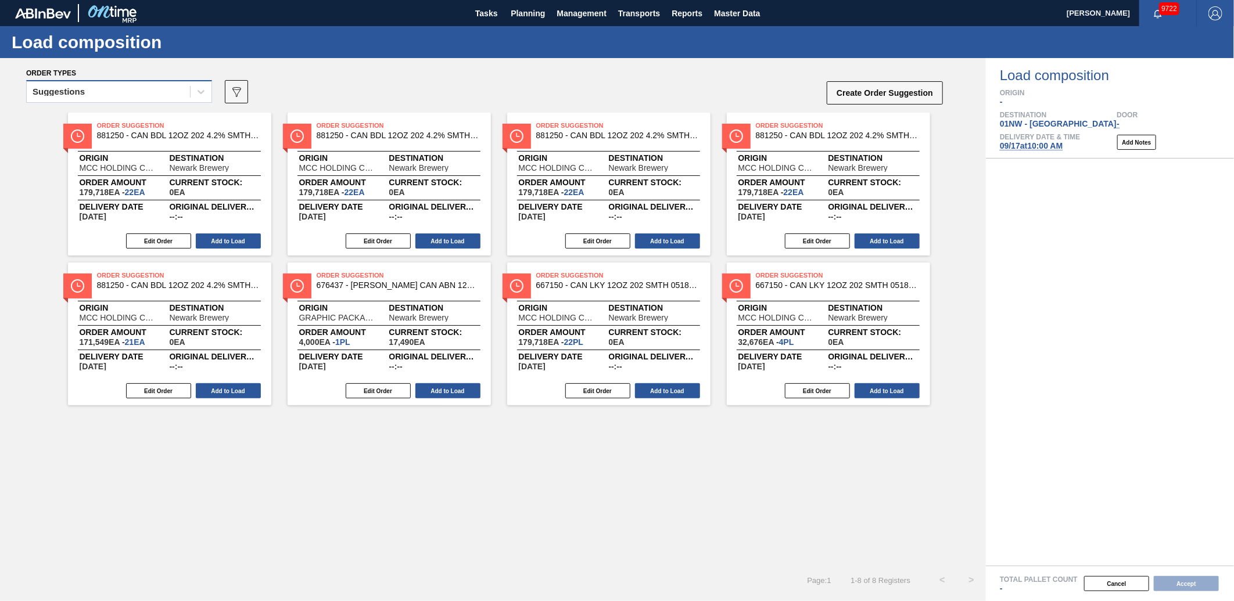
click at [169, 91] on div "Suggestions" at bounding box center [108, 92] width 163 height 17
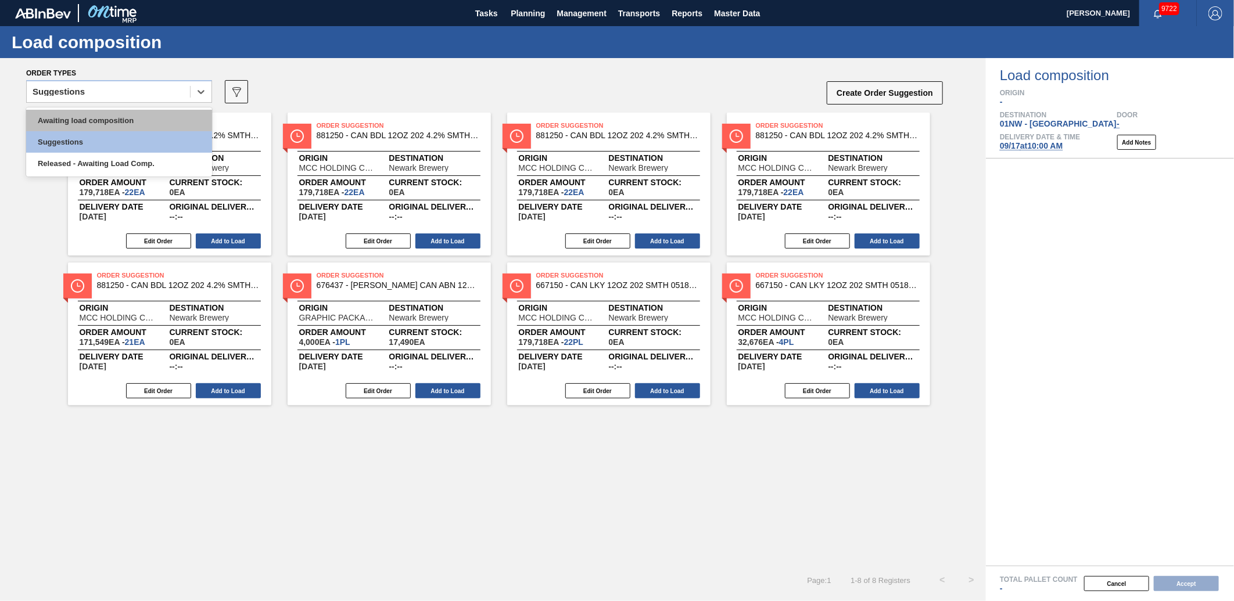
click at [132, 113] on div "Awaiting load composition" at bounding box center [119, 120] width 186 height 21
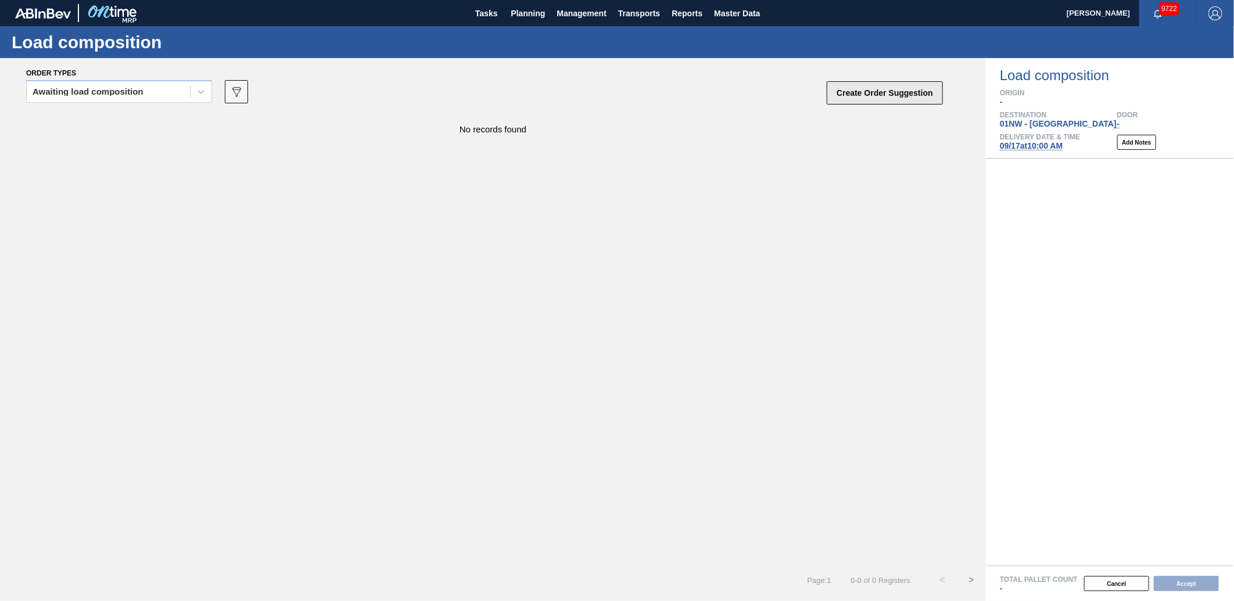
click at [864, 89] on button "Create Order Suggestion" at bounding box center [885, 92] width 116 height 23
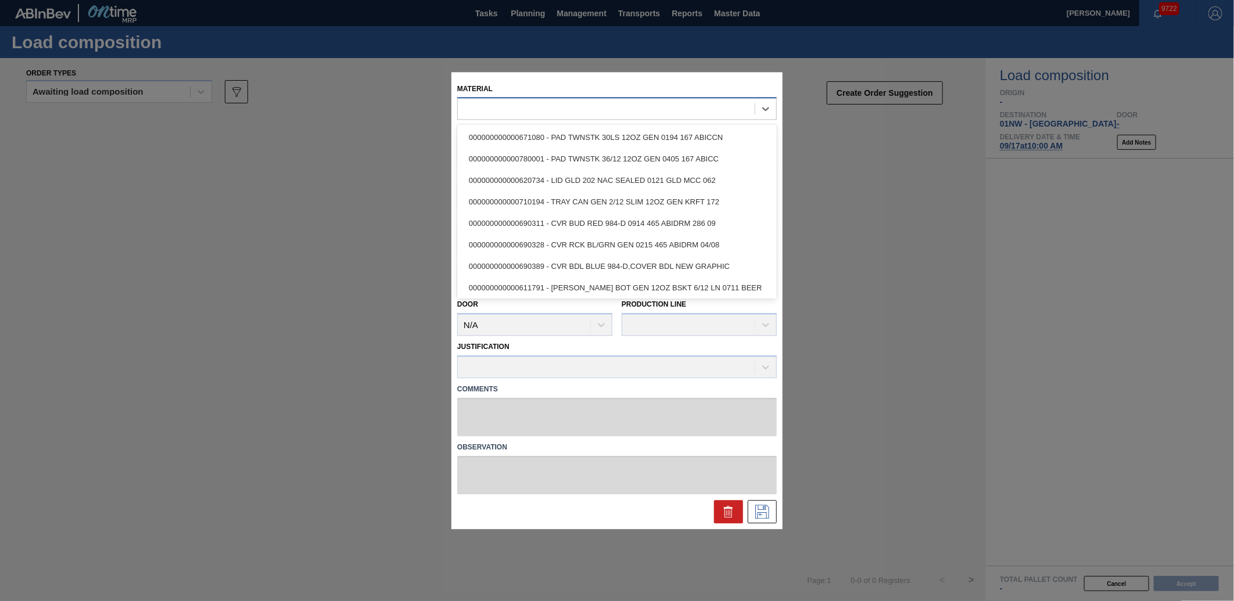
click at [555, 108] on div at bounding box center [606, 109] width 297 height 17
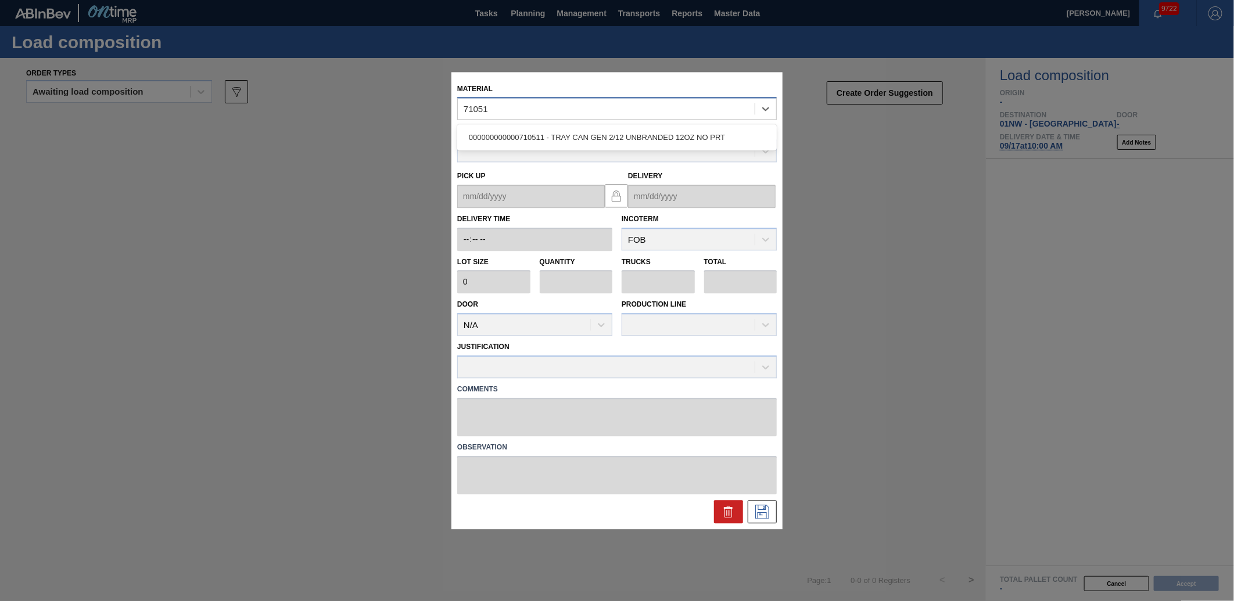
type input "710511"
click at [501, 144] on div "000000000000710511 - TRAY CAN GEN 2/12 UNBRANDED 12OZ NO PRT" at bounding box center [617, 137] width 320 height 21
type input "2,376"
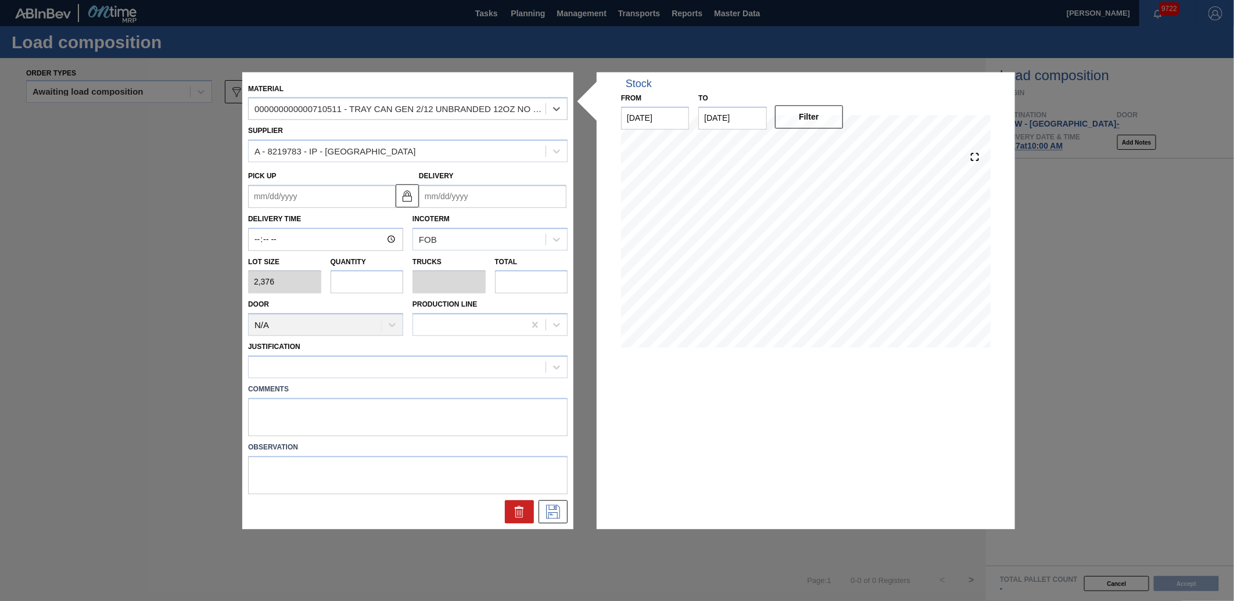
click at [354, 276] on input "text" at bounding box center [367, 282] width 73 height 23
type input "4"
type input "0.09"
type input "9,504"
type input "48"
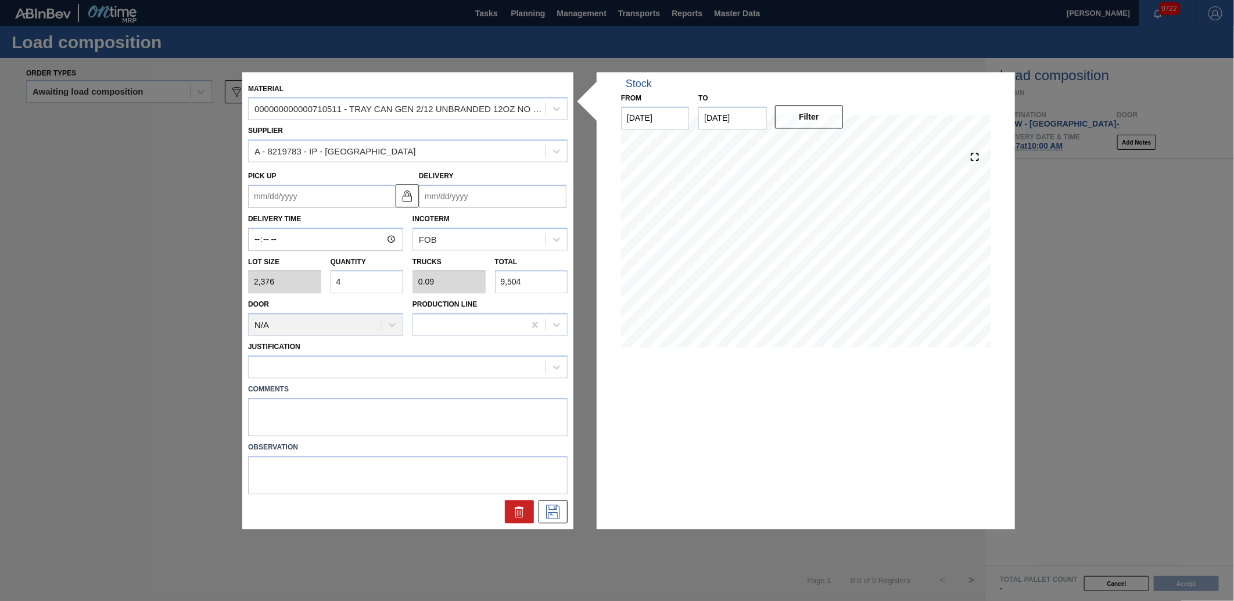
type input "1.08"
type input "114,048"
type input "48"
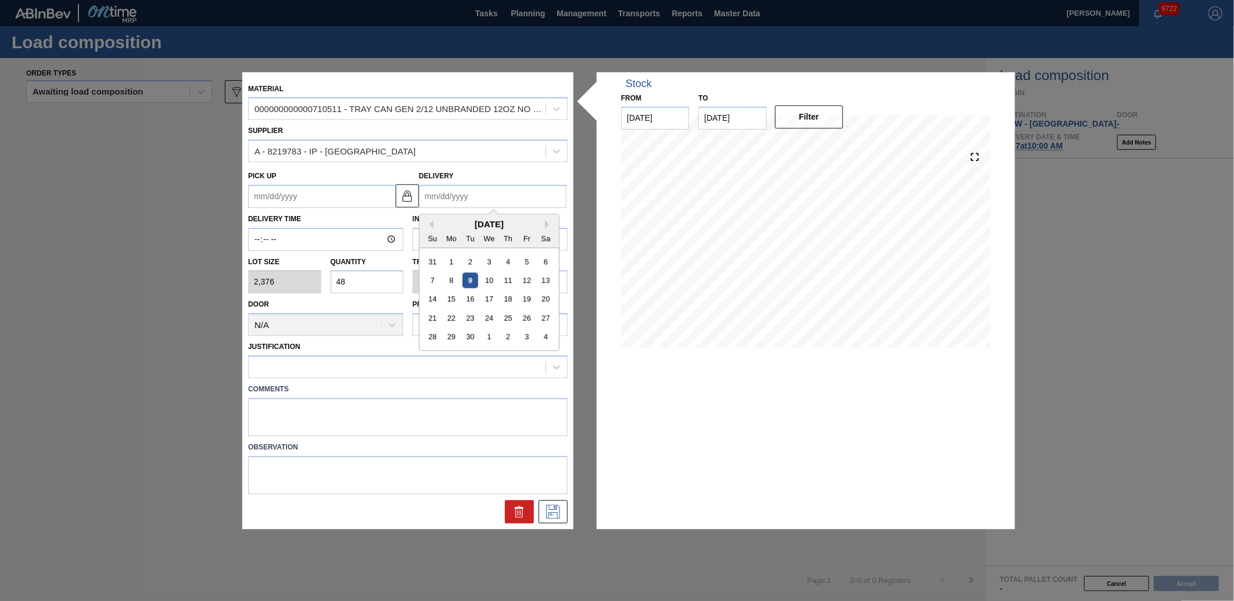
click at [483, 187] on input "Delivery" at bounding box center [493, 196] width 148 height 23
click at [496, 298] on div "17" at bounding box center [489, 300] width 16 height 16
type up "[DATE]"
type input "[DATE]"
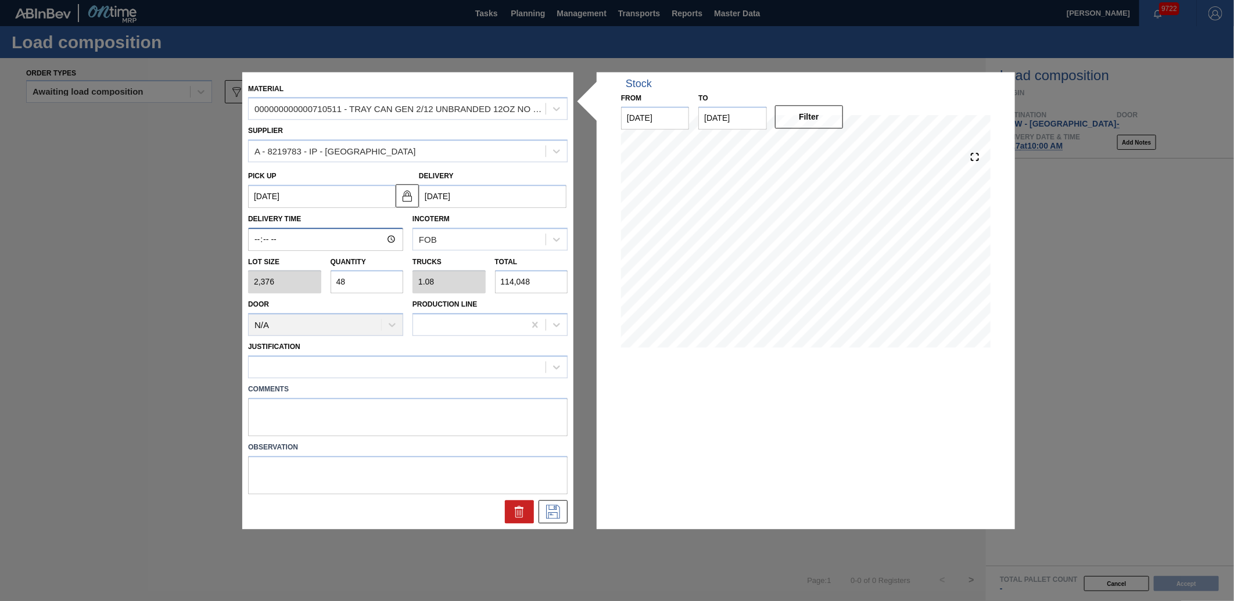
click at [251, 236] on input "Delivery Time" at bounding box center [325, 239] width 155 height 23
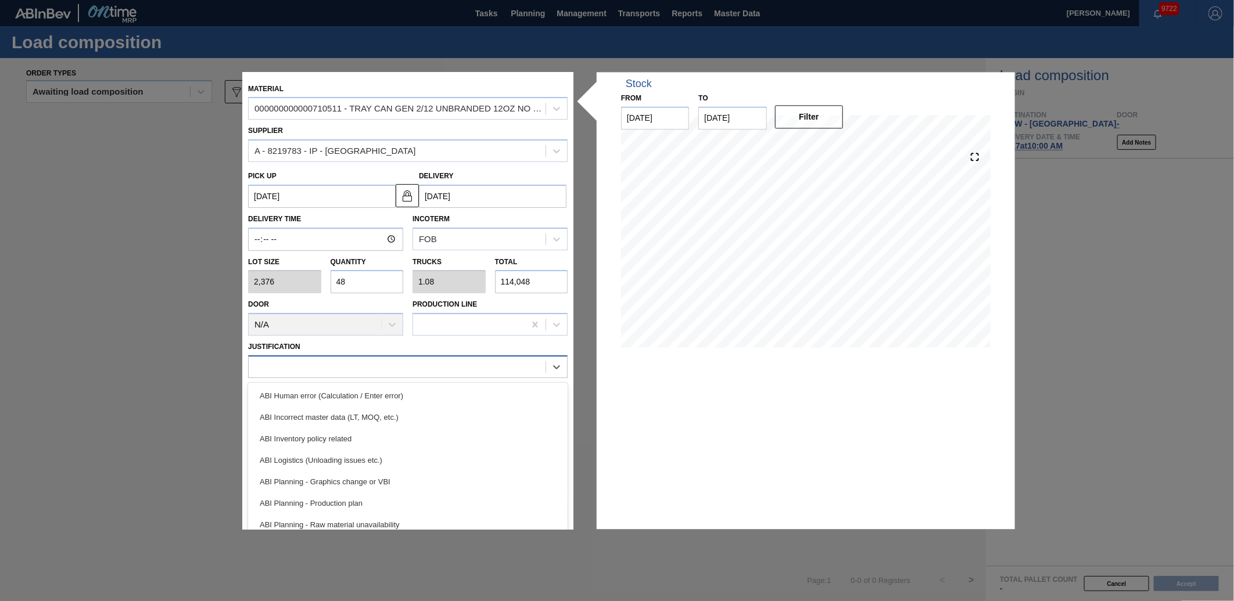
click at [277, 359] on div at bounding box center [397, 367] width 297 height 17
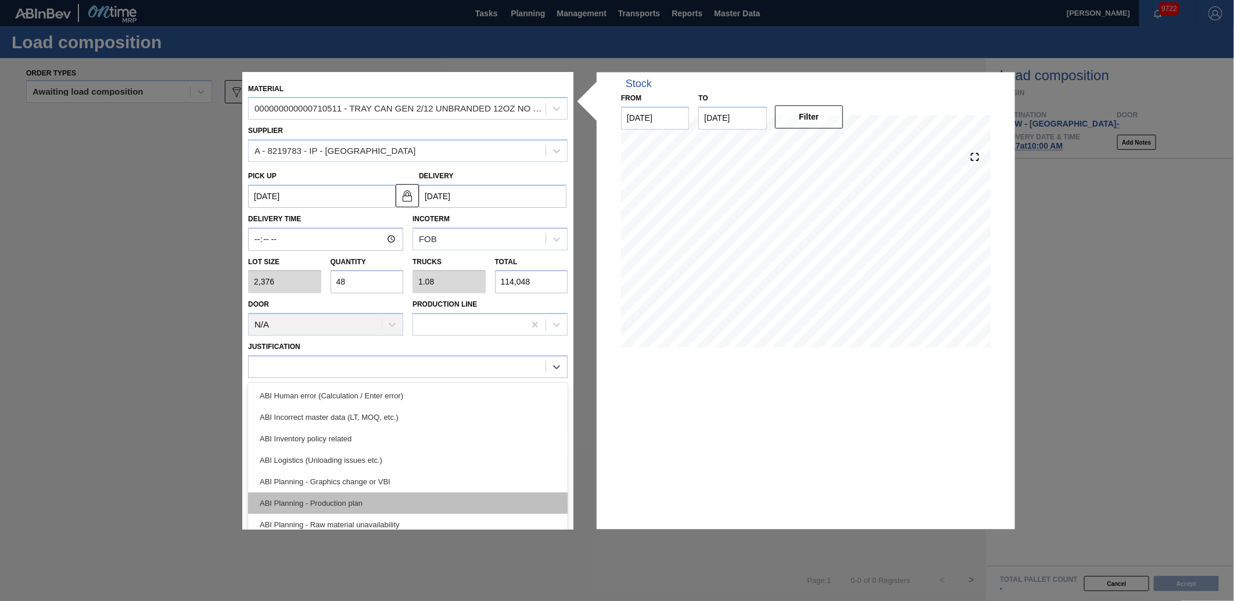
click at [315, 496] on div "ABI Planning - Production plan" at bounding box center [408, 503] width 320 height 21
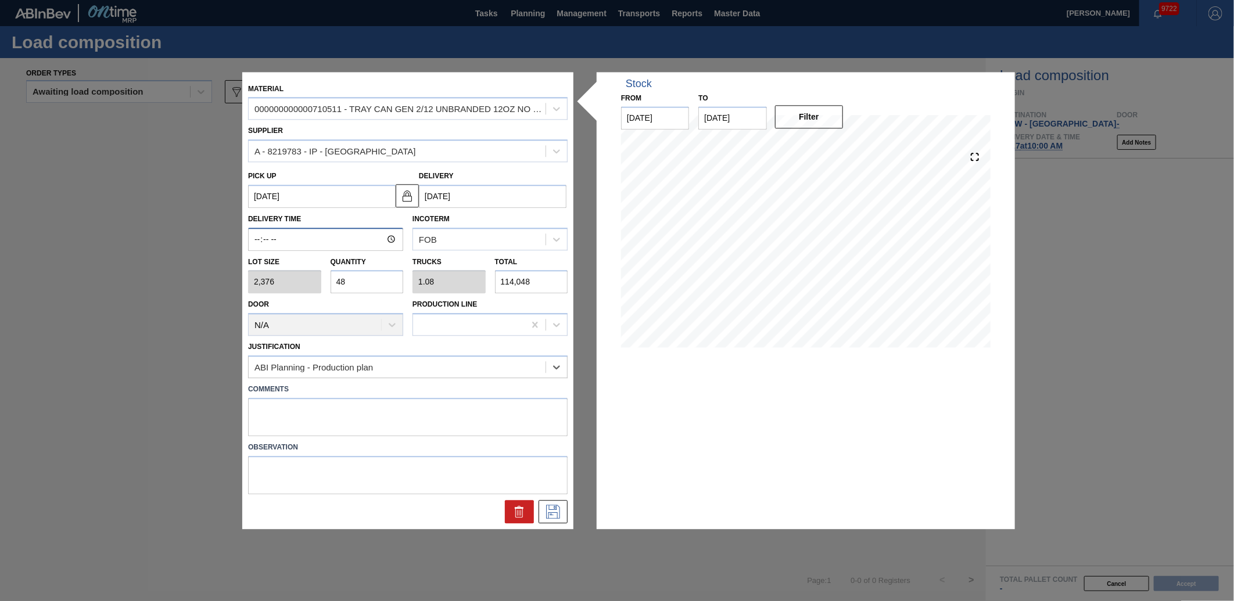
click at [260, 231] on input "Delivery Time" at bounding box center [325, 239] width 155 height 23
click at [561, 514] on icon at bounding box center [553, 512] width 19 height 14
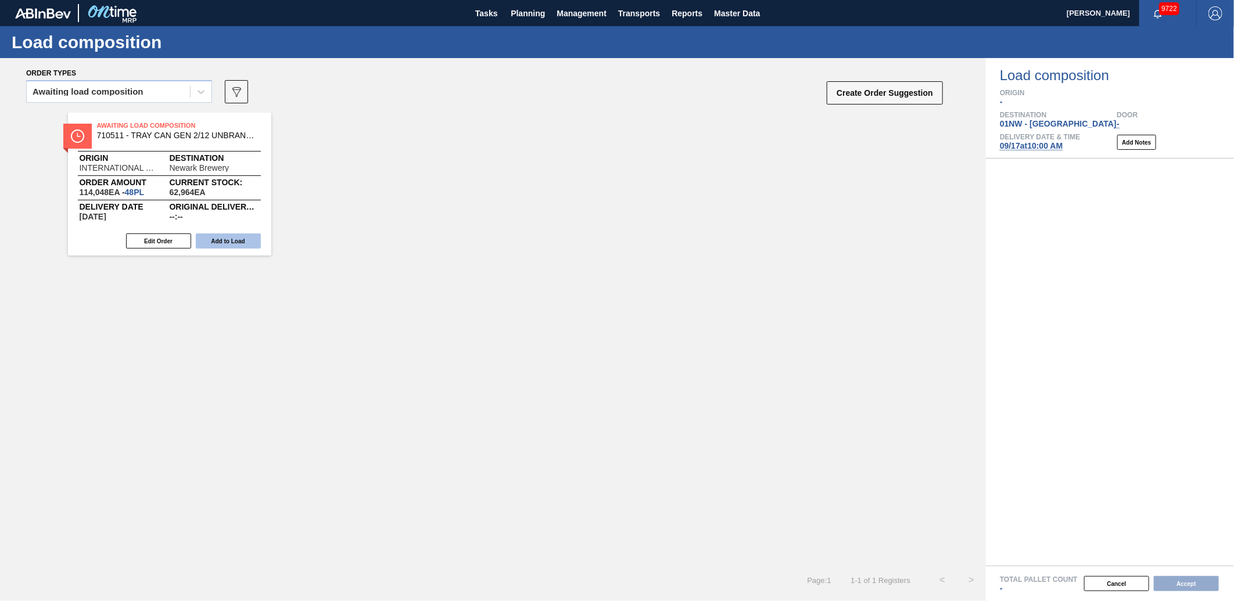
click at [247, 245] on button "Add to Load" at bounding box center [228, 241] width 65 height 15
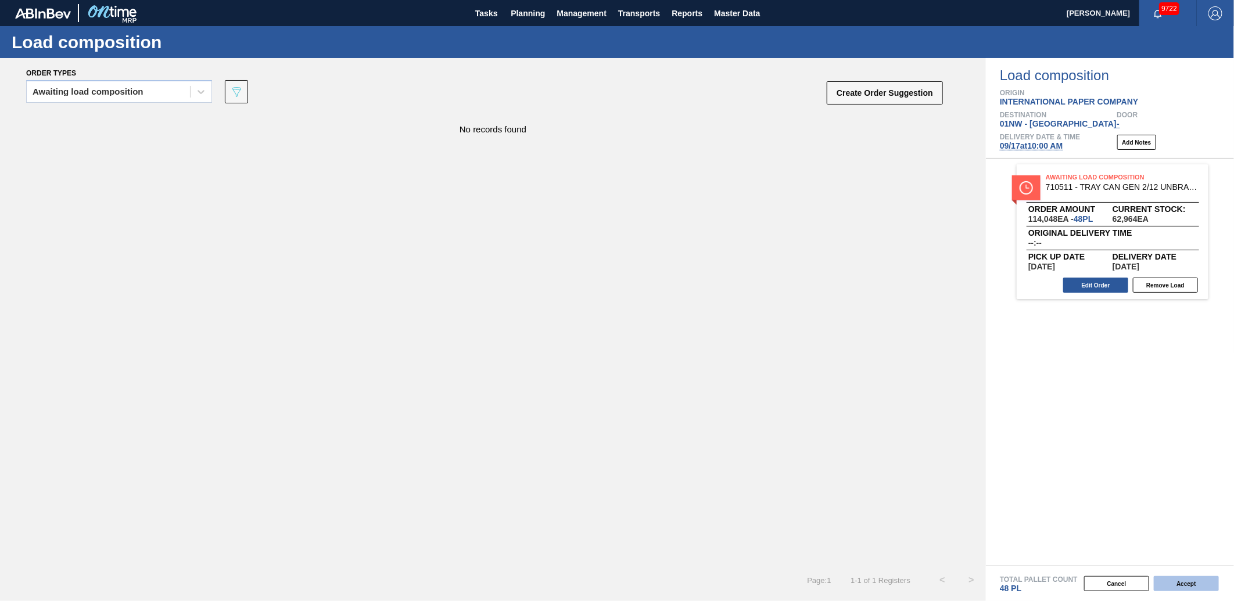
click at [1197, 578] on button "Accept" at bounding box center [1186, 583] width 65 height 15
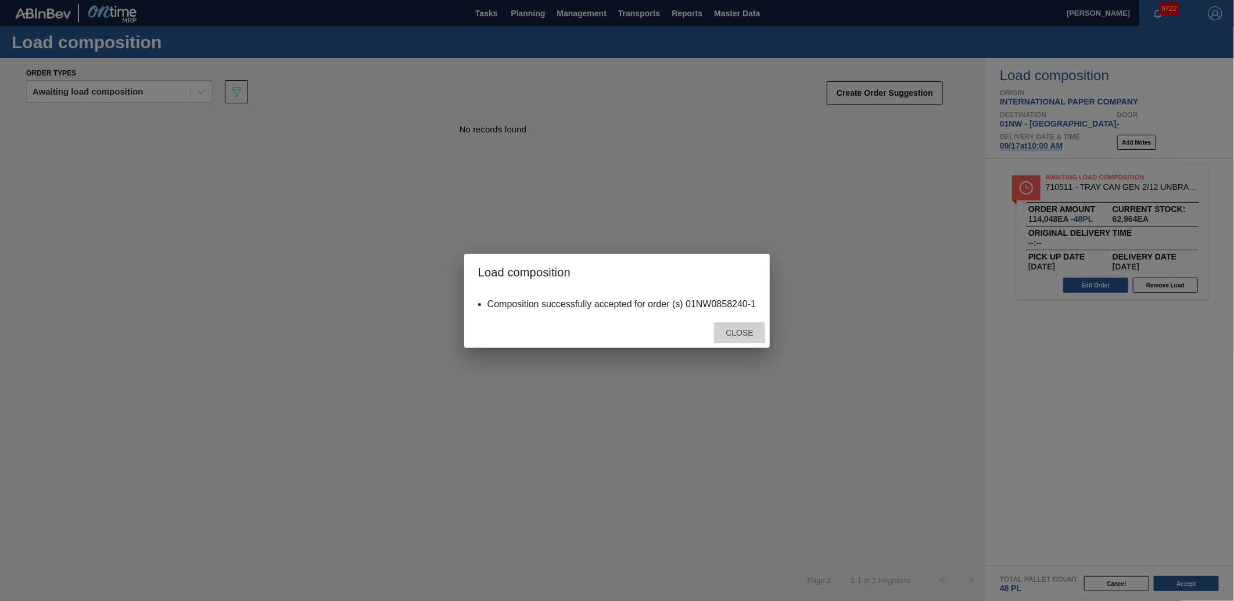
click at [755, 332] on span "Close" at bounding box center [739, 332] width 46 height 9
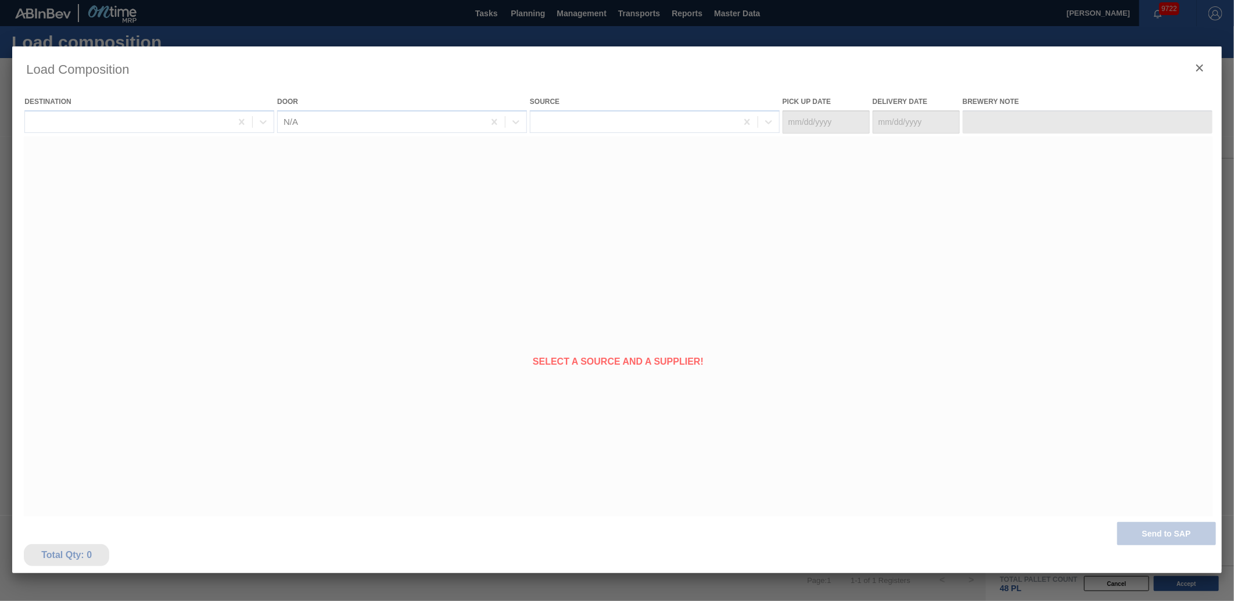
type Date "[DATE]"
